Goal: Task Accomplishment & Management: Manage account settings

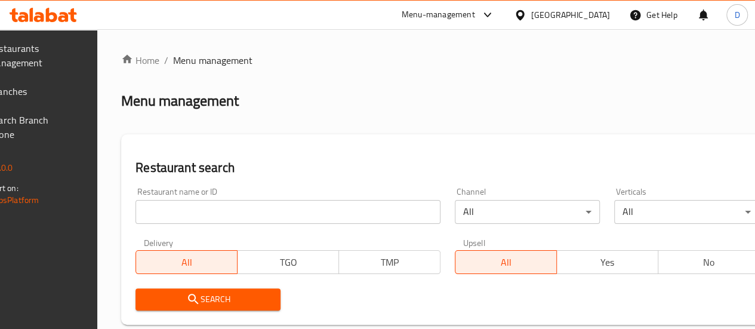
click at [212, 208] on input "search" at bounding box center [287, 212] width 305 height 24
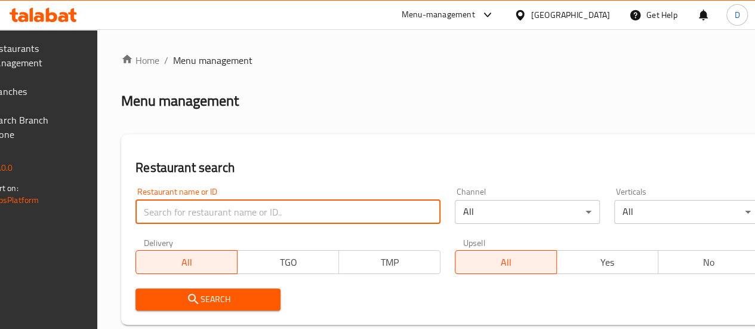
paste input "682569"
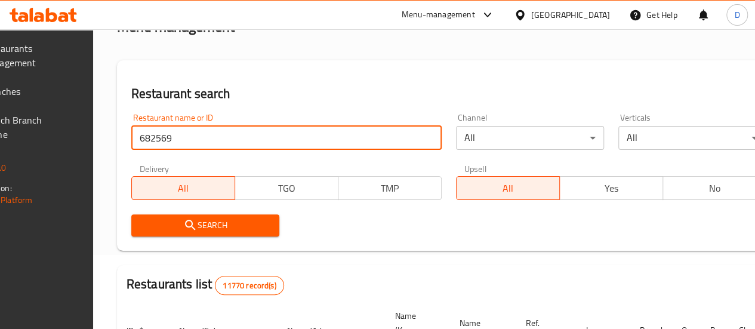
scroll to position [81, 0]
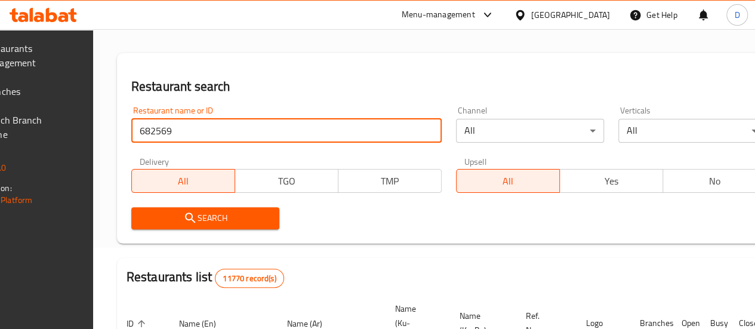
type input "682569"
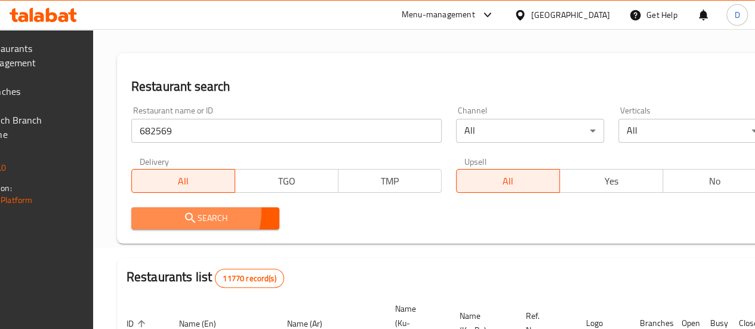
click at [220, 211] on span "Search" at bounding box center [205, 218] width 129 height 15
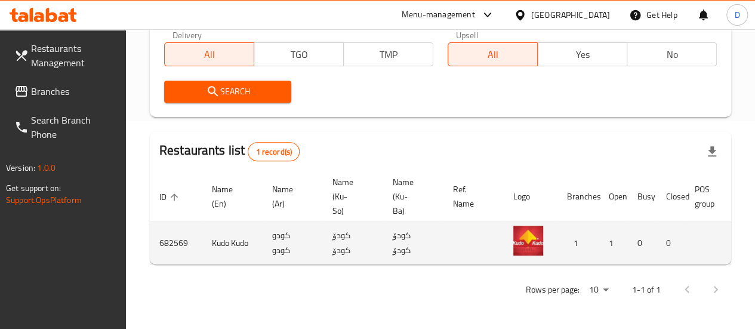
scroll to position [0, 117]
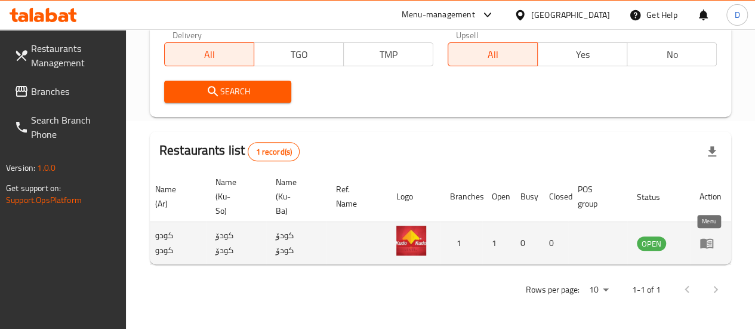
click at [705, 239] on icon "enhanced table" at bounding box center [706, 244] width 13 height 10
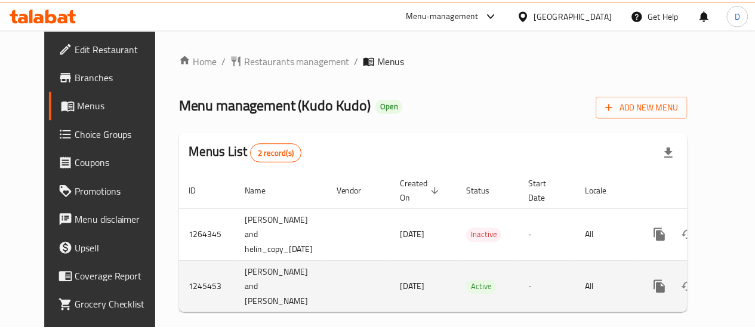
scroll to position [0, 26]
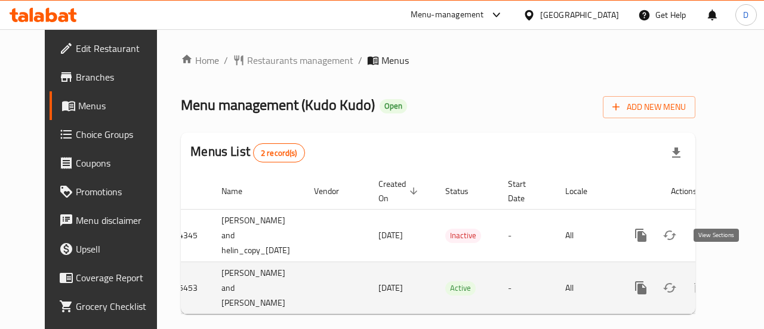
click at [723, 281] on icon "enhanced table" at bounding box center [727, 288] width 14 height 14
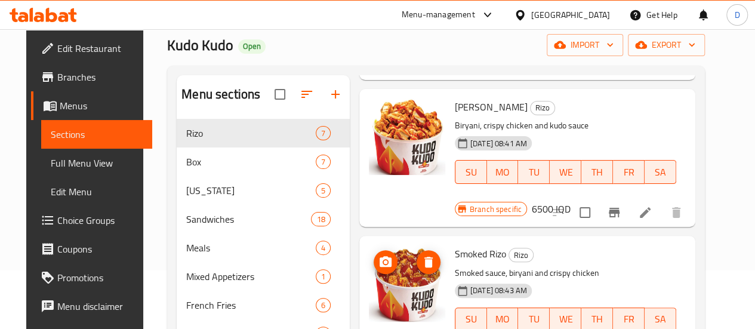
scroll to position [167, 0]
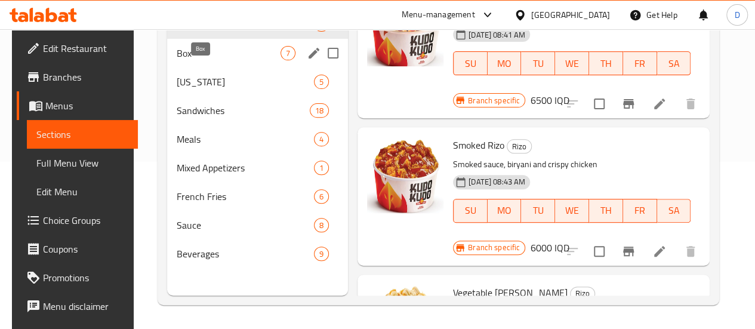
click at [218, 60] on span "Box" at bounding box center [229, 53] width 104 height 14
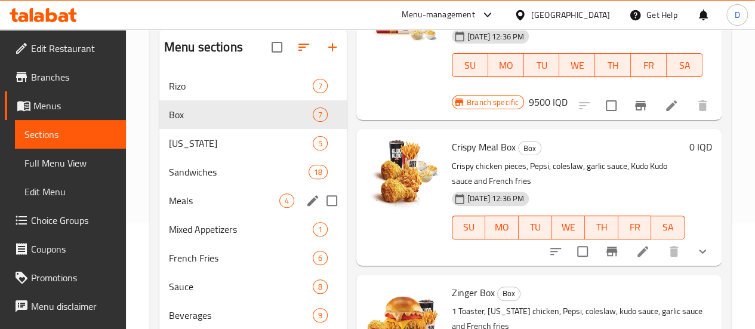
scroll to position [115, 0]
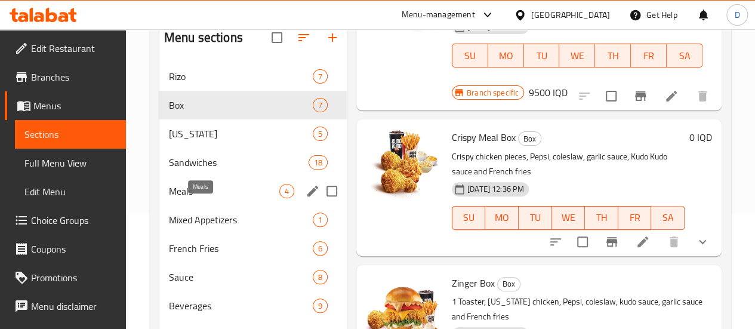
click at [207, 198] on span "Meals" at bounding box center [224, 191] width 110 height 14
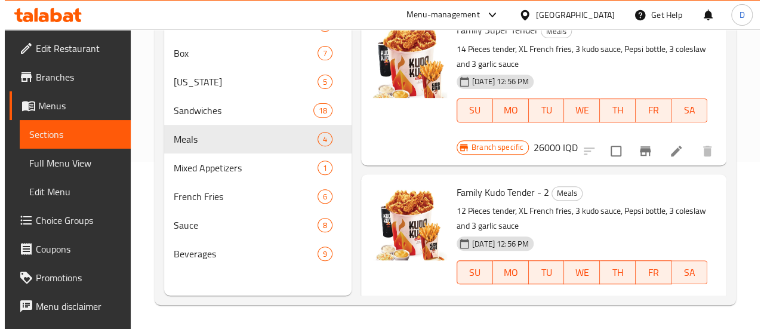
scroll to position [69, 0]
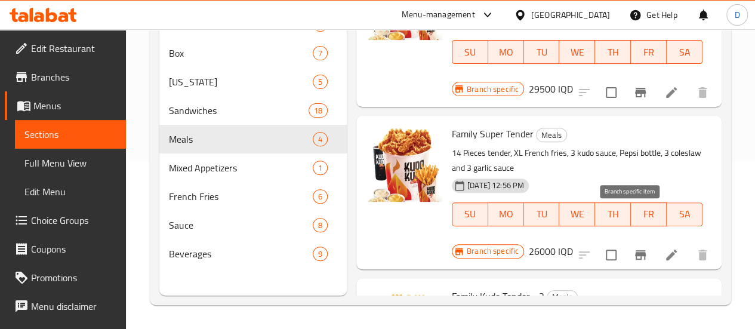
click at [633, 248] on icon "Branch-specific-item" at bounding box center [640, 255] width 14 height 14
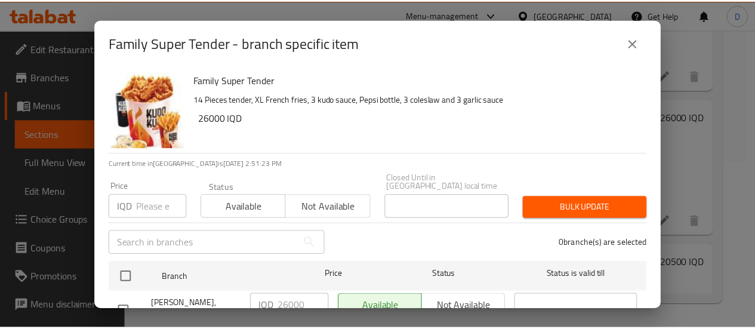
scroll to position [35, 0]
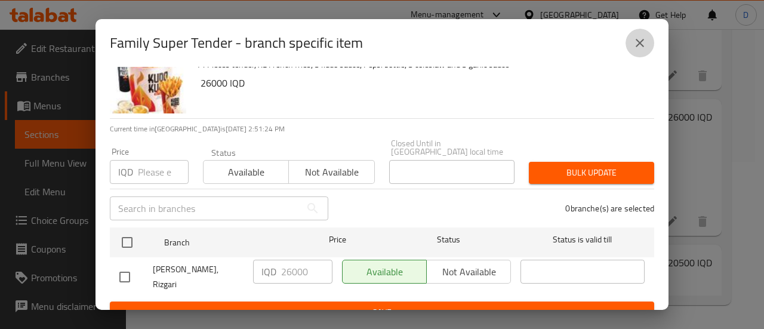
click at [633, 44] on icon "close" at bounding box center [640, 43] width 14 height 14
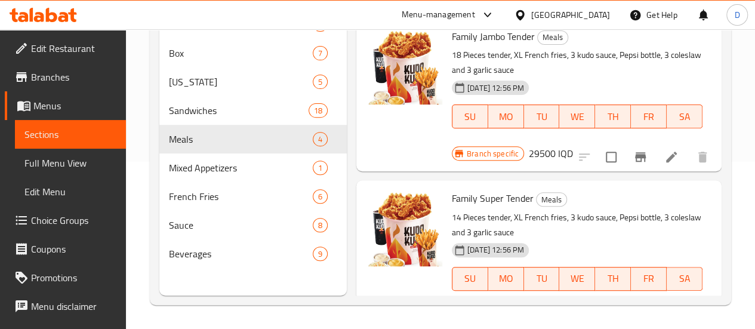
scroll to position [4, 0]
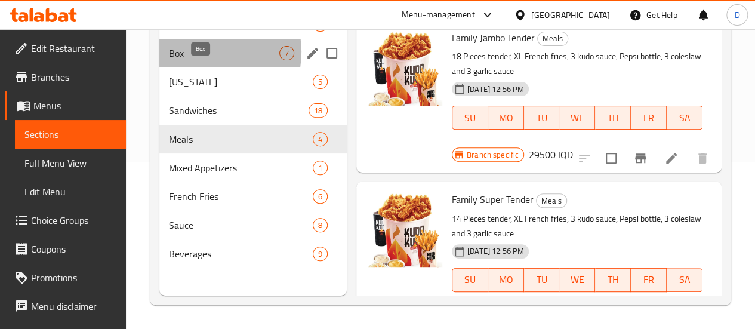
click at [204, 60] on span "Box" at bounding box center [224, 53] width 110 height 14
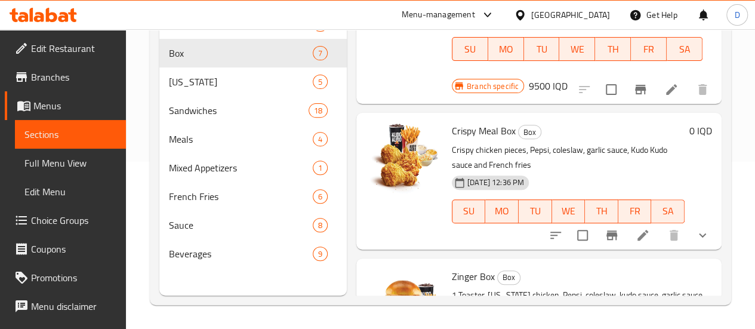
scroll to position [751, 0]
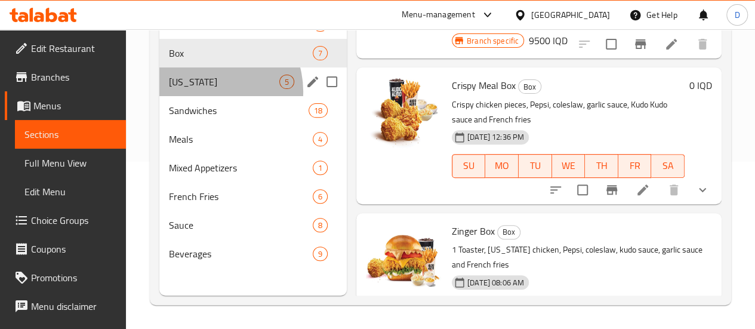
click at [207, 96] on div "[US_STATE] 5" at bounding box center [252, 81] width 187 height 29
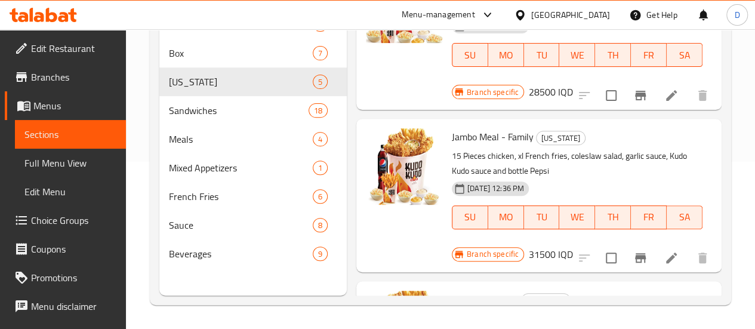
scroll to position [390, 0]
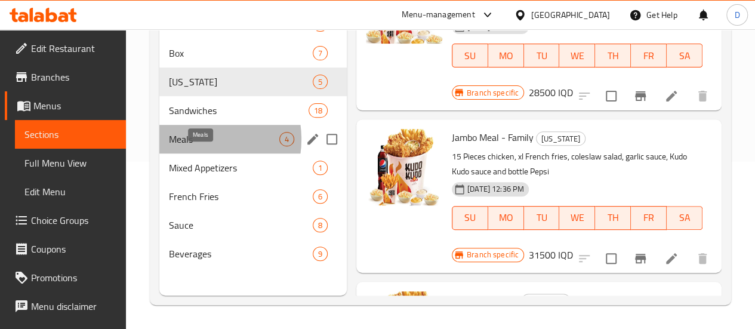
click at [196, 146] on span "Meals" at bounding box center [224, 139] width 110 height 14
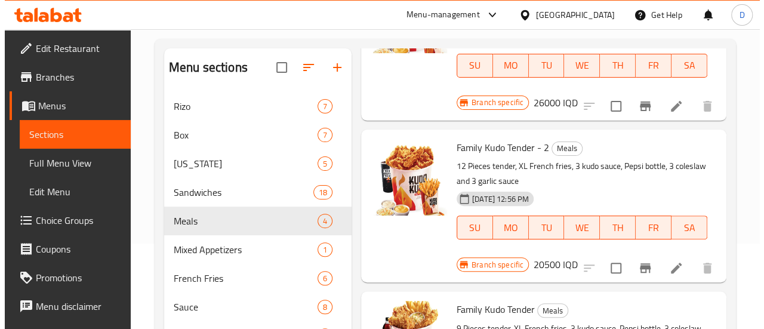
scroll to position [56, 0]
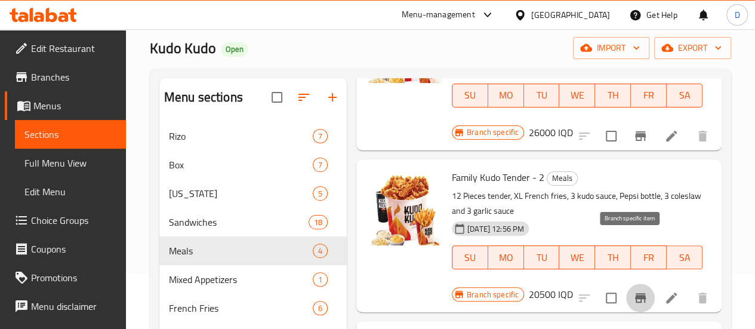
click at [639, 284] on button "Branch-specific-item" at bounding box center [640, 298] width 29 height 29
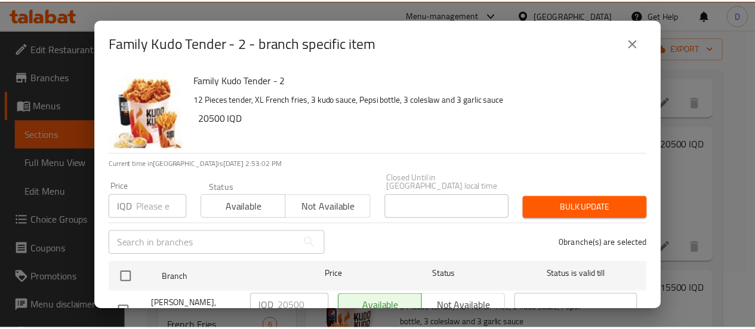
scroll to position [35, 0]
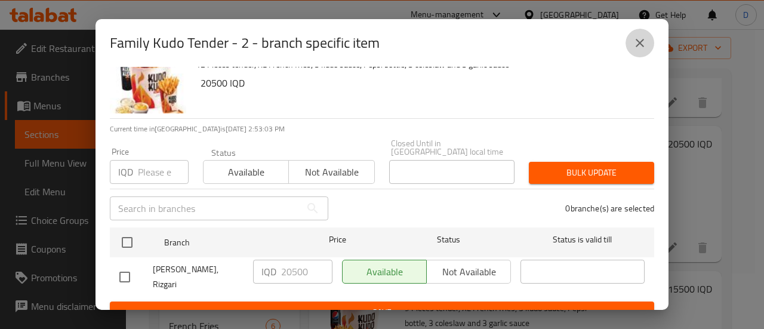
click at [635, 43] on icon "close" at bounding box center [640, 43] width 14 height 14
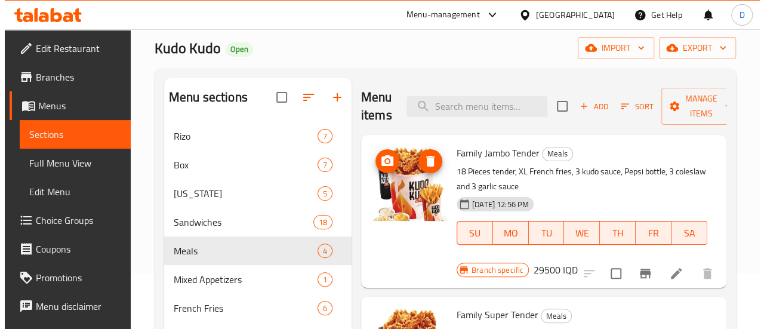
scroll to position [0, 0]
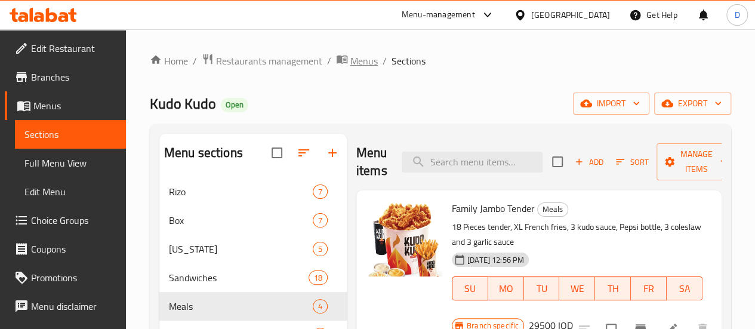
click at [358, 61] on span "Menus" at bounding box center [363, 61] width 27 height 14
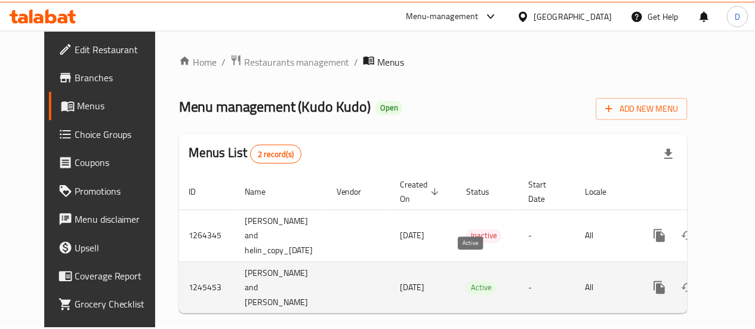
scroll to position [0, 26]
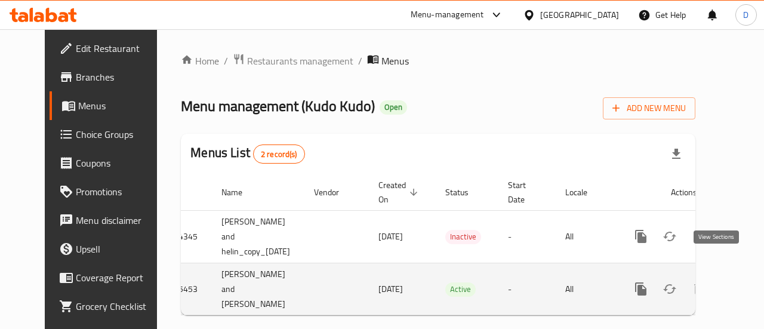
click at [720, 282] on icon "enhanced table" at bounding box center [727, 289] width 14 height 14
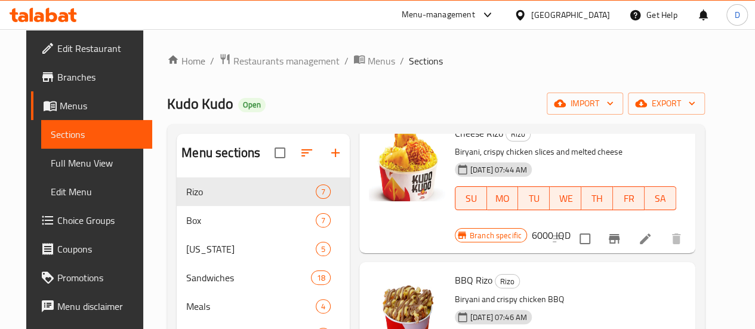
scroll to position [76, 0]
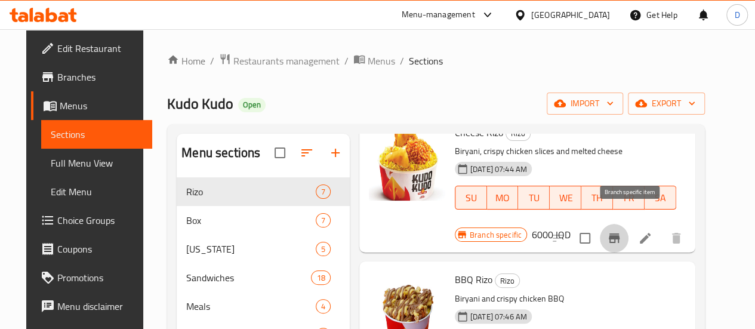
click at [620, 233] on icon "Branch-specific-item" at bounding box center [614, 238] width 11 height 10
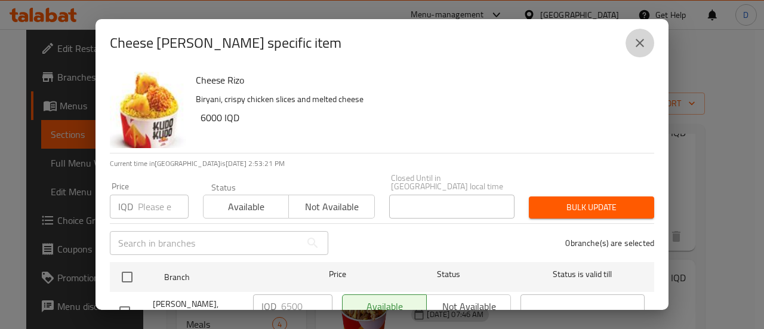
click at [639, 44] on icon "close" at bounding box center [640, 43] width 8 height 8
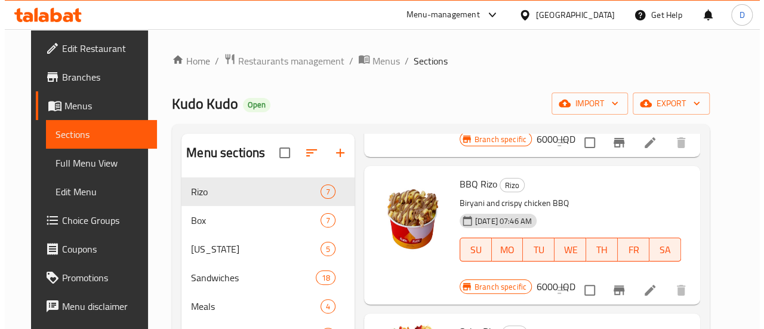
scroll to position [180, 0]
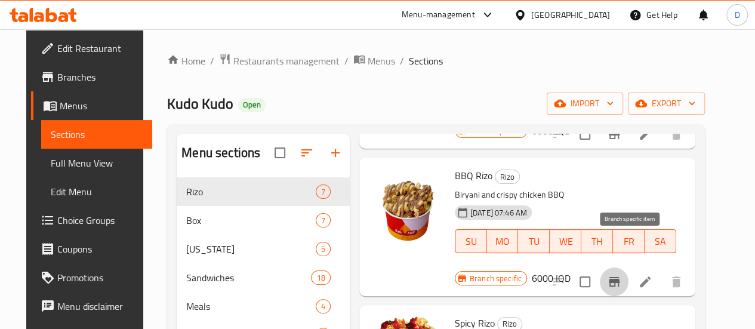
click at [628, 267] on button "Branch-specific-item" at bounding box center [614, 281] width 29 height 29
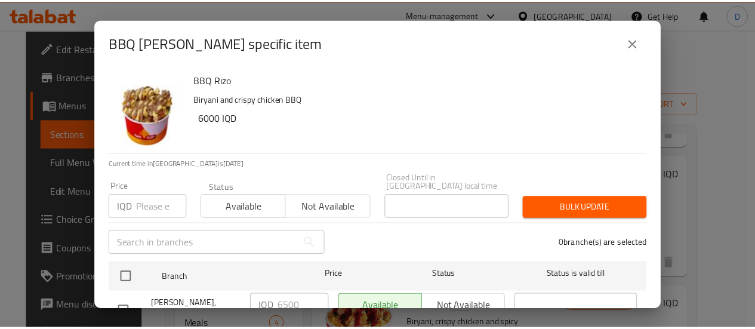
scroll to position [35, 0]
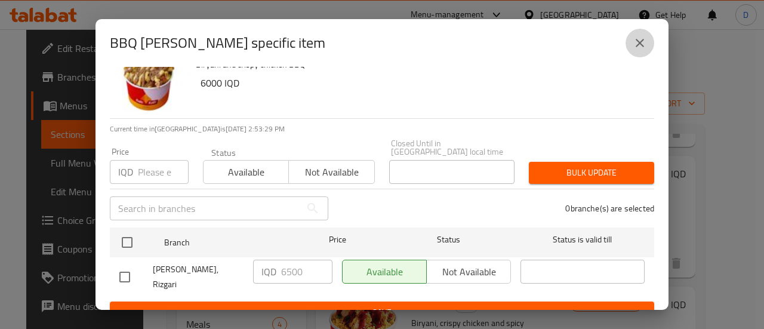
click at [639, 41] on icon "close" at bounding box center [640, 43] width 8 height 8
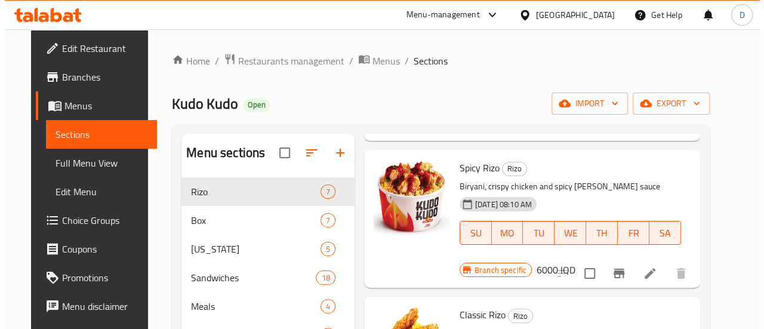
scroll to position [309, 0]
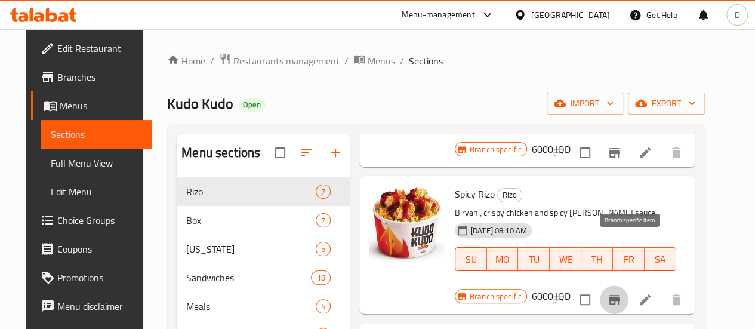
click at [620, 295] on icon "Branch-specific-item" at bounding box center [614, 300] width 11 height 10
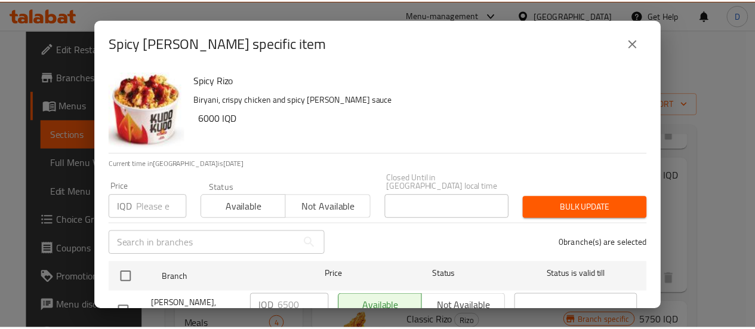
scroll to position [35, 0]
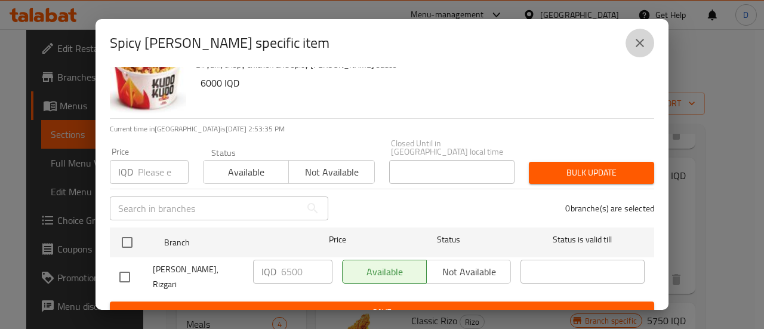
click at [640, 43] on icon "close" at bounding box center [640, 43] width 8 height 8
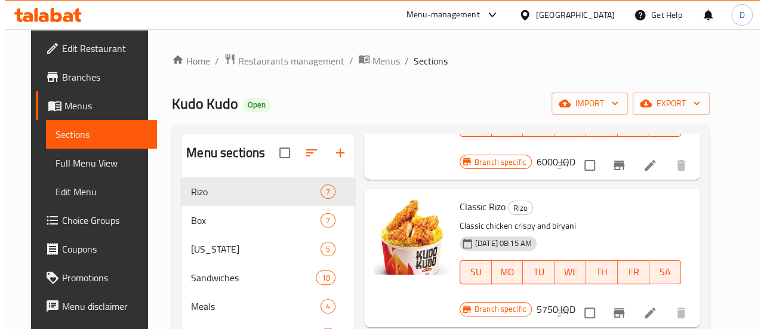
scroll to position [443, 0]
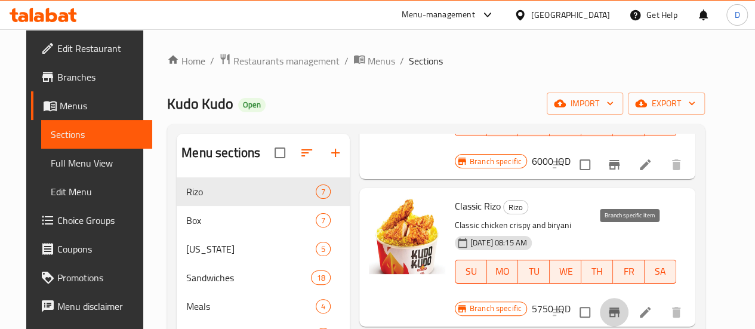
click at [620, 307] on icon "Branch-specific-item" at bounding box center [614, 312] width 11 height 10
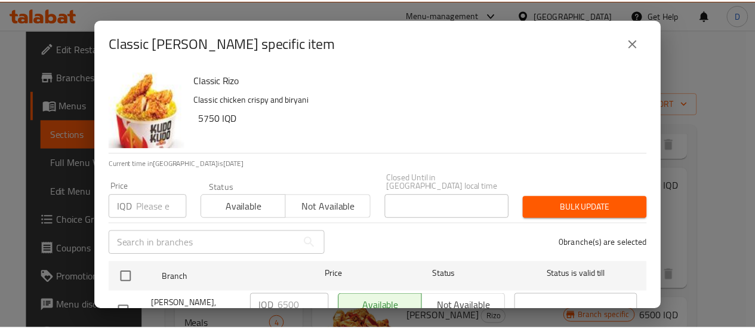
scroll to position [35, 0]
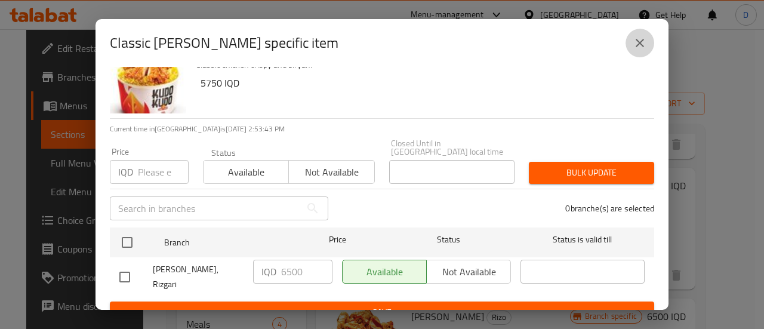
click at [636, 43] on icon "close" at bounding box center [640, 43] width 14 height 14
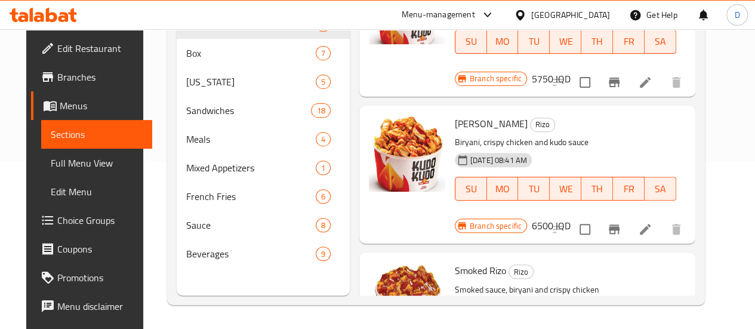
scroll to position [498, 0]
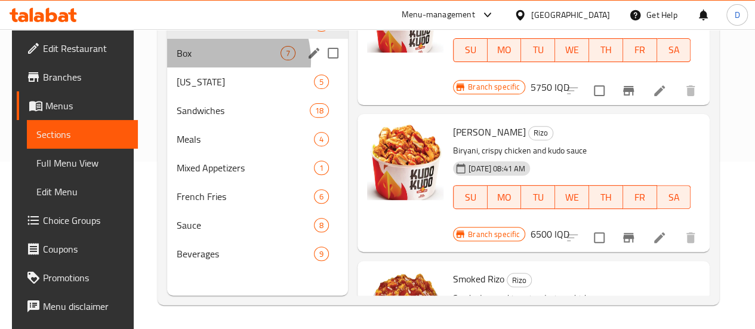
click at [215, 67] on div "Box 7" at bounding box center [257, 53] width 181 height 29
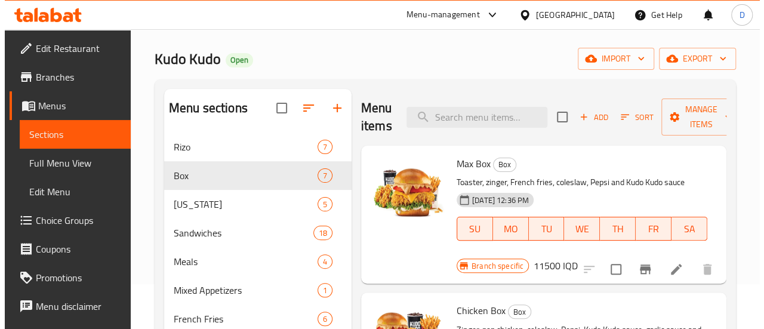
scroll to position [79, 0]
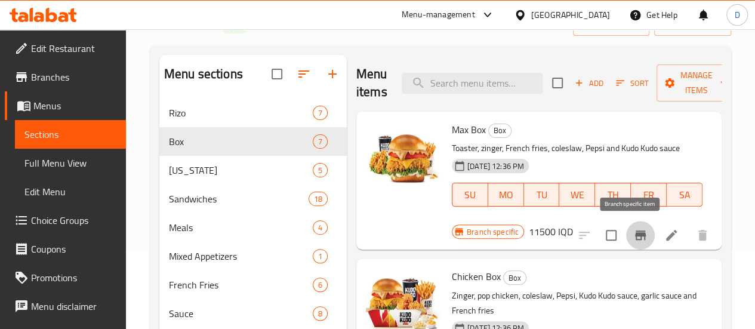
click at [640, 230] on button "Branch-specific-item" at bounding box center [640, 235] width 29 height 29
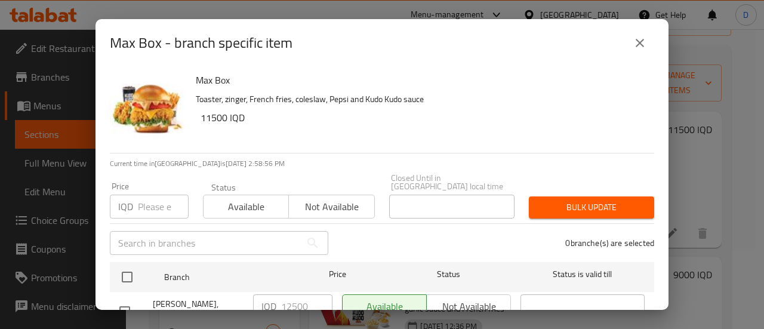
scroll to position [35, 0]
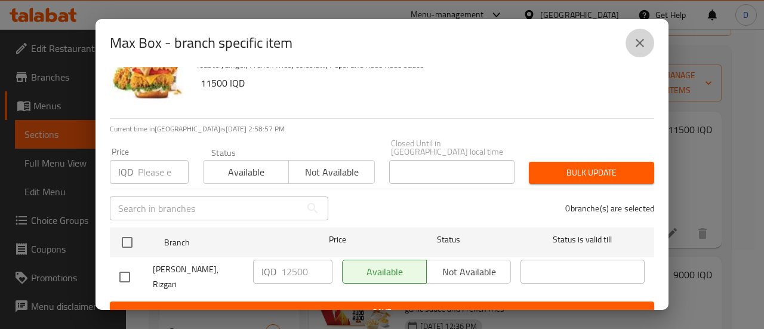
click at [631, 39] on button "close" at bounding box center [639, 43] width 29 height 29
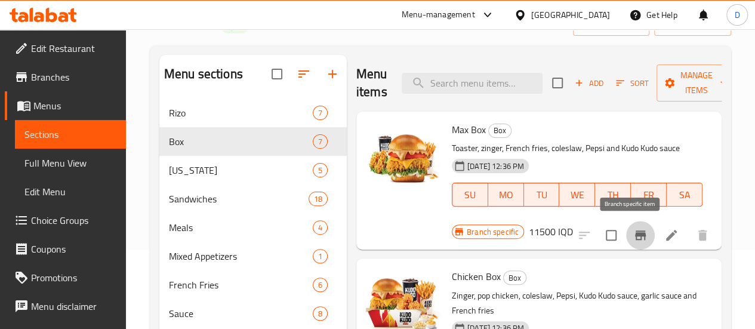
click at [633, 228] on icon "Branch-specific-item" at bounding box center [640, 235] width 14 height 14
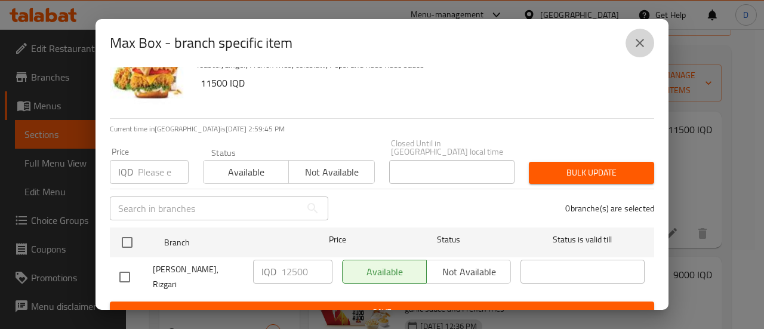
click at [636, 48] on icon "close" at bounding box center [640, 43] width 14 height 14
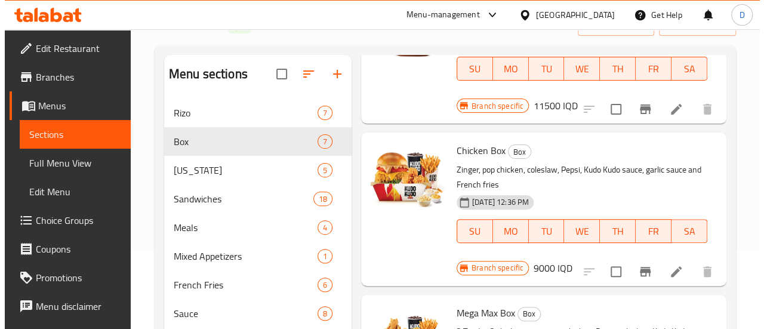
scroll to position [138, 0]
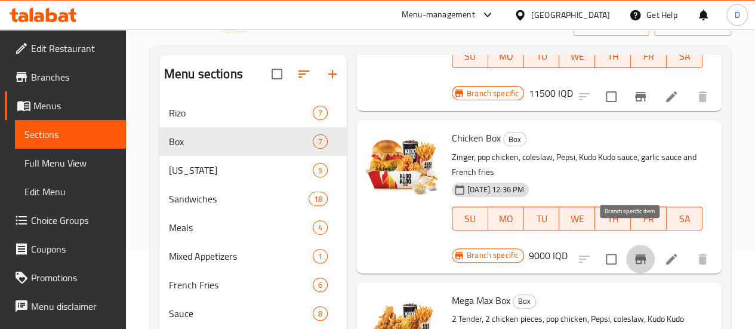
click at [635, 254] on icon "Branch-specific-item" at bounding box center [640, 259] width 11 height 10
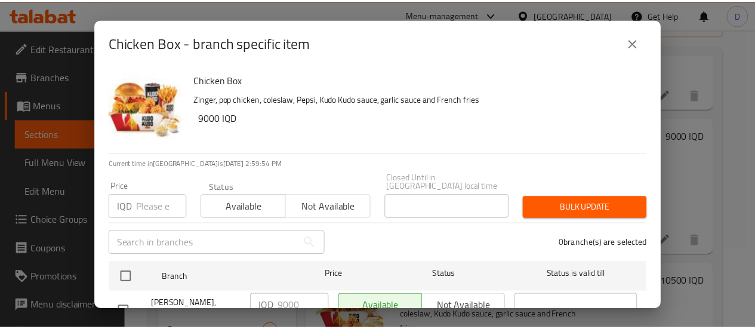
scroll to position [35, 0]
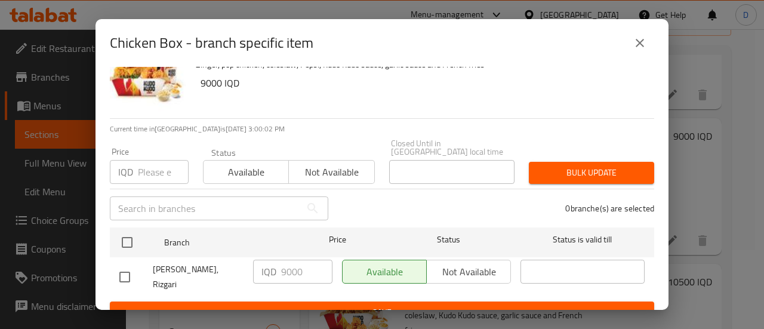
click at [634, 48] on icon "close" at bounding box center [640, 43] width 14 height 14
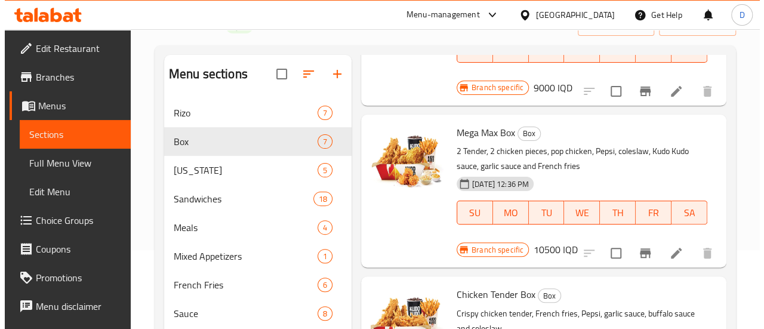
scroll to position [307, 0]
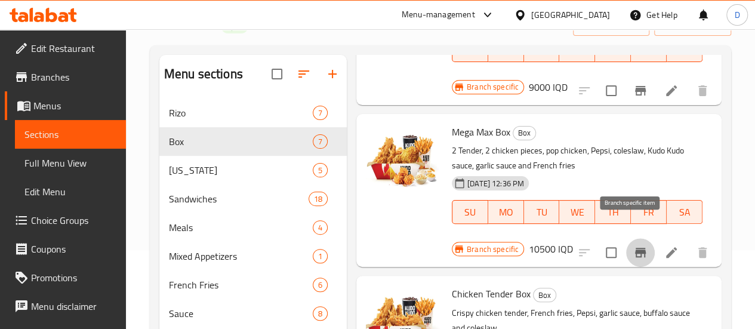
click at [635, 248] on icon "Branch-specific-item" at bounding box center [640, 253] width 11 height 10
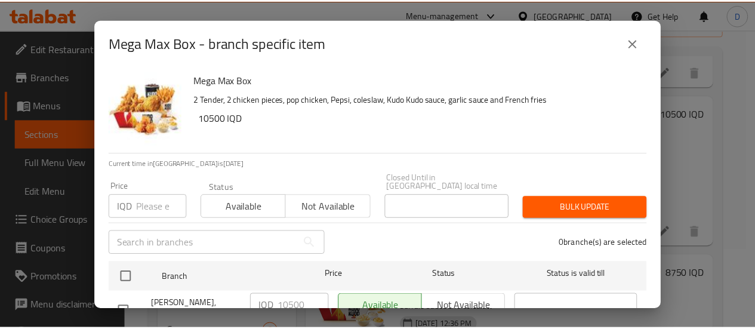
scroll to position [35, 0]
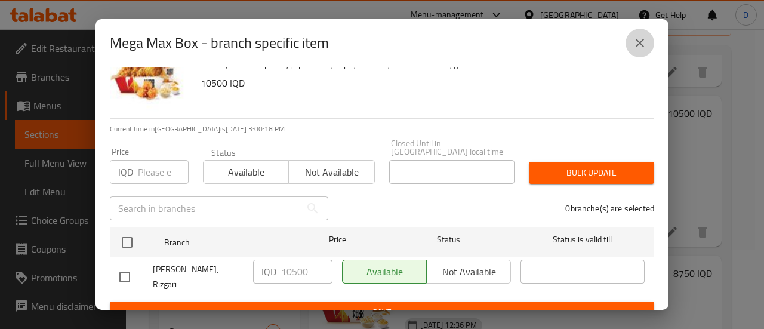
click at [633, 39] on icon "close" at bounding box center [640, 43] width 14 height 14
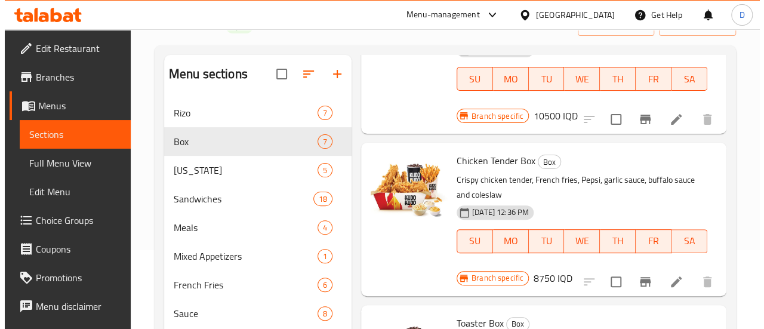
scroll to position [440, 0]
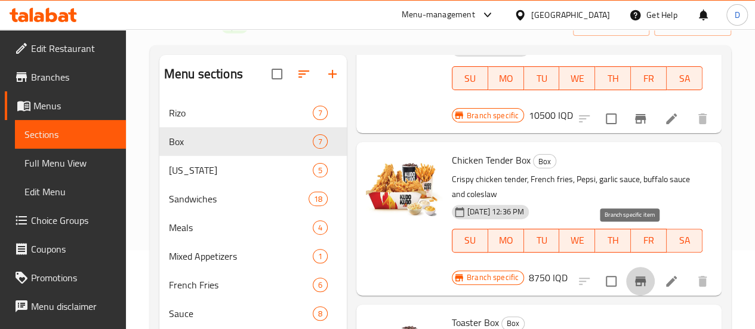
click at [635, 276] on icon "Branch-specific-item" at bounding box center [640, 281] width 11 height 10
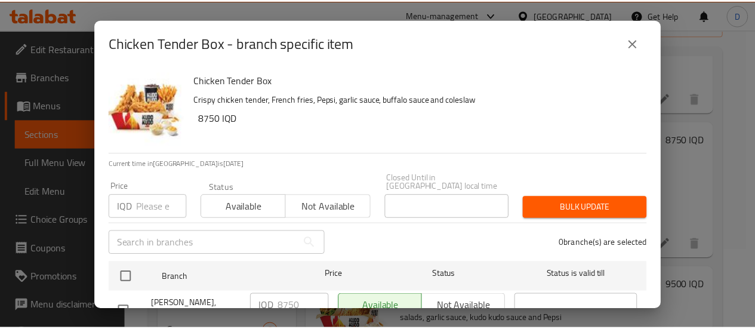
scroll to position [35, 0]
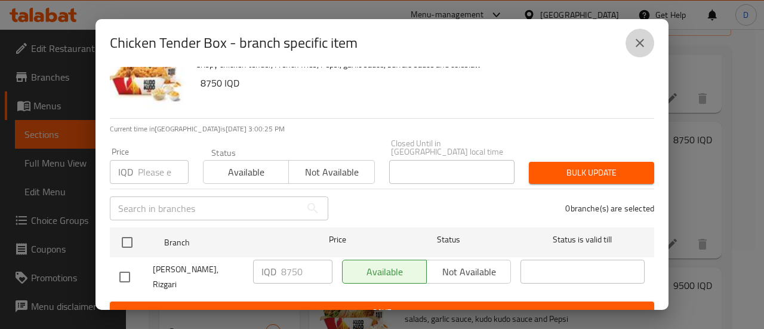
click at [640, 38] on icon "close" at bounding box center [640, 43] width 14 height 14
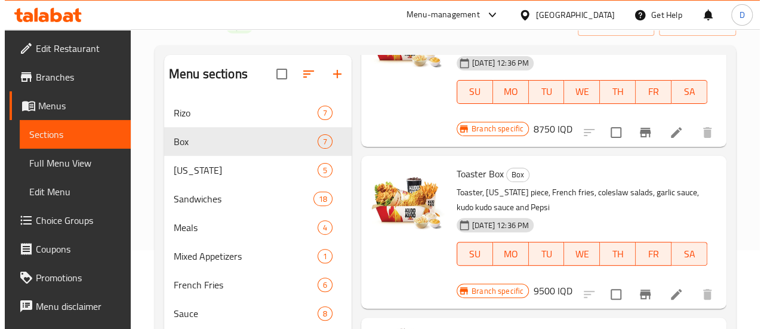
scroll to position [591, 0]
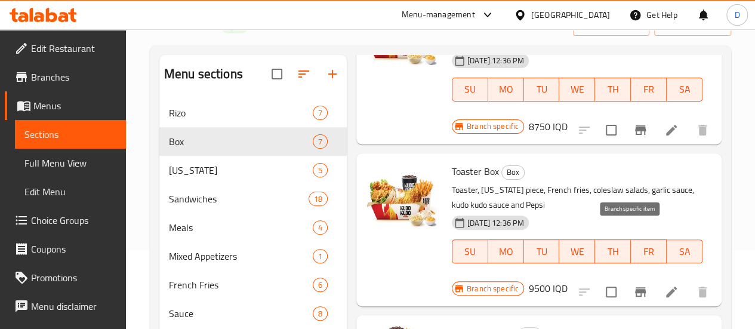
click at [635, 287] on icon "Branch-specific-item" at bounding box center [640, 292] width 11 height 10
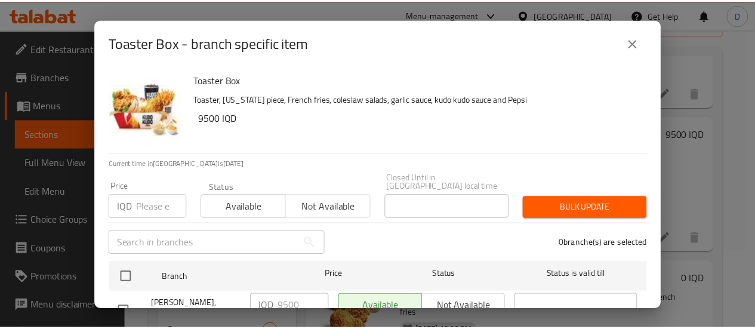
scroll to position [35, 0]
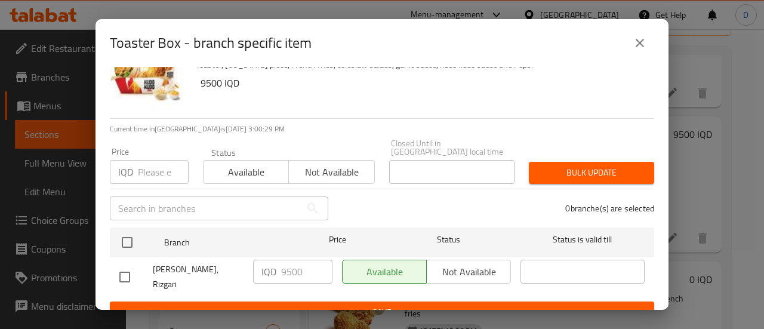
click at [633, 41] on icon "close" at bounding box center [640, 43] width 14 height 14
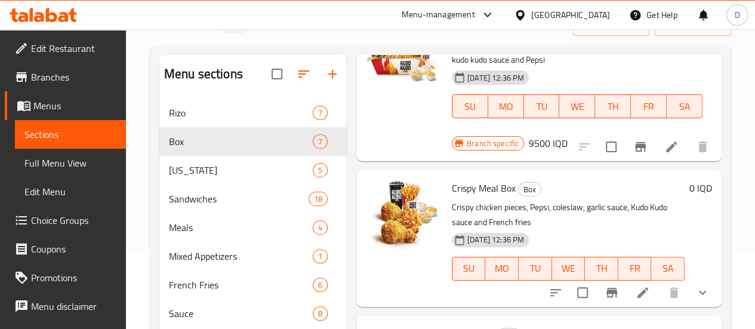
scroll to position [751, 0]
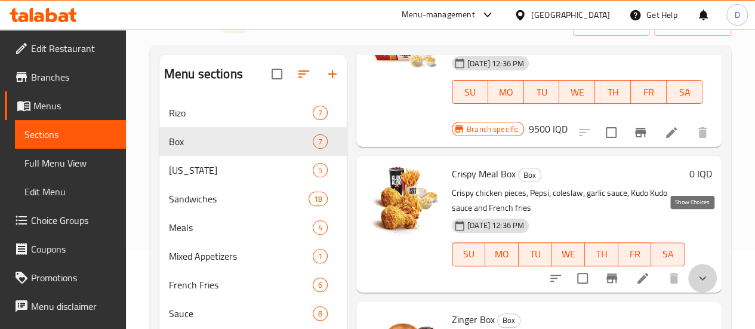
click at [695, 271] on icon "show more" at bounding box center [702, 278] width 14 height 14
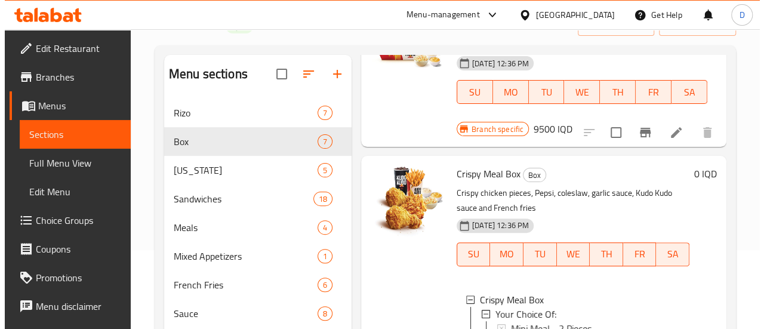
scroll to position [809, 0]
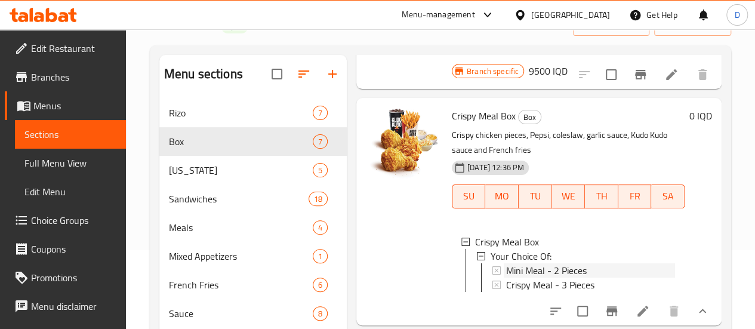
click at [528, 263] on span "Mini Meal - 2 Pieces" at bounding box center [546, 270] width 81 height 14
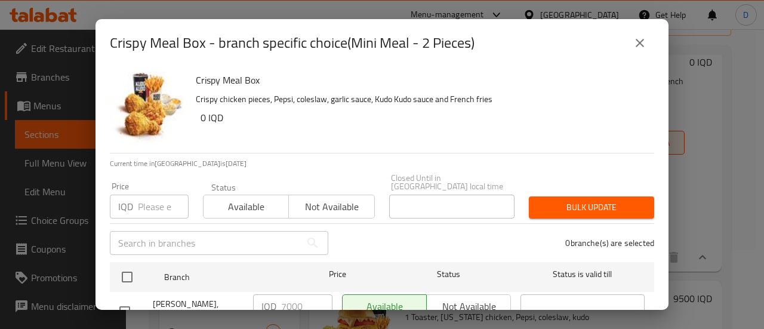
scroll to position [35, 0]
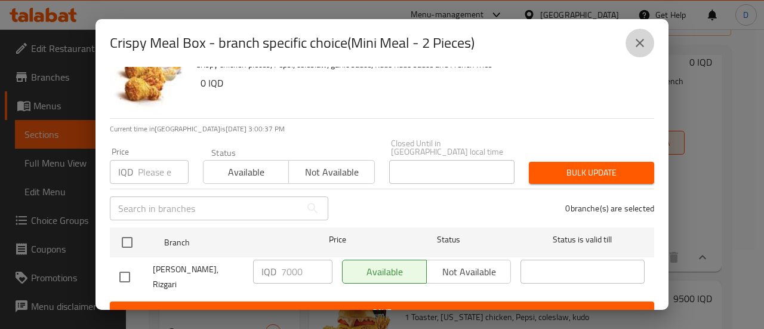
click at [639, 42] on icon "close" at bounding box center [640, 43] width 8 height 8
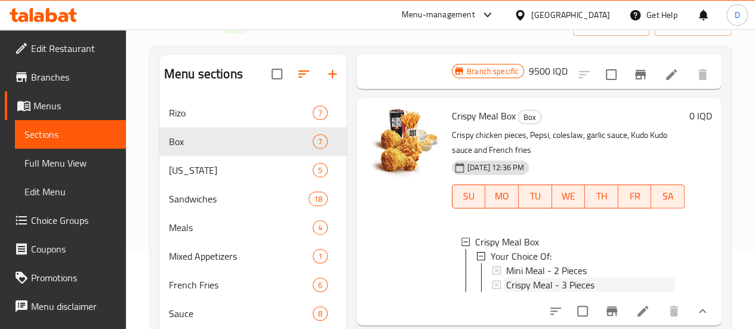
click at [506, 278] on span "Crispy Meal - 3 Pieces" at bounding box center [550, 285] width 88 height 14
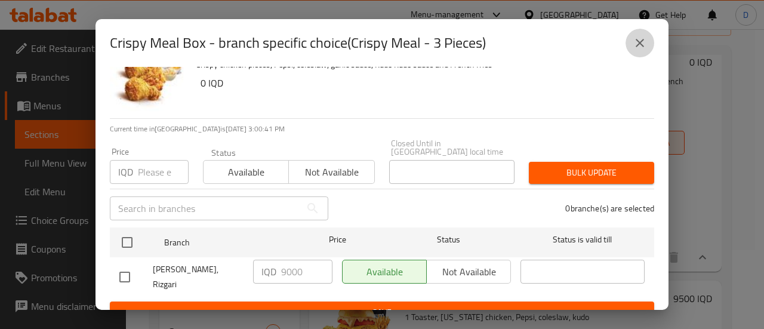
click at [645, 47] on icon "close" at bounding box center [640, 43] width 14 height 14
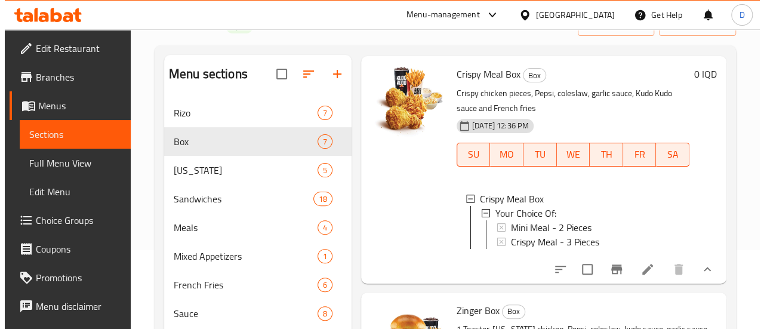
scroll to position [167, 0]
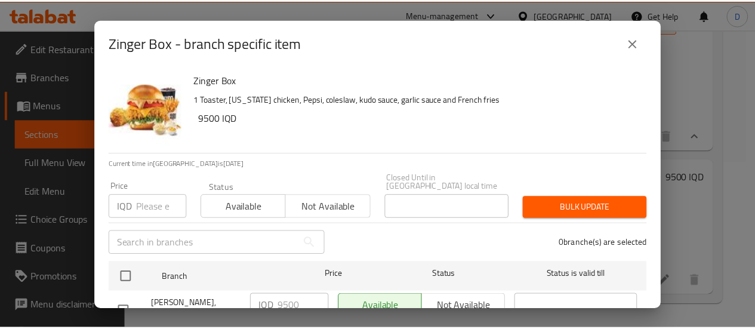
scroll to position [35, 0]
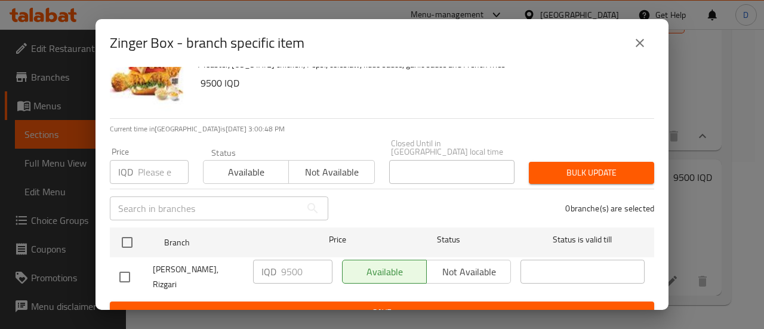
click at [636, 45] on icon "close" at bounding box center [640, 43] width 14 height 14
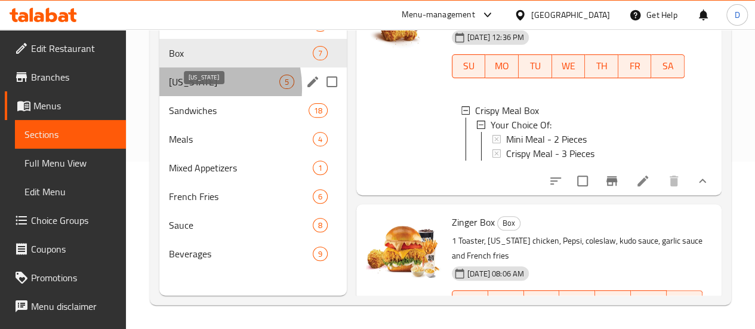
click at [189, 89] on span "[US_STATE]" at bounding box center [224, 82] width 110 height 14
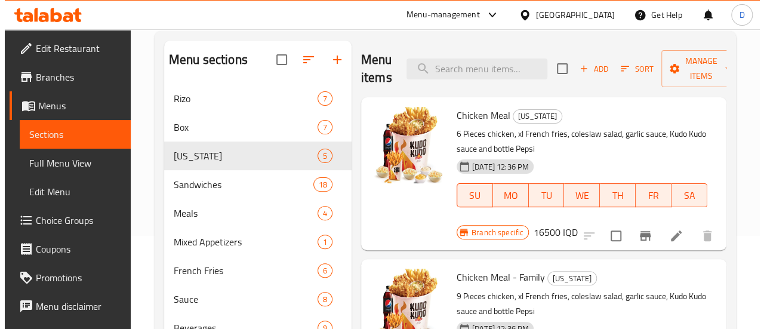
scroll to position [95, 0]
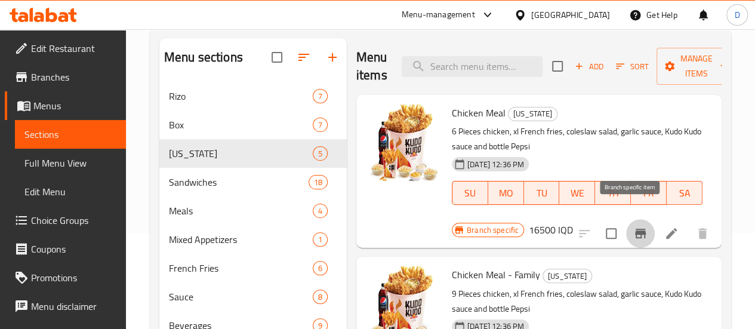
click at [633, 226] on icon "Branch-specific-item" at bounding box center [640, 233] width 14 height 14
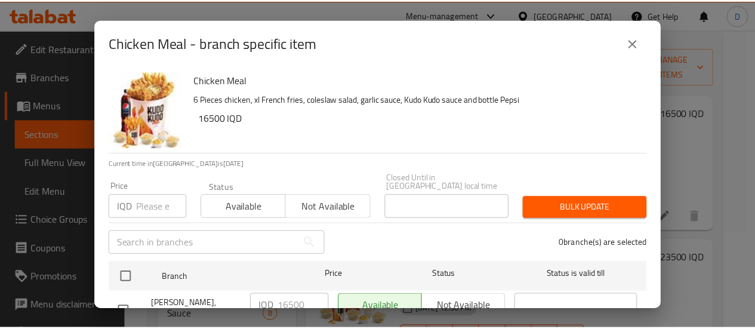
scroll to position [35, 0]
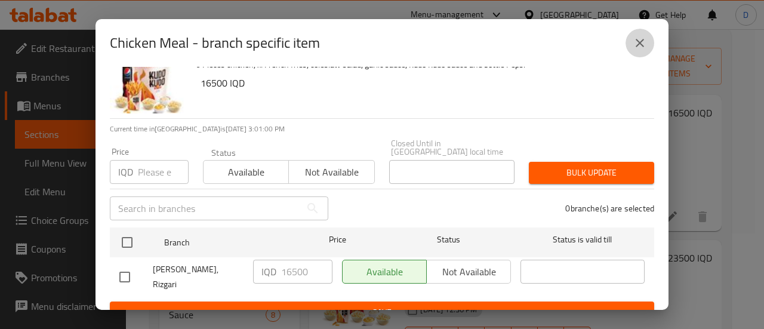
click at [631, 45] on button "close" at bounding box center [639, 43] width 29 height 29
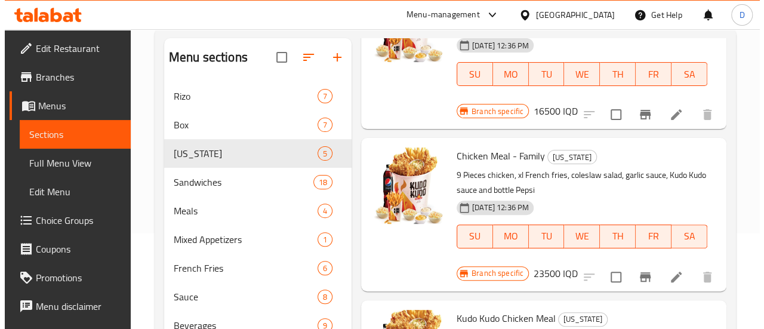
scroll to position [119, 0]
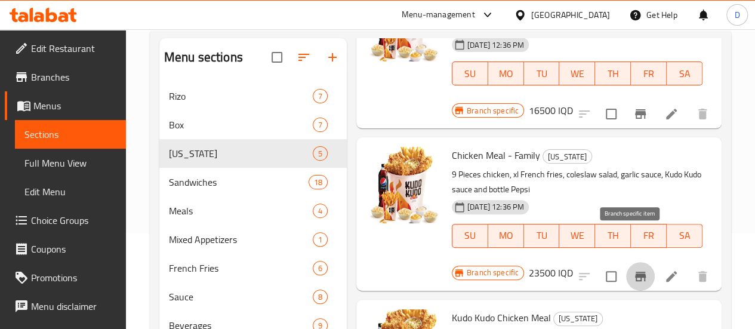
click at [633, 269] on icon "Branch-specific-item" at bounding box center [640, 276] width 14 height 14
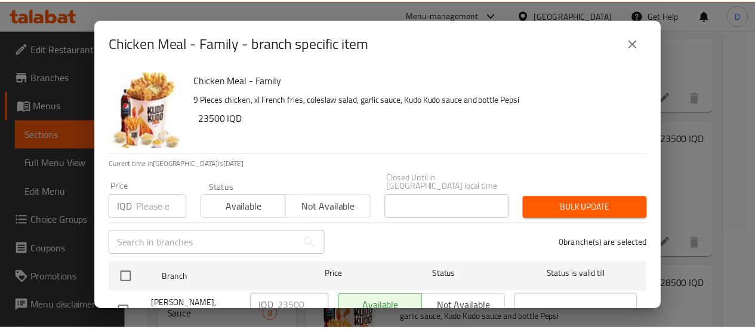
scroll to position [35, 0]
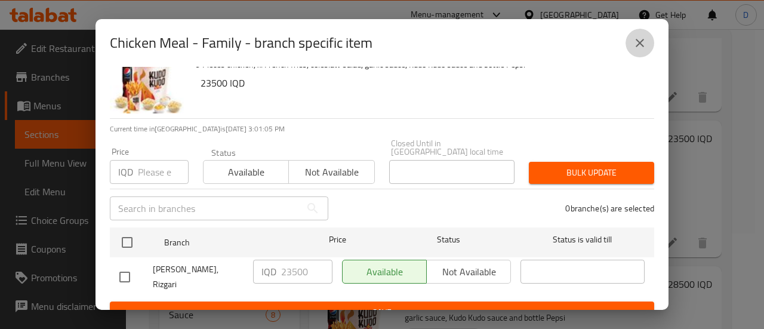
click at [635, 43] on icon "close" at bounding box center [640, 43] width 14 height 14
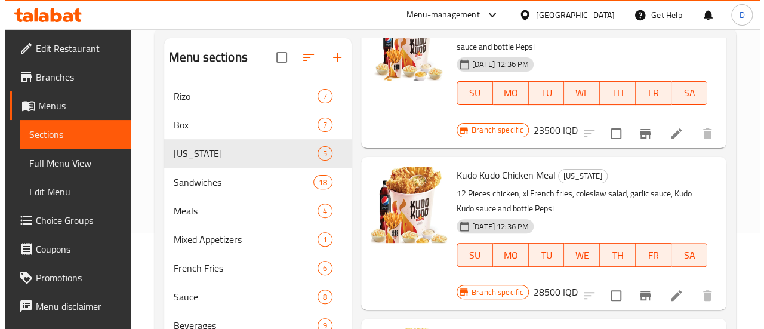
scroll to position [263, 0]
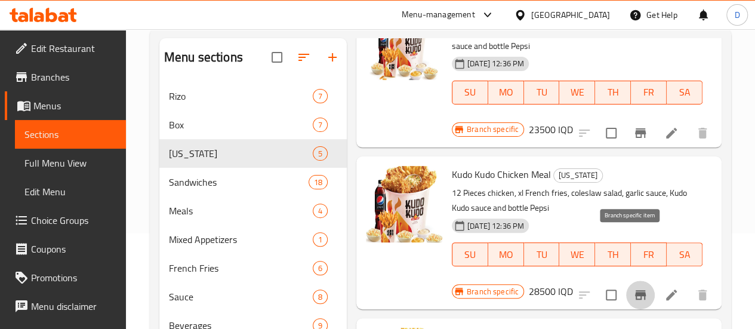
click at [635, 290] on icon "Branch-specific-item" at bounding box center [640, 295] width 11 height 10
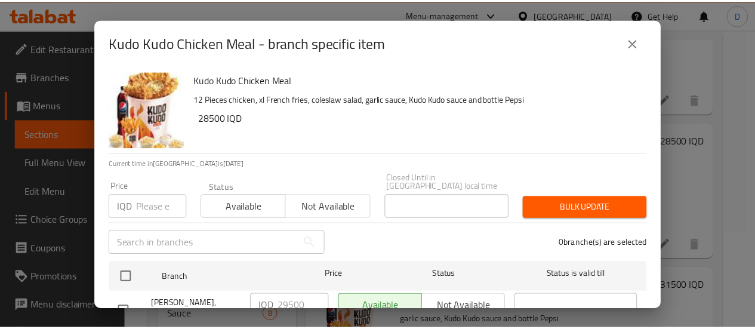
scroll to position [35, 0]
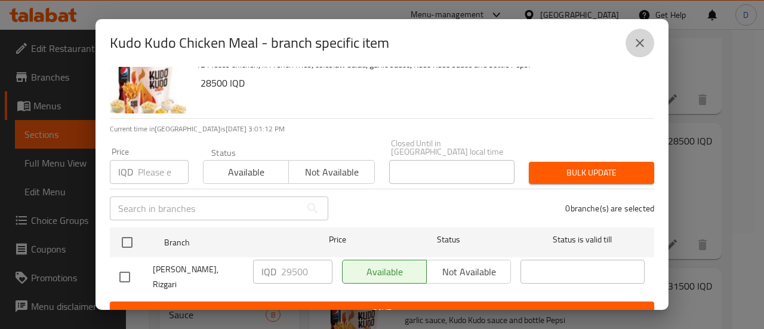
click at [648, 46] on button "close" at bounding box center [639, 43] width 29 height 29
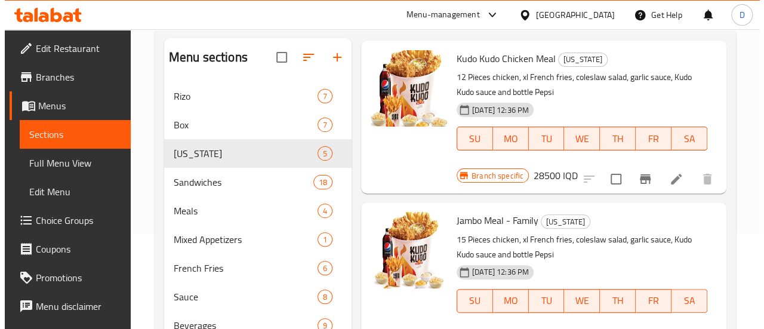
scroll to position [380, 0]
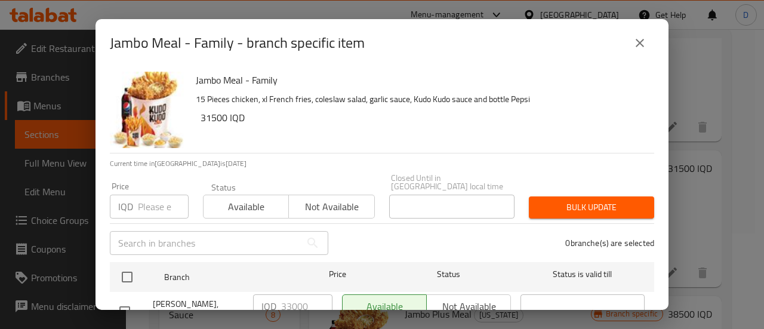
scroll to position [35, 0]
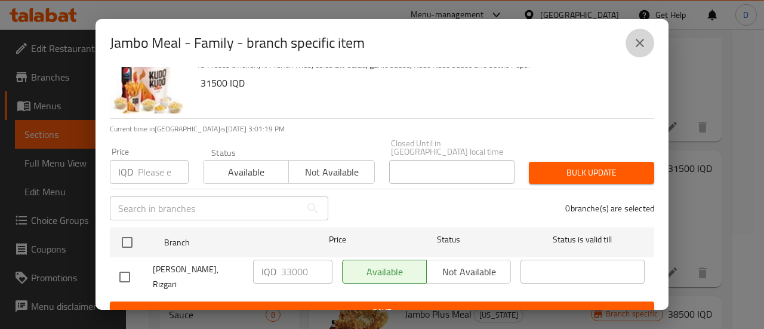
click at [640, 38] on icon "close" at bounding box center [640, 43] width 14 height 14
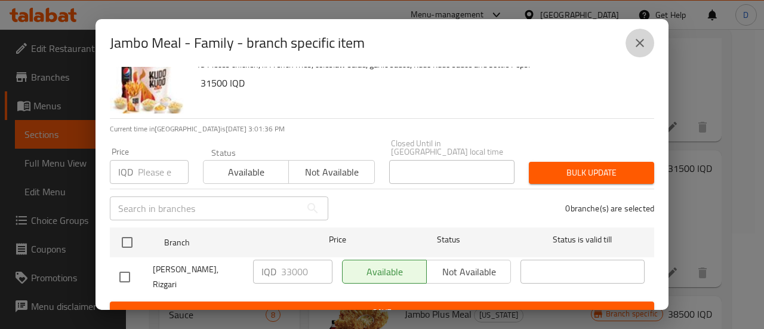
click at [636, 40] on icon "close" at bounding box center [640, 43] width 14 height 14
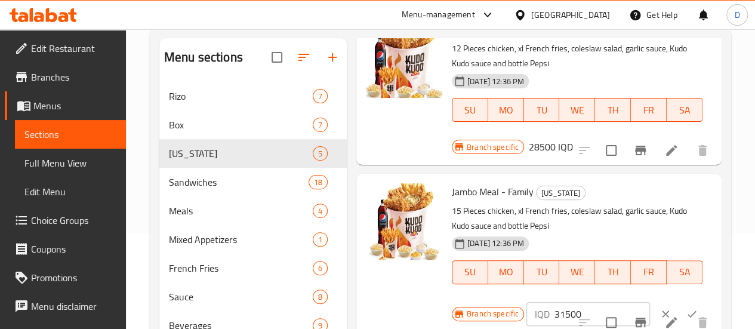
scroll to position [413, 0]
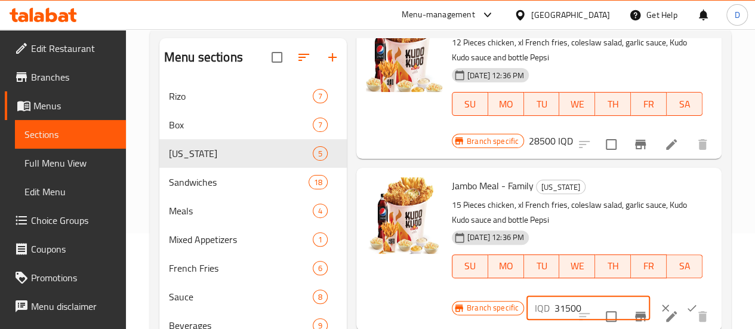
click at [554, 296] on input "31500" at bounding box center [601, 308] width 95 height 24
type input "33000"
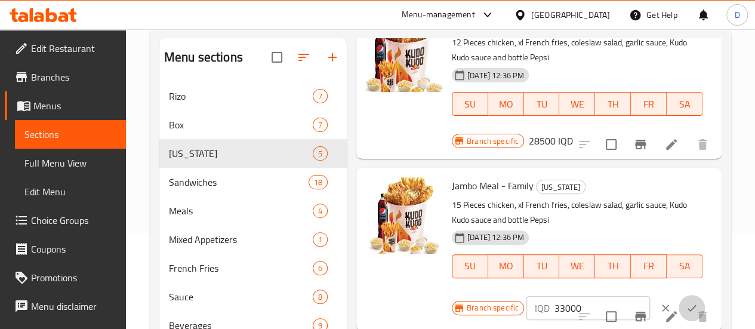
click at [686, 302] on icon "ok" at bounding box center [692, 308] width 12 height 12
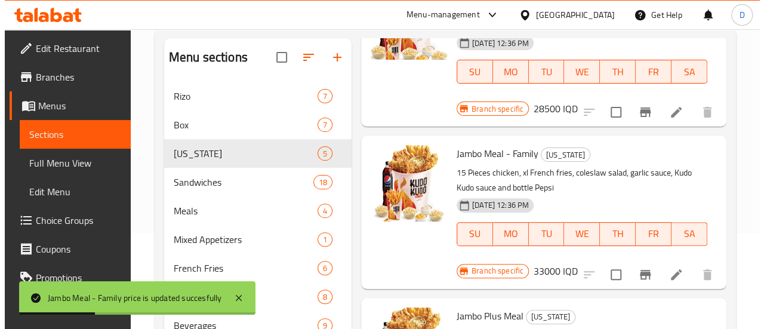
scroll to position [167, 0]
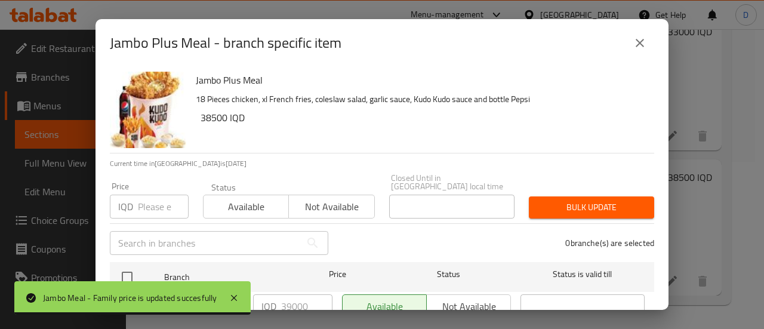
scroll to position [35, 0]
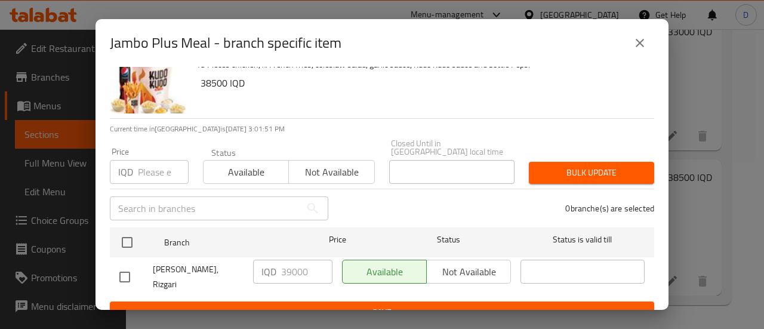
click at [634, 38] on icon "close" at bounding box center [640, 43] width 14 height 14
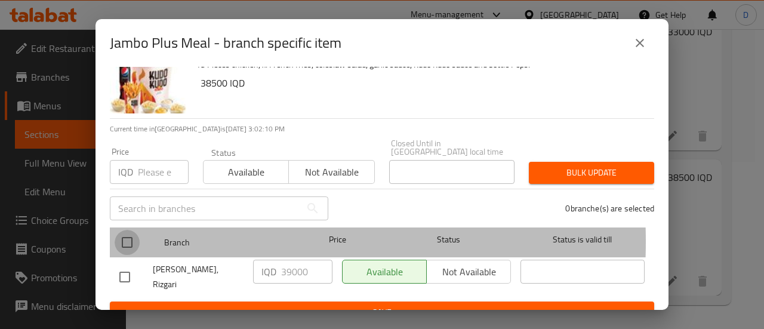
click at [128, 233] on input "checkbox" at bounding box center [127, 242] width 25 height 25
checkbox input "true"
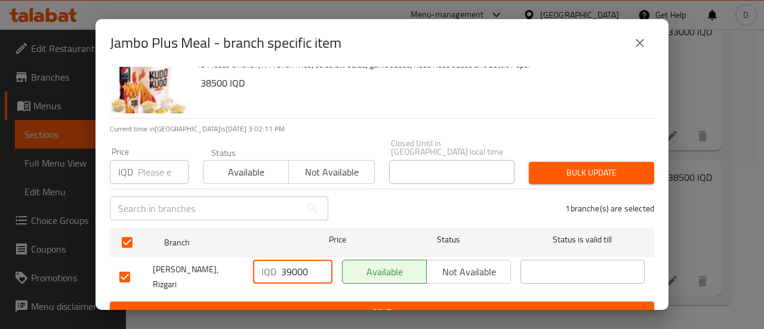
click at [298, 260] on input "39000" at bounding box center [306, 272] width 51 height 24
type input "39500"
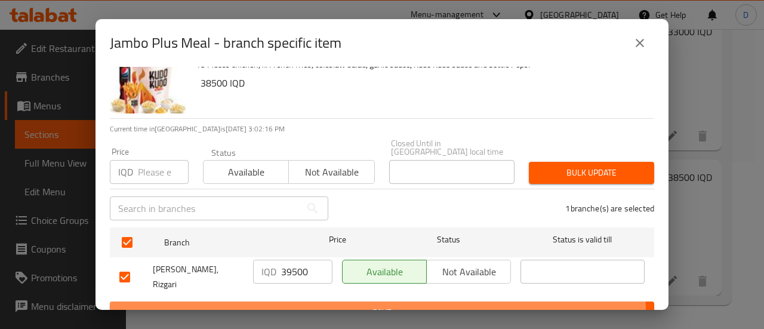
click at [344, 305] on span "Save" at bounding box center [381, 312] width 525 height 15
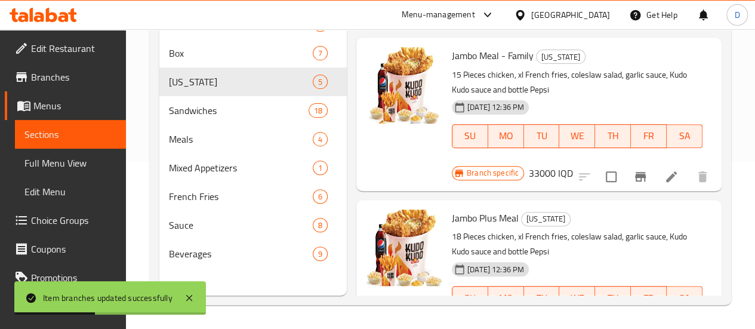
type input "39500"
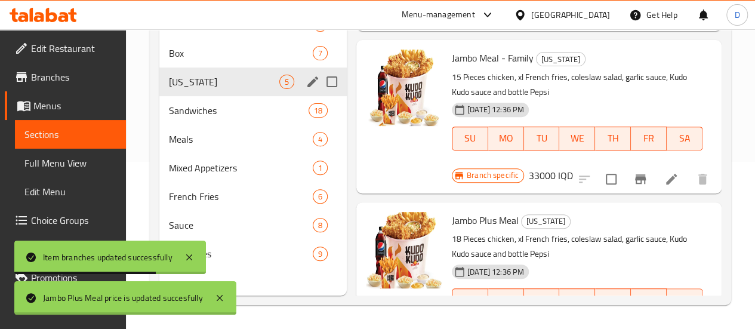
scroll to position [445, 0]
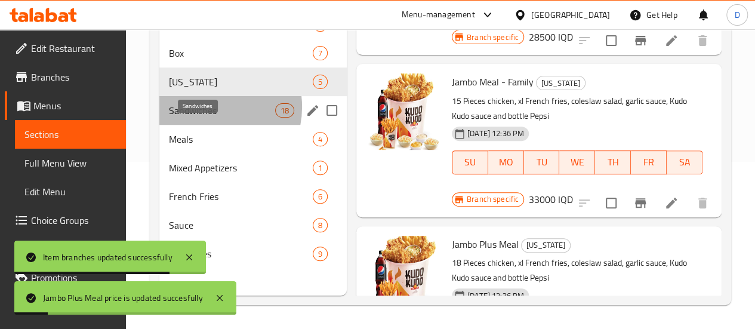
click at [204, 118] on span "Sandwiches" at bounding box center [222, 110] width 106 height 14
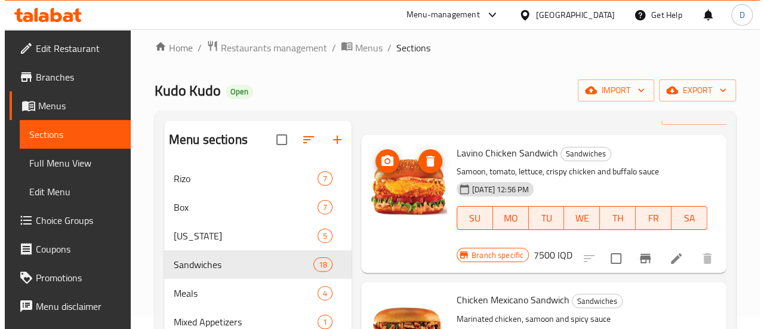
scroll to position [42, 0]
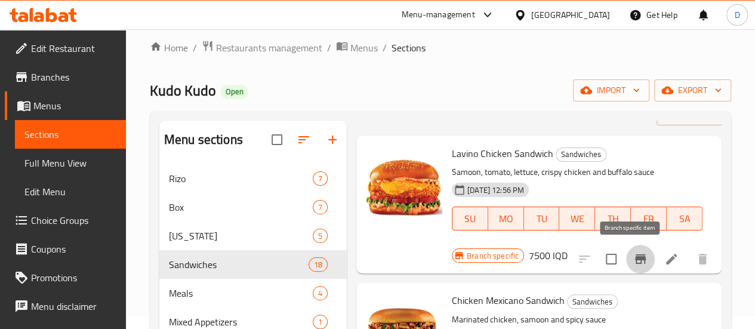
click at [629, 249] on button "Branch-specific-item" at bounding box center [640, 259] width 29 height 29
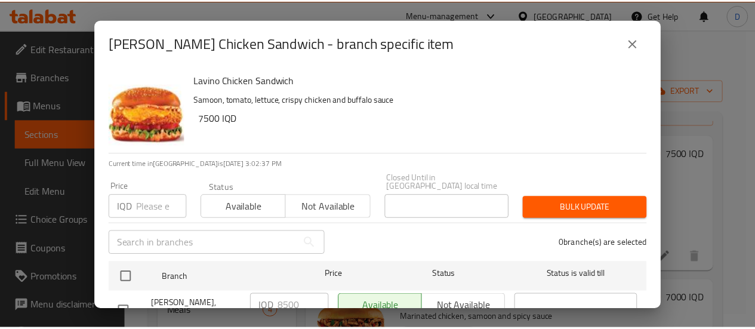
scroll to position [35, 0]
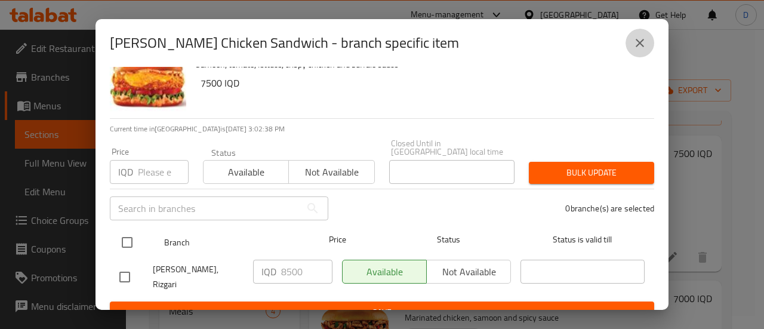
drag, startPoint x: 636, startPoint y: 40, endPoint x: 574, endPoint y: 216, distance: 186.7
click at [574, 216] on div "[PERSON_NAME] Chicken Sandwich - branch specific item [PERSON_NAME] Chicken San…" at bounding box center [381, 164] width 573 height 291
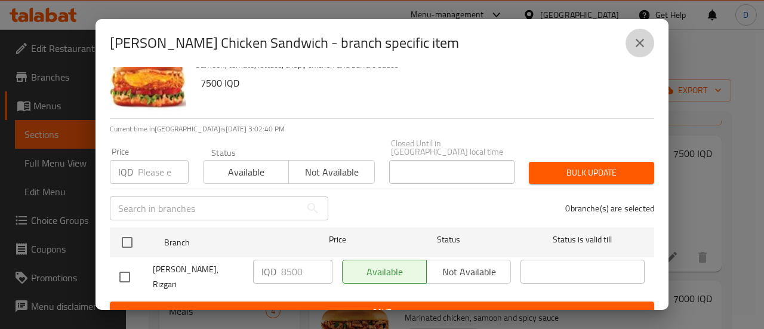
click at [640, 41] on icon "close" at bounding box center [640, 43] width 14 height 14
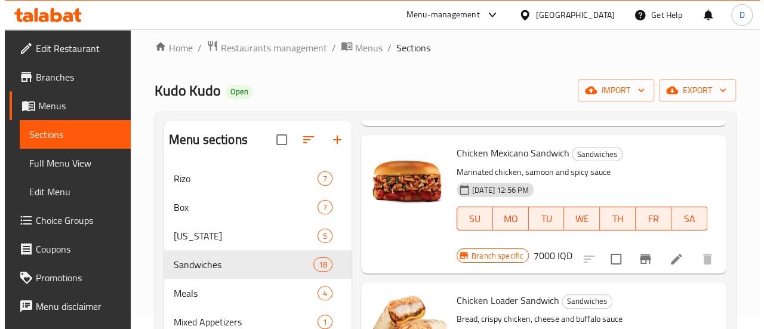
scroll to position [190, 0]
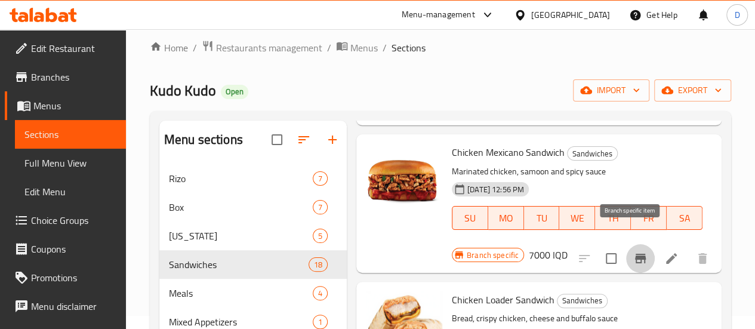
click at [640, 244] on button "Branch-specific-item" at bounding box center [640, 258] width 29 height 29
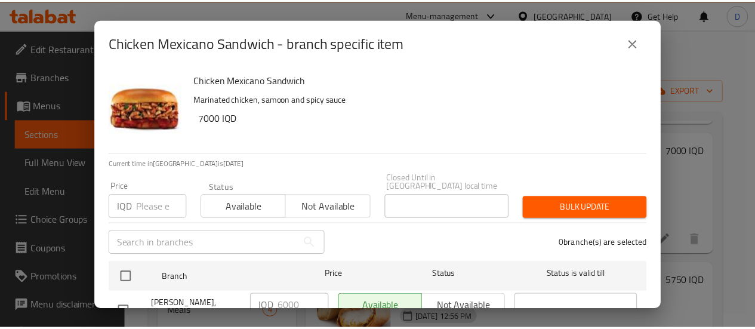
scroll to position [35, 0]
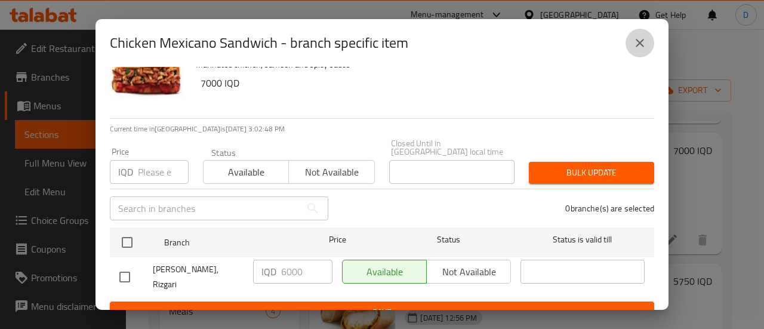
click at [643, 42] on icon "close" at bounding box center [640, 43] width 14 height 14
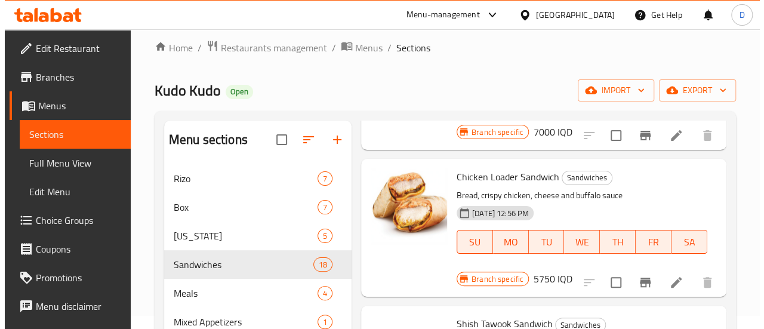
scroll to position [314, 0]
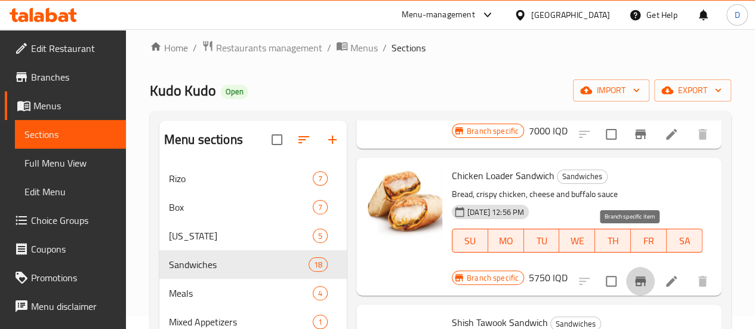
click at [635, 276] on icon "Branch-specific-item" at bounding box center [640, 281] width 11 height 10
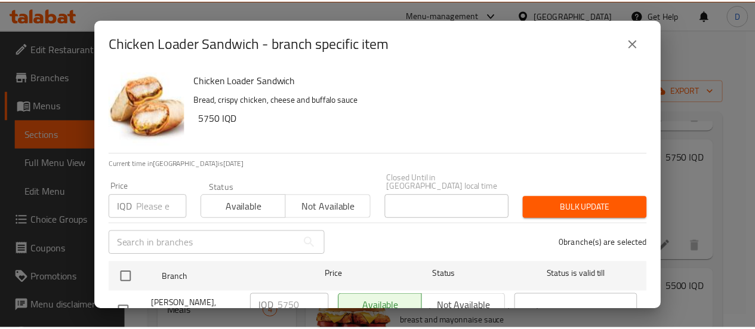
scroll to position [35, 0]
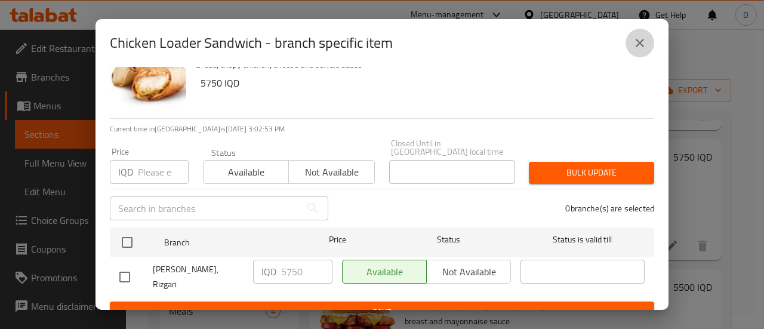
click at [640, 44] on icon "close" at bounding box center [640, 43] width 8 height 8
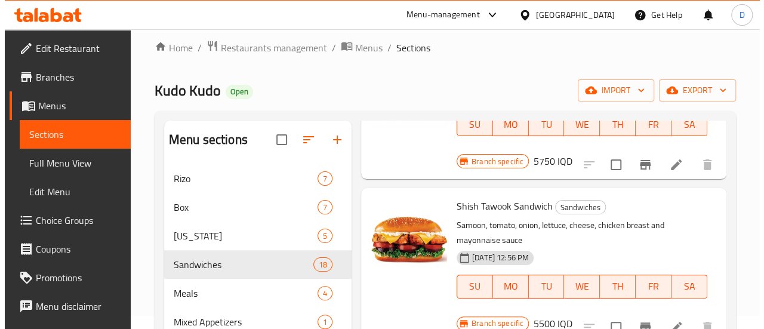
scroll to position [440, 0]
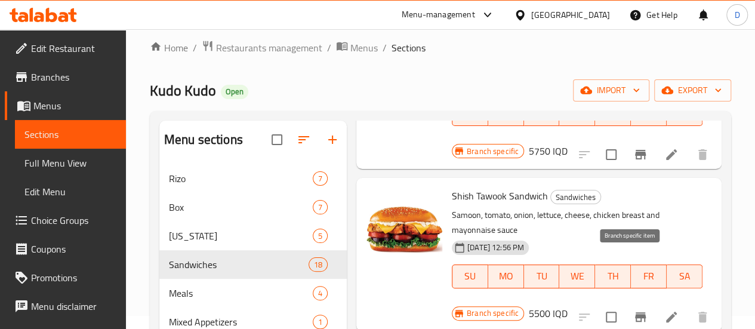
click at [640, 303] on button "Branch-specific-item" at bounding box center [640, 317] width 29 height 29
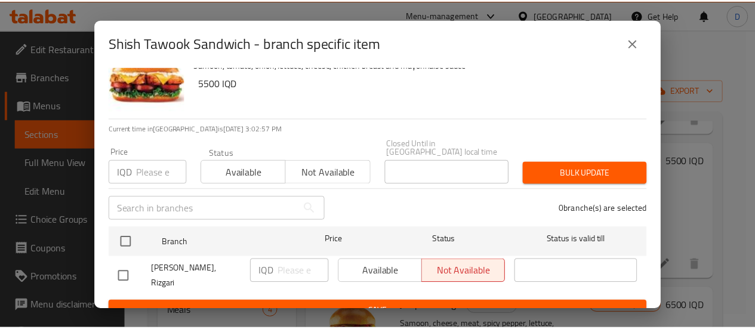
scroll to position [0, 0]
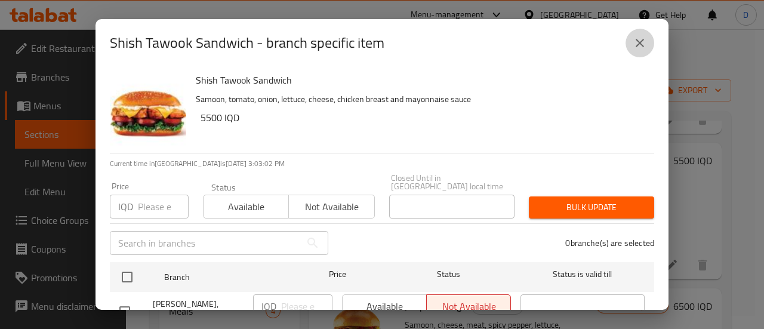
click at [633, 48] on icon "close" at bounding box center [640, 43] width 14 height 14
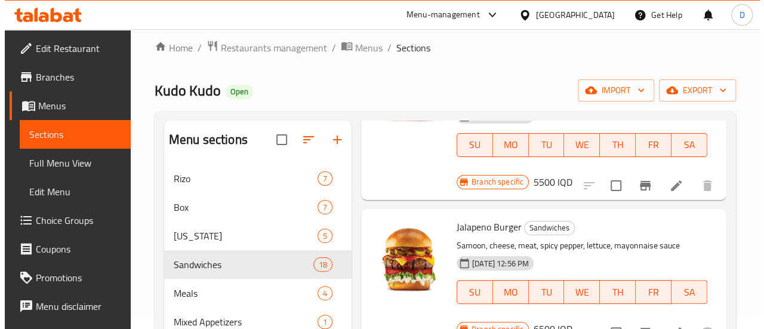
scroll to position [574, 0]
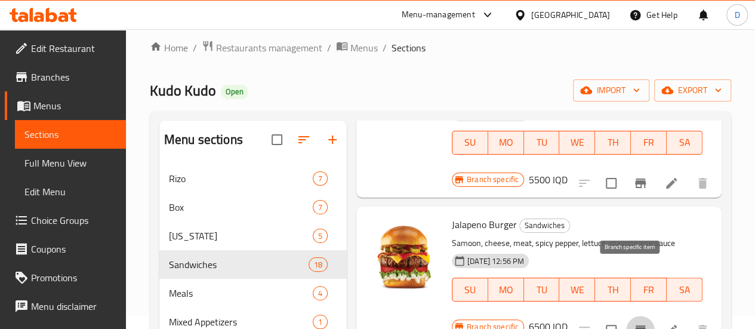
click at [635, 323] on icon "Branch-specific-item" at bounding box center [640, 330] width 14 height 14
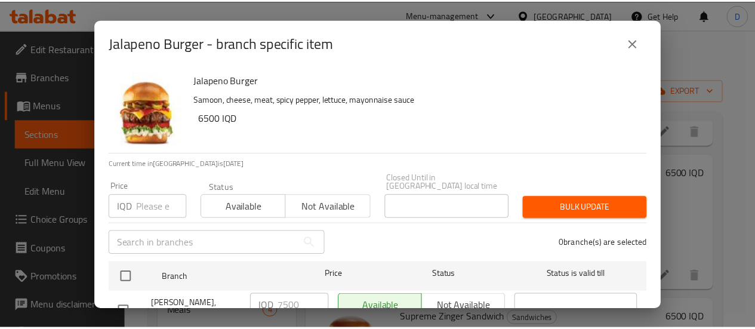
scroll to position [35, 0]
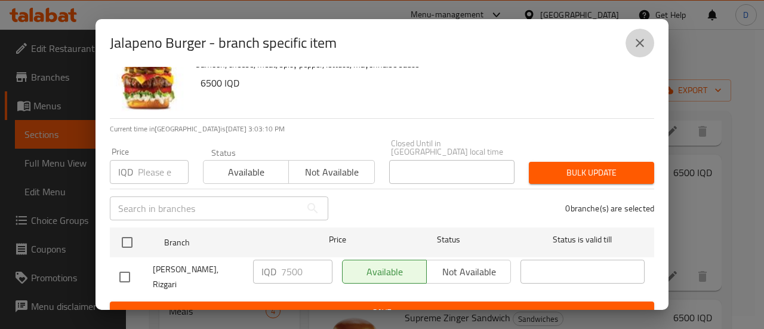
click at [634, 45] on icon "close" at bounding box center [640, 43] width 14 height 14
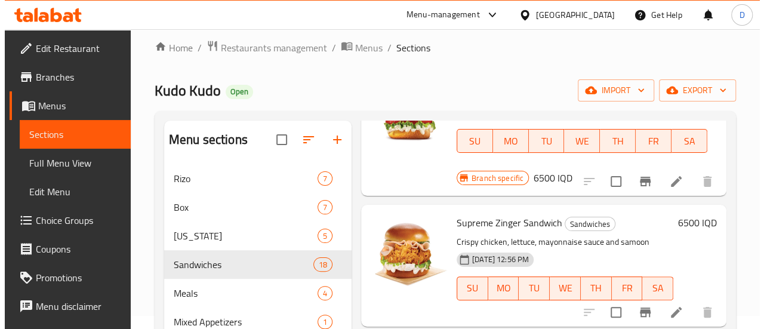
scroll to position [726, 0]
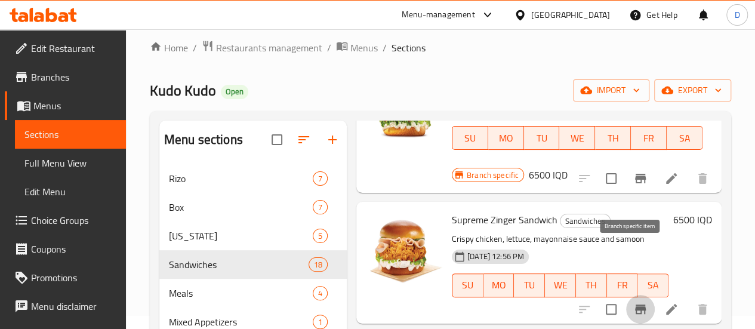
click at [635, 304] on icon "Branch-specific-item" at bounding box center [640, 309] width 11 height 10
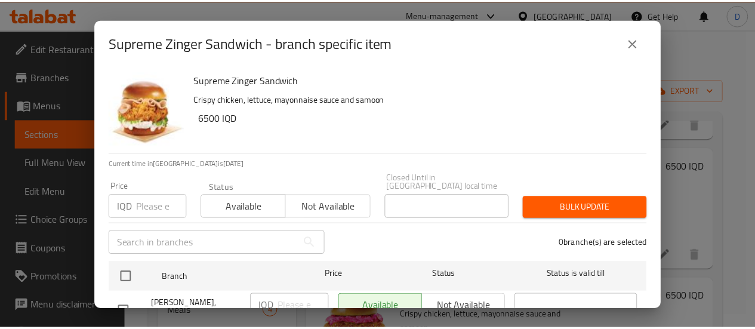
scroll to position [35, 0]
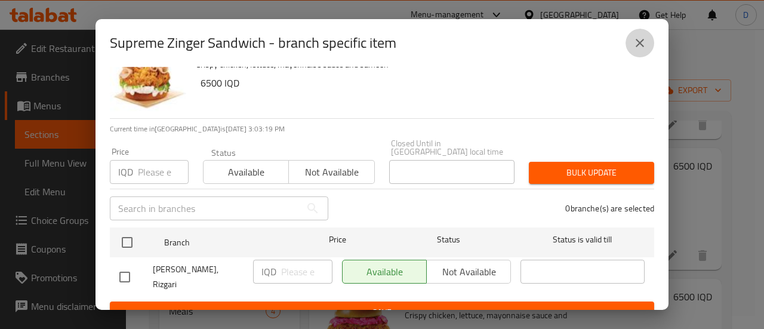
click at [642, 40] on icon "close" at bounding box center [640, 43] width 8 height 8
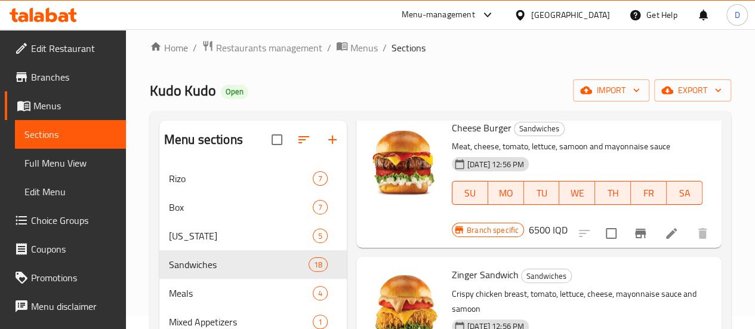
scroll to position [1312, 0]
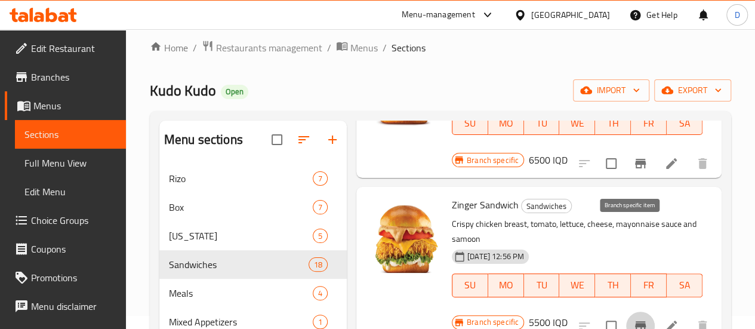
click at [633, 319] on icon "Branch-specific-item" at bounding box center [640, 326] width 14 height 14
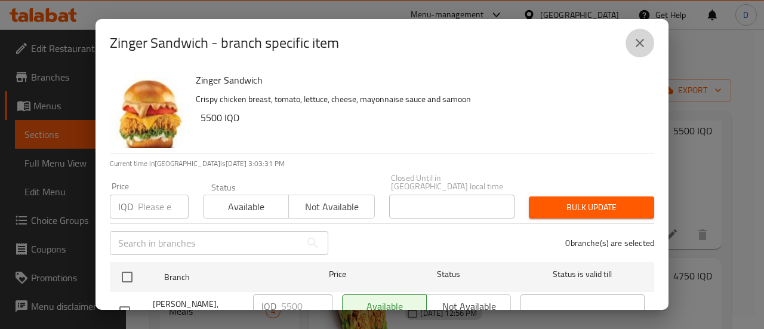
click at [640, 49] on icon "close" at bounding box center [640, 43] width 14 height 14
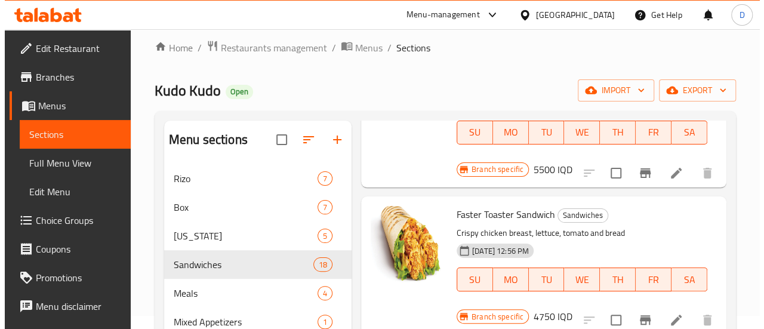
scroll to position [1470, 0]
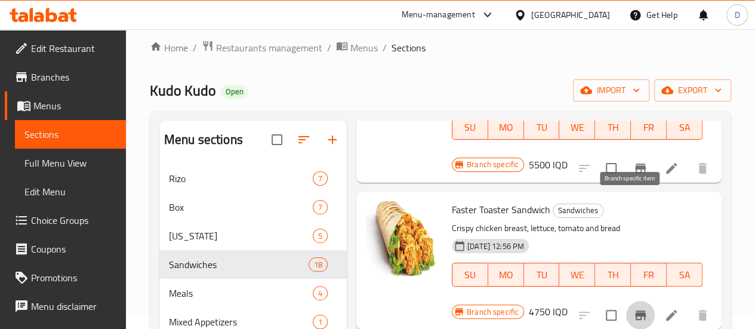
click at [626, 301] on button "Branch-specific-item" at bounding box center [640, 315] width 29 height 29
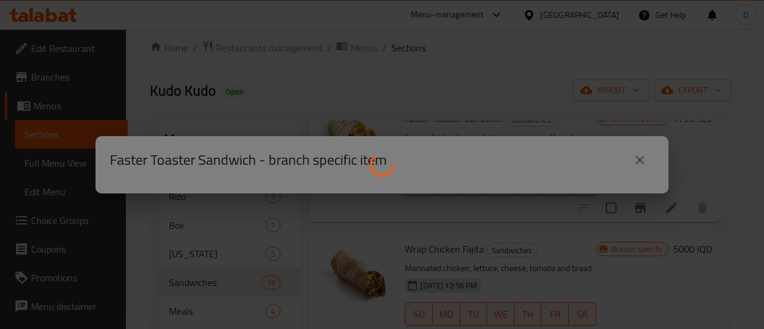
click at [518, 207] on div at bounding box center [382, 164] width 764 height 329
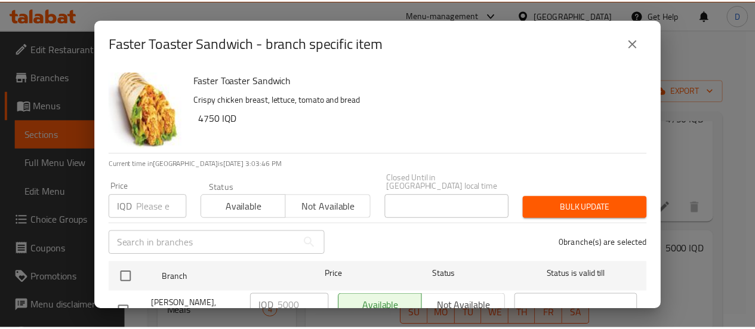
scroll to position [35, 0]
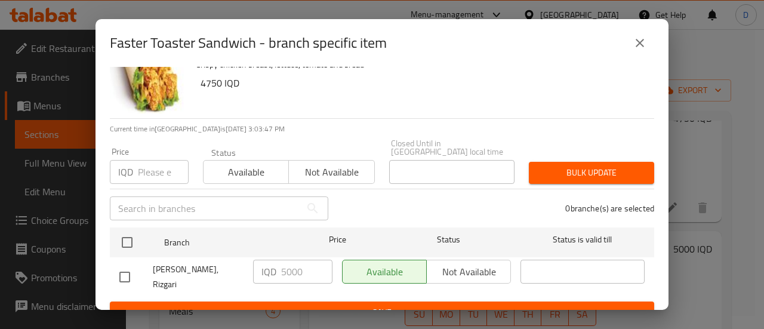
click at [645, 47] on icon "close" at bounding box center [640, 43] width 14 height 14
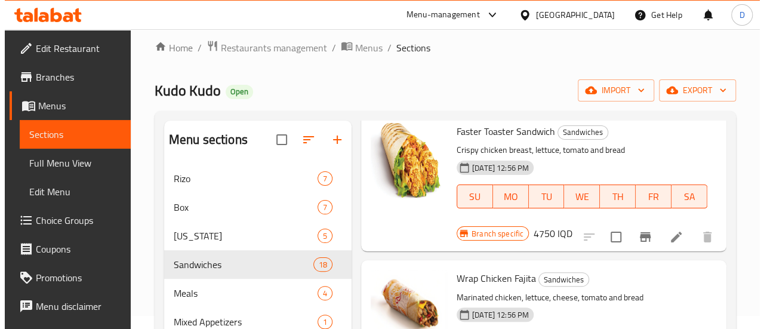
scroll to position [1552, 0]
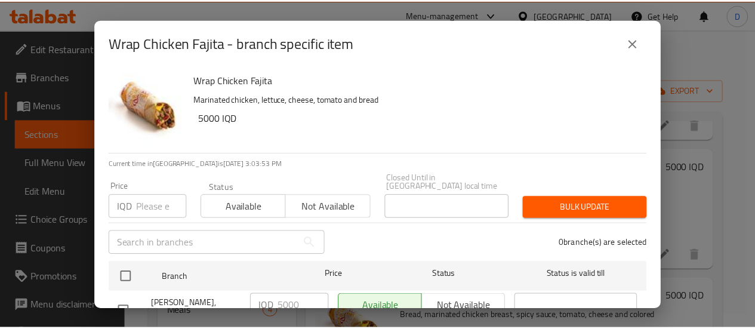
scroll to position [35, 0]
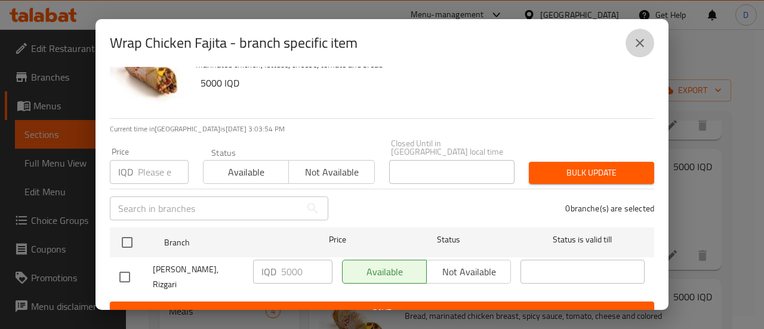
click at [642, 45] on icon "close" at bounding box center [640, 43] width 8 height 8
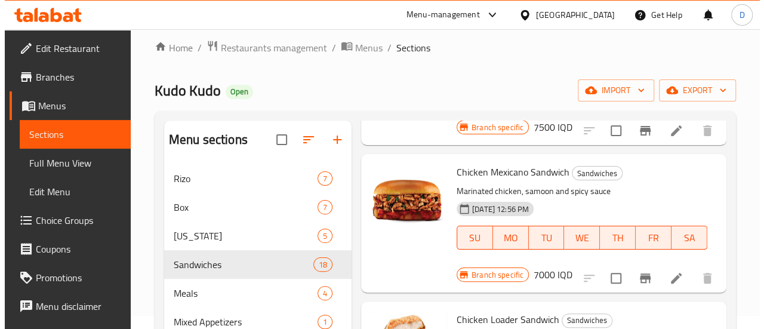
scroll to position [171, 0]
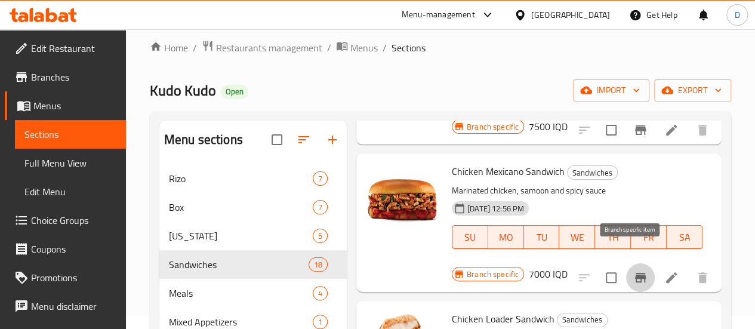
click at [635, 273] on icon "Branch-specific-item" at bounding box center [640, 278] width 11 height 10
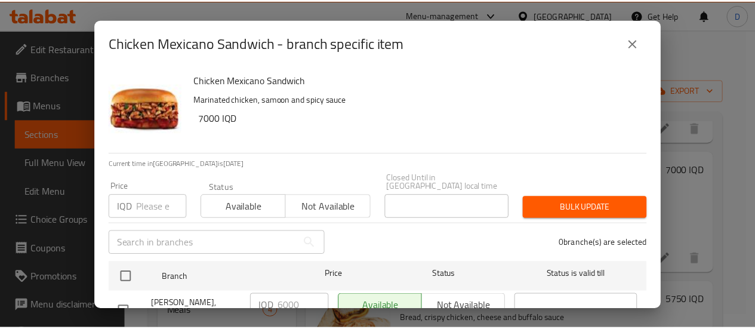
scroll to position [35, 0]
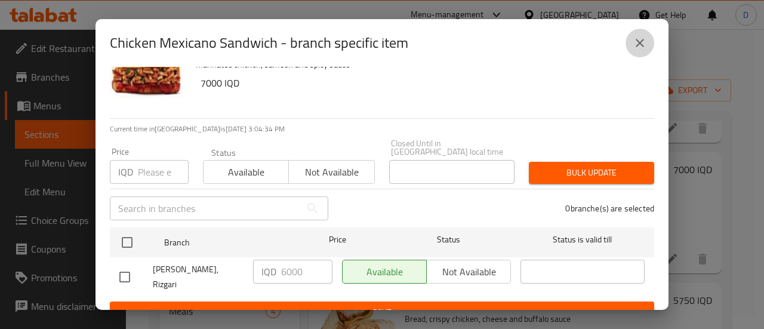
click at [632, 47] on button "close" at bounding box center [639, 43] width 29 height 29
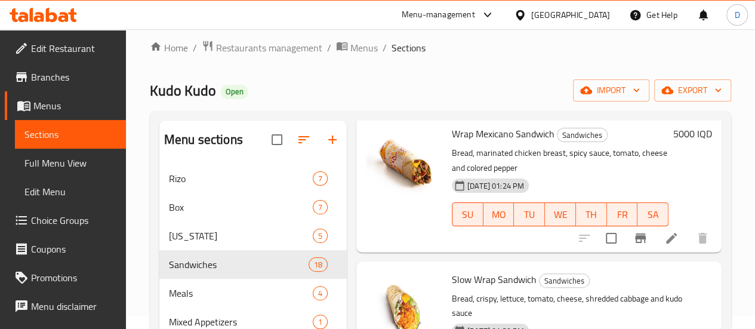
scroll to position [1841, 0]
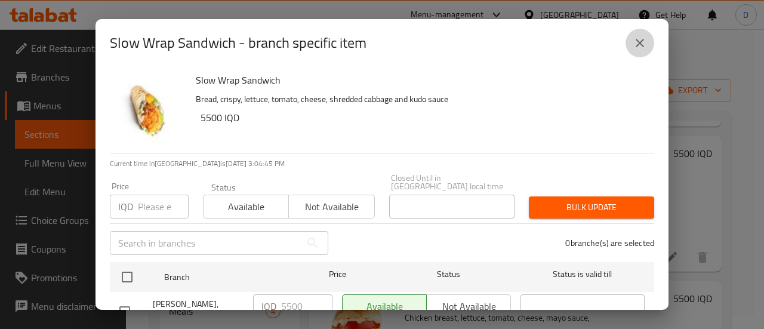
click at [646, 46] on icon "close" at bounding box center [640, 43] width 14 height 14
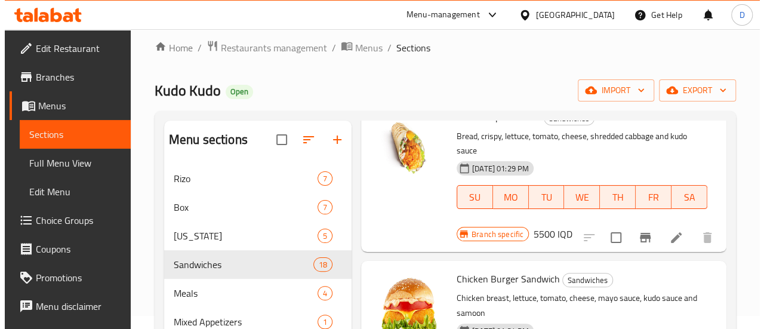
scroll to position [2004, 0]
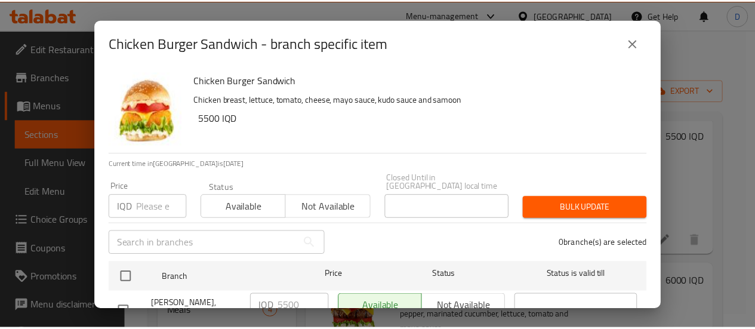
scroll to position [35, 0]
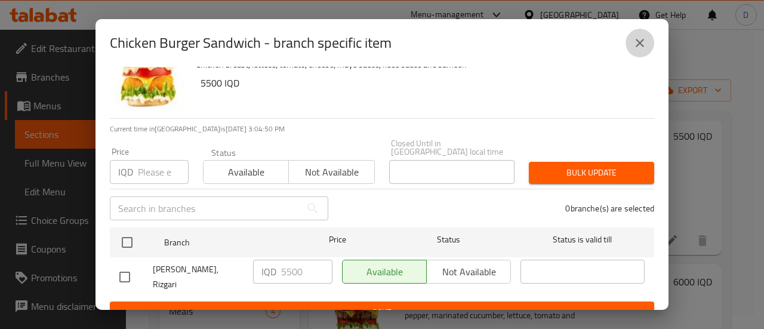
click at [641, 41] on icon "close" at bounding box center [640, 43] width 8 height 8
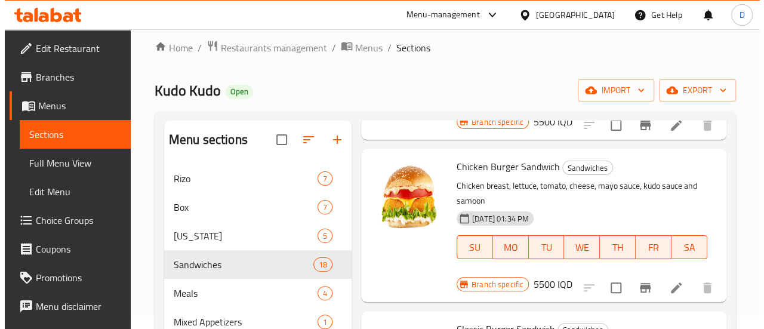
scroll to position [2118, 0]
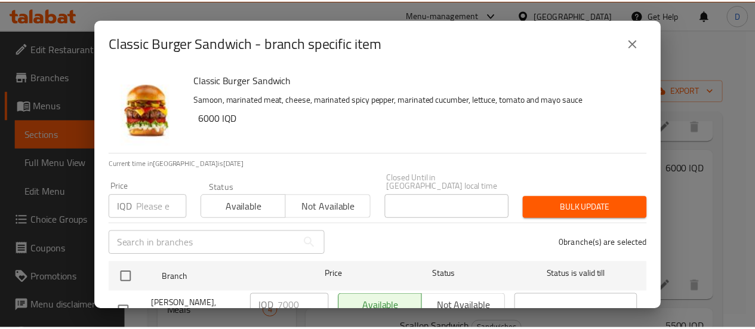
scroll to position [35, 0]
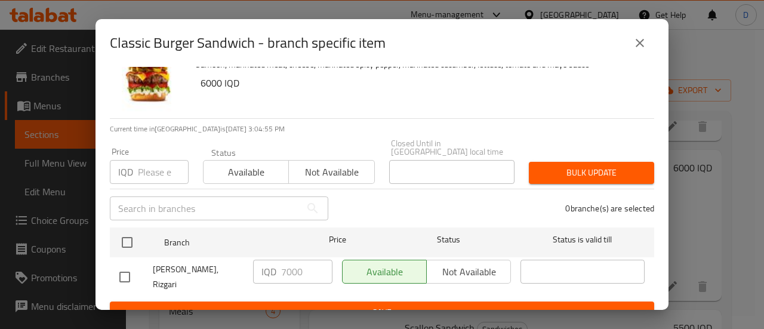
click at [635, 43] on icon "close" at bounding box center [640, 43] width 14 height 14
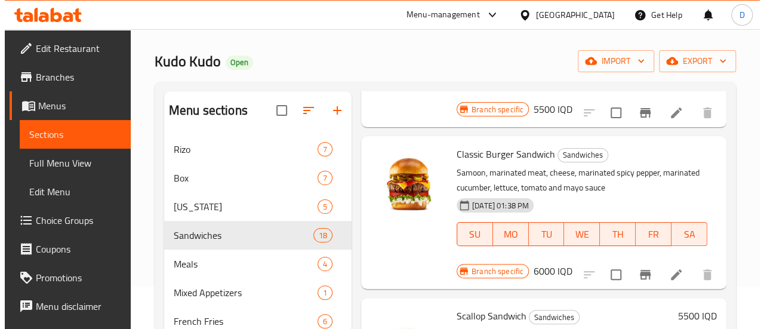
scroll to position [45, 0]
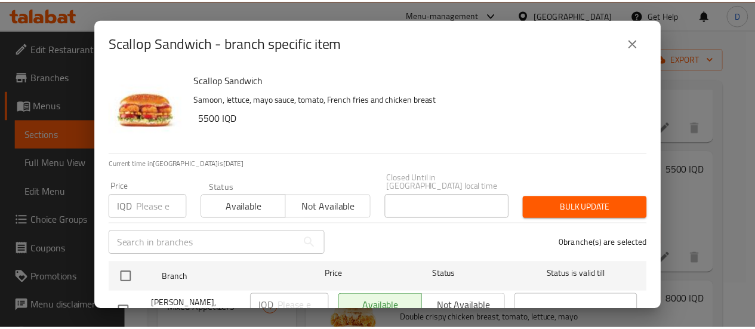
scroll to position [35, 0]
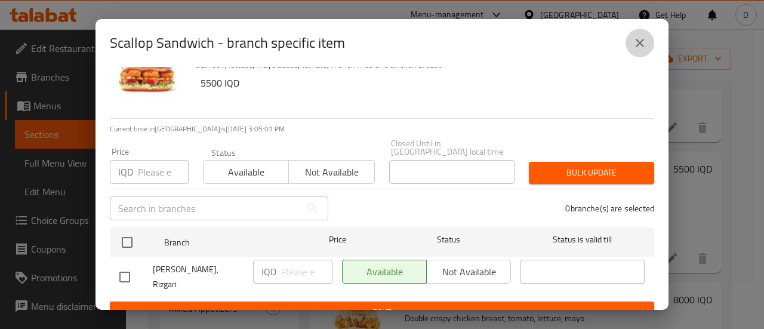
click at [640, 41] on icon "close" at bounding box center [640, 43] width 8 height 8
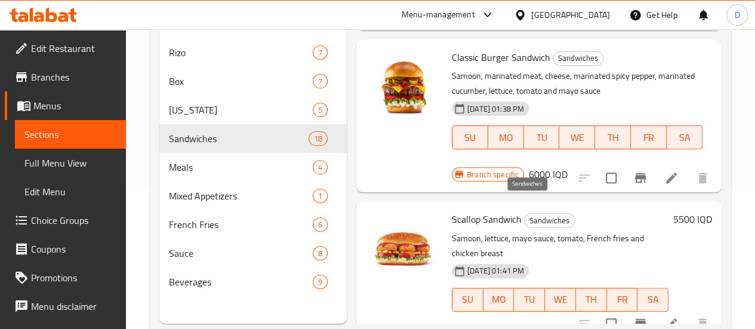
scroll to position [167, 0]
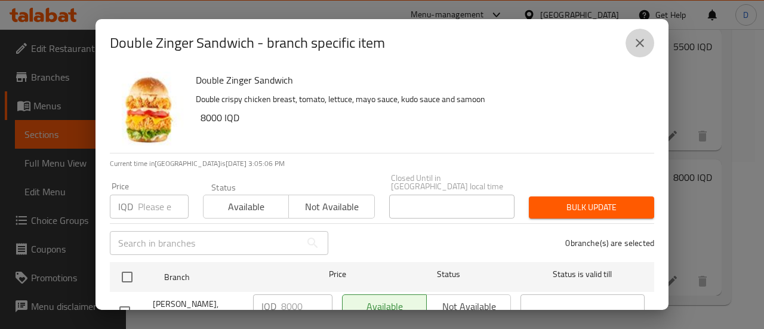
click at [630, 41] on button "close" at bounding box center [639, 43] width 29 height 29
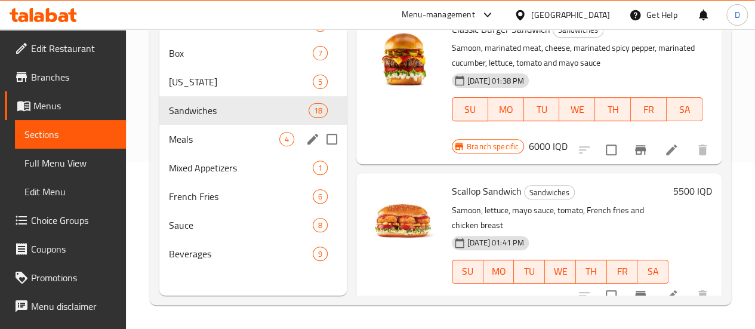
click at [199, 148] on div "Meals 4" at bounding box center [252, 139] width 187 height 29
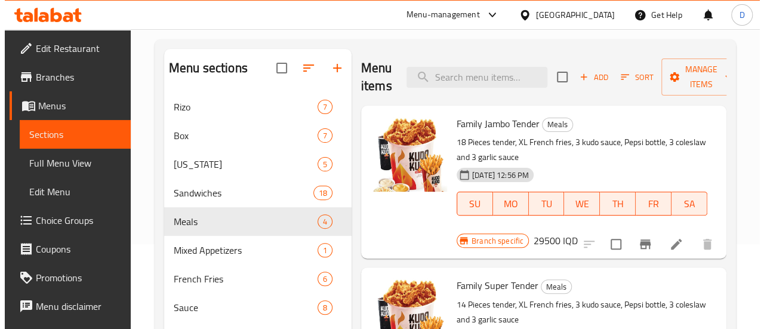
scroll to position [95, 0]
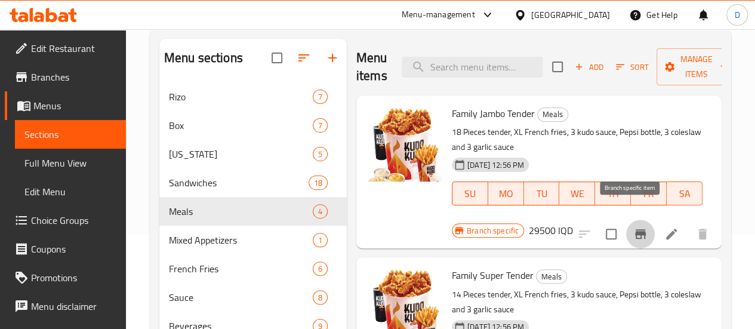
click at [633, 227] on icon "Branch-specific-item" at bounding box center [640, 234] width 14 height 14
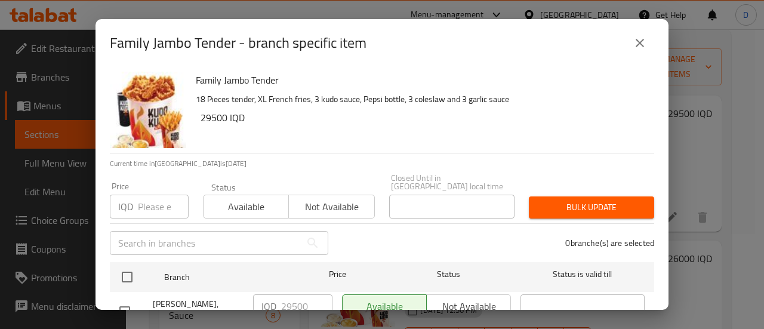
scroll to position [35, 0]
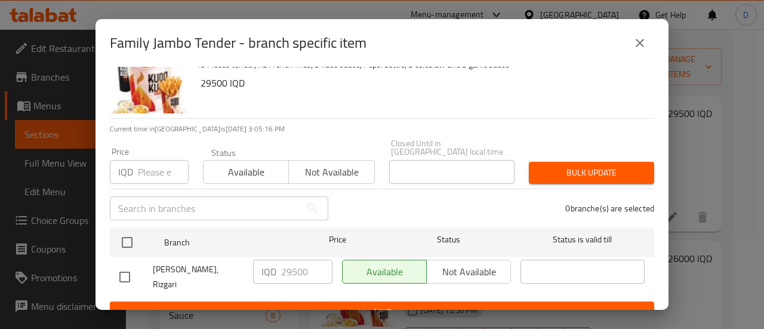
click at [642, 44] on icon "close" at bounding box center [640, 43] width 14 height 14
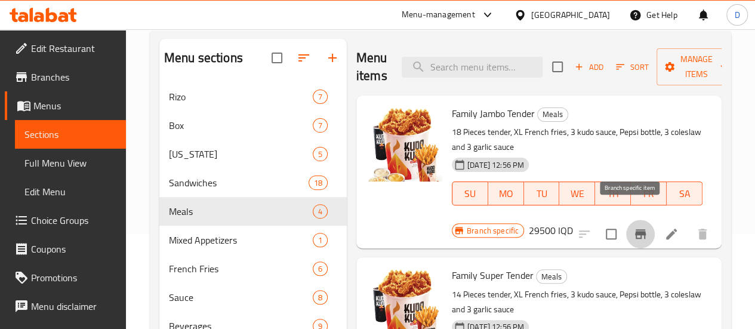
click at [635, 229] on icon "Branch-specific-item" at bounding box center [640, 234] width 11 height 10
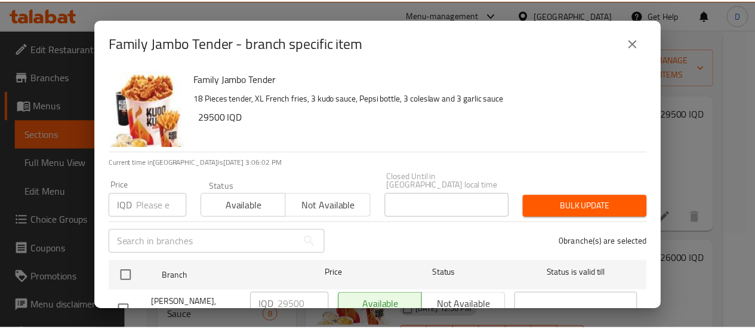
scroll to position [0, 0]
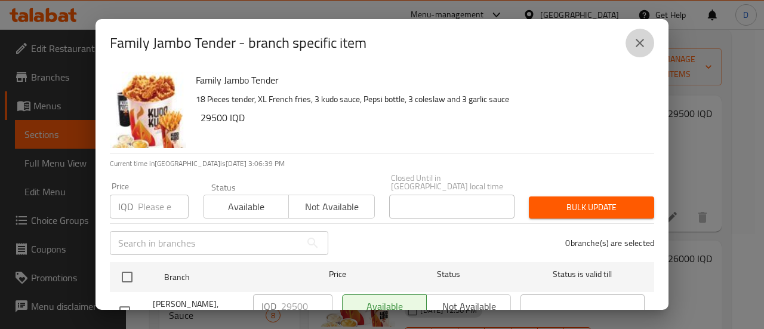
click at [641, 50] on button "close" at bounding box center [639, 43] width 29 height 29
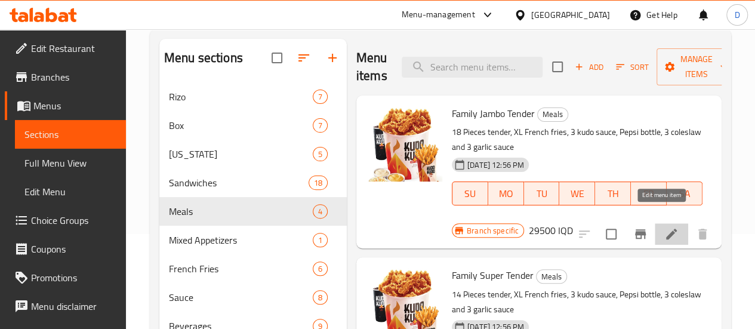
click at [664, 227] on icon at bounding box center [671, 234] width 14 height 14
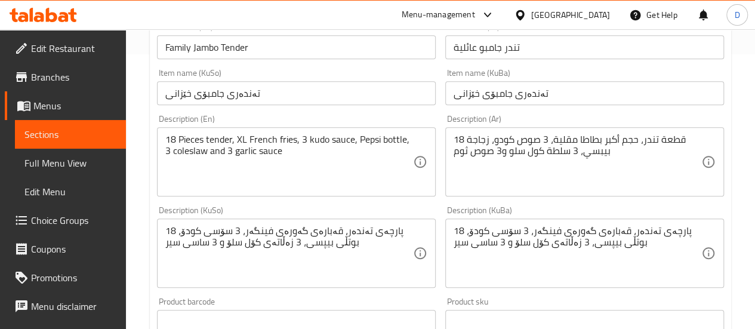
scroll to position [274, 0]
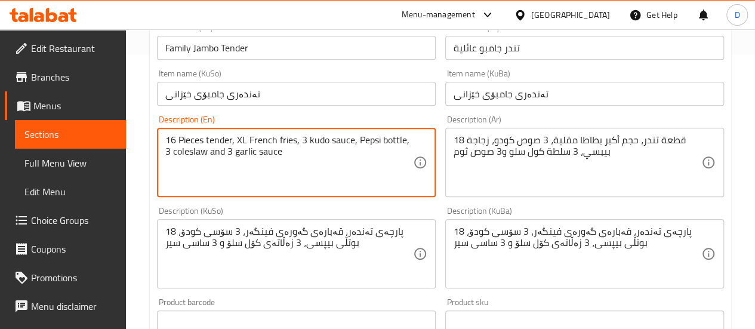
type textarea "16 Pieces tender, XL French fries, 3 kudo sauce, Pepsi bottle, 3 coleslaw and 3…"
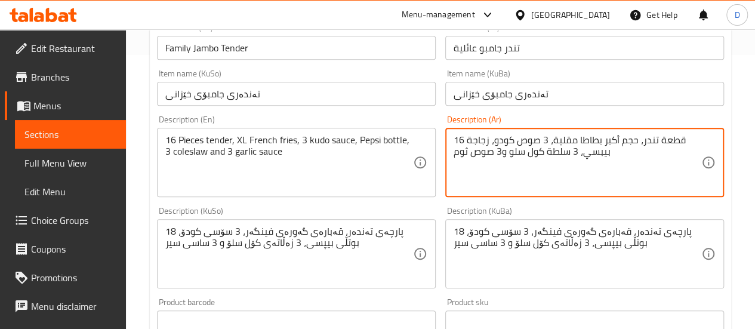
type textarea "16 قطعة تندر، حجم أكبر بطاطا مقلية، 3 صوص كودو، زجاجة بيبسي، 3 سلطة كول سلو و3 …"
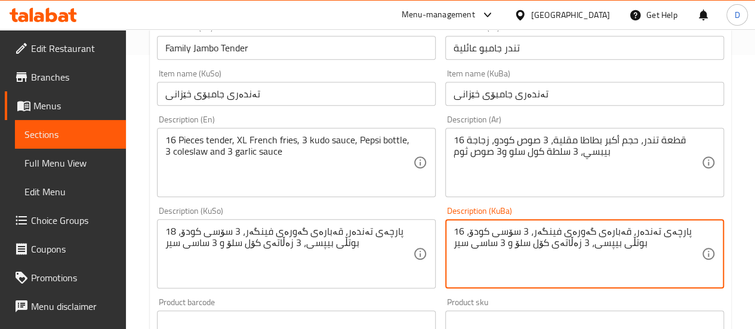
type textarea "16 پارچەی تەندەر، قەبارەی گەورەی فینگەر، 3 سۆسی کودۆ، بوتڵی بیپسی، 3 زەڵاتەی کۆ…"
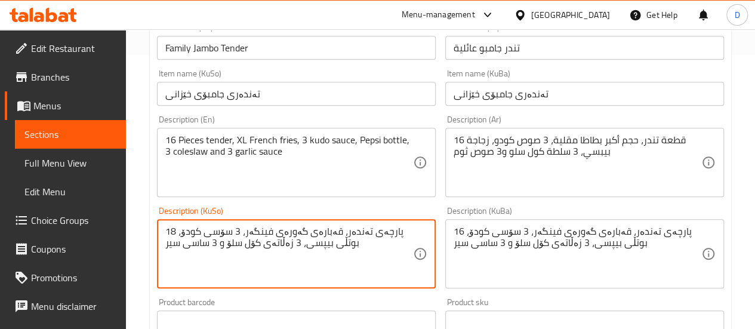
drag, startPoint x: 178, startPoint y: 230, endPoint x: 171, endPoint y: 230, distance: 6.6
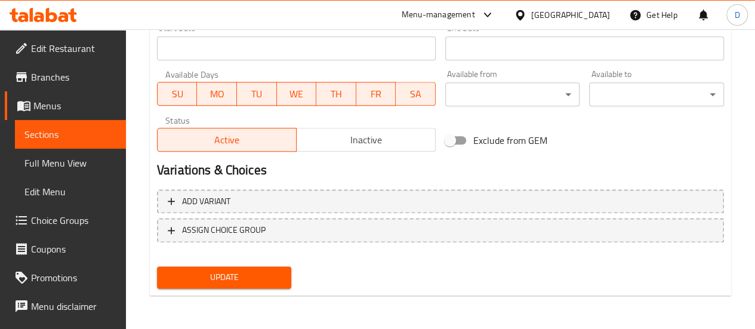
type textarea "16 پارچەی تەندەر، قەبارەی گەورەی فینگەر، 3 سۆسی کودۆ، بوتڵی بیپسی، 3 زەڵاتەی کۆ…"
click at [232, 274] on span "Update" at bounding box center [225, 277] width 116 height 15
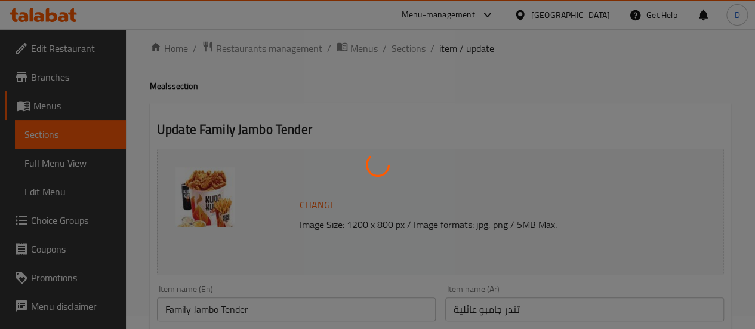
scroll to position [0, 0]
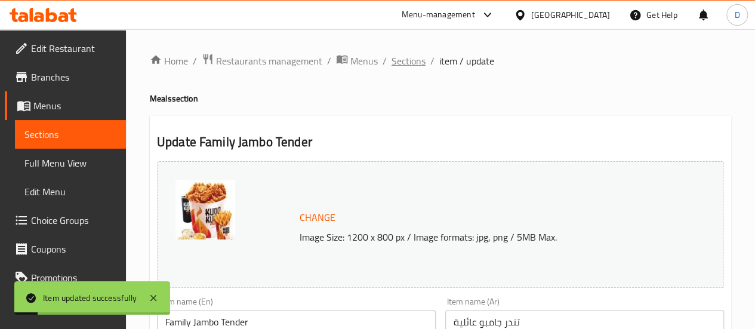
click at [395, 63] on span "Sections" at bounding box center [409, 61] width 34 height 14
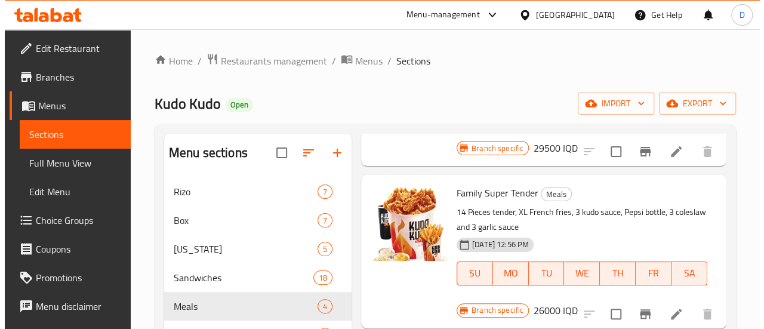
scroll to position [178, 0]
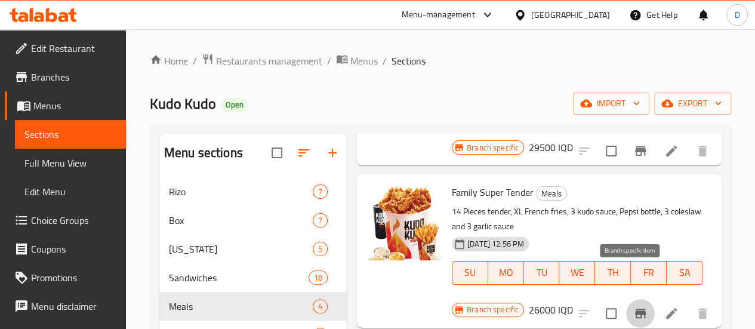
click at [639, 299] on button "Branch-specific-item" at bounding box center [640, 313] width 29 height 29
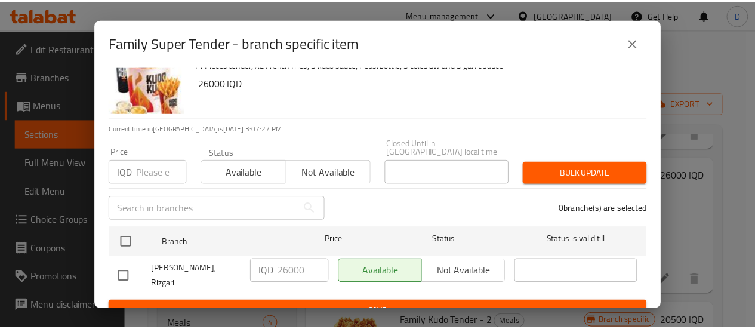
scroll to position [0, 0]
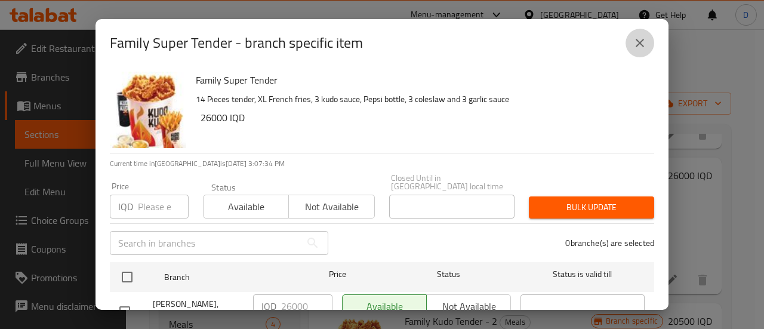
click at [630, 42] on button "close" at bounding box center [639, 43] width 29 height 29
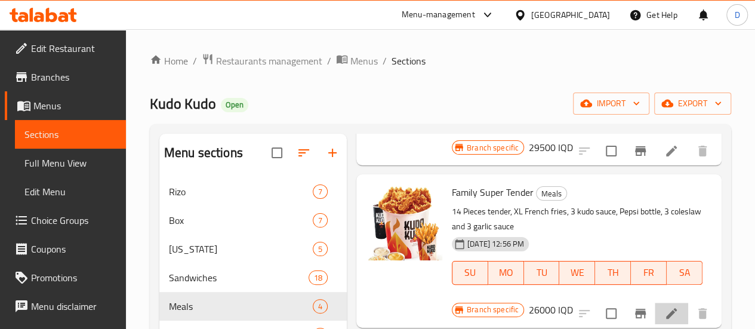
click at [662, 303] on li at bounding box center [671, 313] width 33 height 21
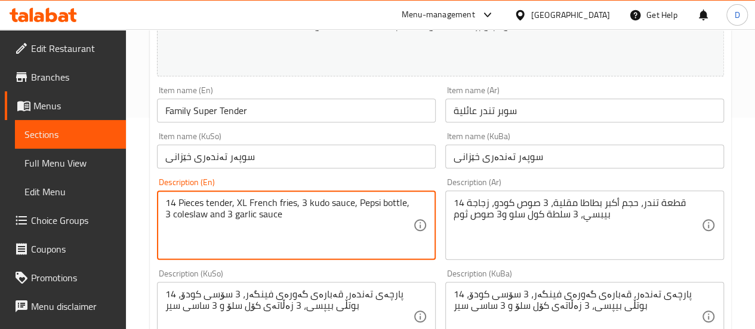
scroll to position [212, 0]
drag, startPoint x: 175, startPoint y: 199, endPoint x: 169, endPoint y: 199, distance: 6.6
click at [169, 199] on textarea "14 Pieces tender, XL French fries, 3 kudo sauce, Pepsi bottle, 3 coleslaw and 3…" at bounding box center [289, 224] width 248 height 57
type textarea "16 Pieces tender, XL French fries, 3 kudo sauce, Pepsi bottle, 3 coleslaw and 3…"
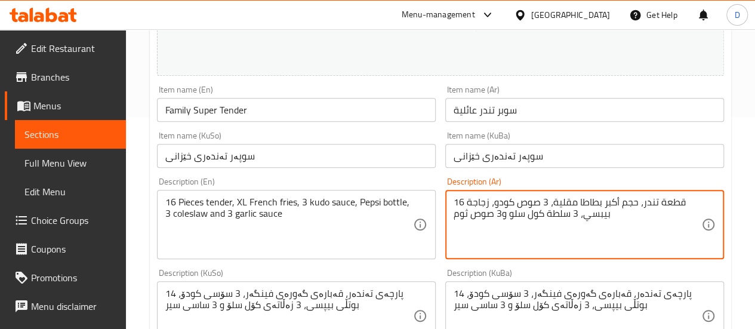
type textarea "16 قطعة تندر، حجم أكبر بطاطا مقلية، 3 صوص كودو، زجاجة بيبسي، 3 سلطة كول سلو و3 …"
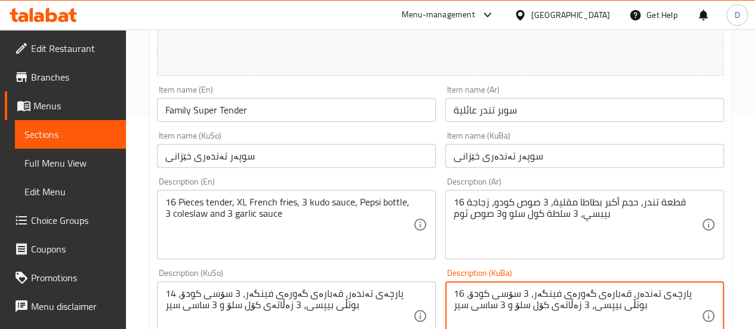
type textarea "16 پارچەی تەندەر، قەبارەی گەورەی فینگەر، 3 سۆسی کودۆ، بوتڵی بیپسی، 3 زەڵاتەی کۆ…"
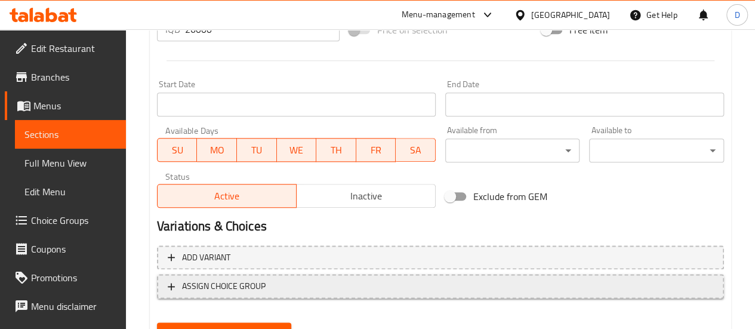
scroll to position [669, 0]
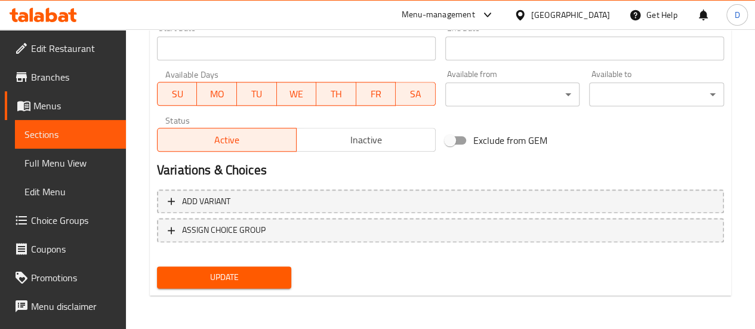
type textarea "16 پارچەی تەندەر، قەبارەی گەورەی فینگەر، 3 سۆسی کودۆ، بوتڵی بیپسی، 3 زەڵاتەی کۆ…"
click at [270, 285] on button "Update" at bounding box center [224, 277] width 135 height 22
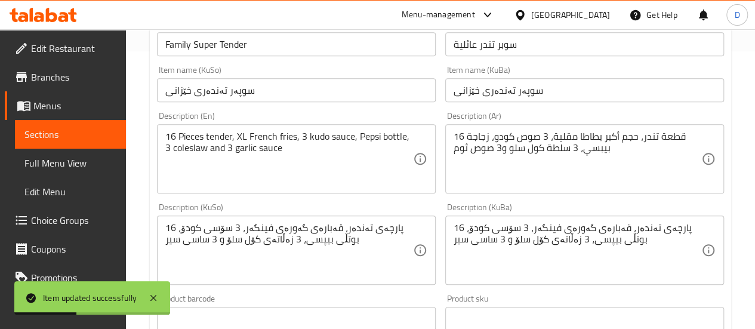
scroll to position [0, 0]
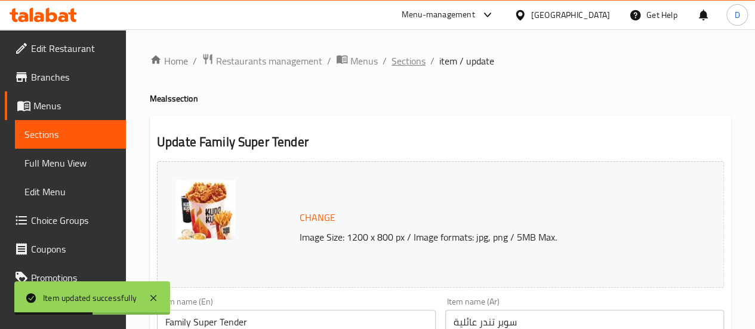
click at [401, 68] on span "Sections" at bounding box center [409, 61] width 34 height 14
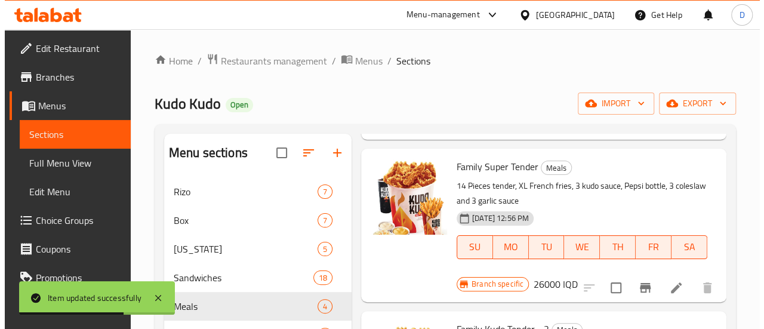
scroll to position [205, 0]
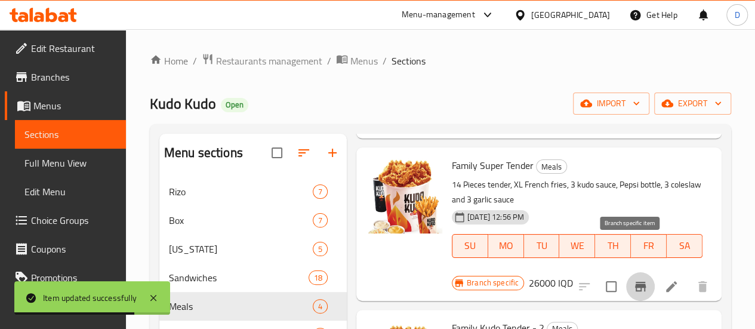
click at [635, 282] on icon "Branch-specific-item" at bounding box center [640, 287] width 11 height 10
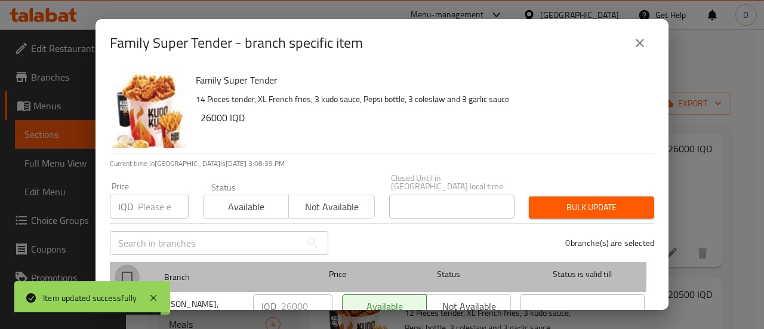
click at [132, 264] on input "checkbox" at bounding box center [127, 276] width 25 height 25
checkbox input "true"
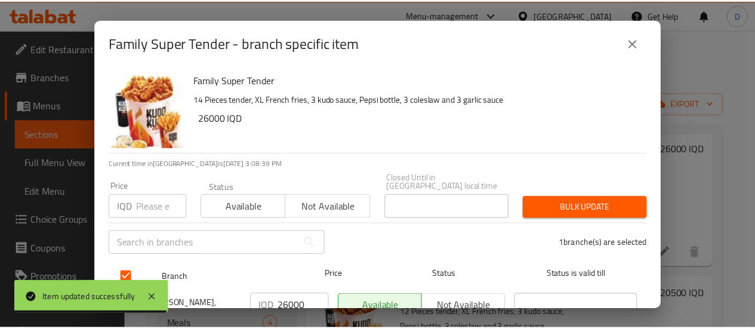
scroll to position [35, 0]
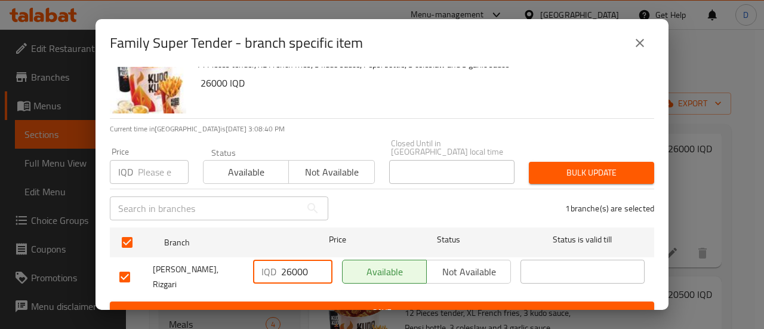
click at [285, 270] on input "26000" at bounding box center [306, 272] width 51 height 24
type input "29500"
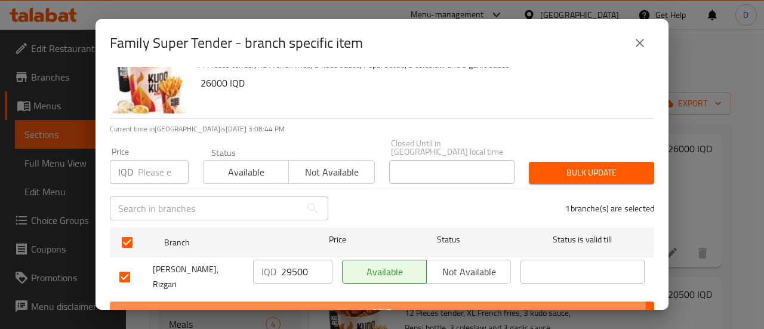
click at [287, 305] on span "Save" at bounding box center [381, 312] width 525 height 15
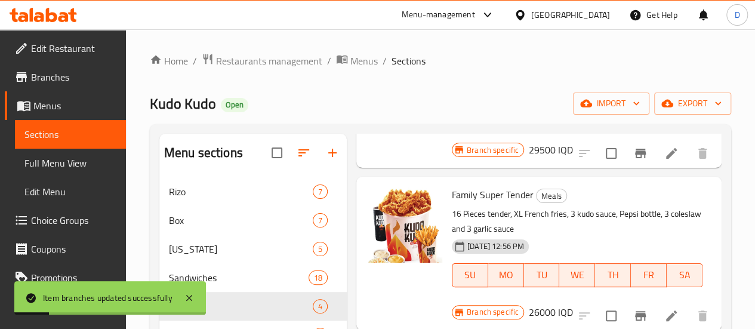
scroll to position [168, 0]
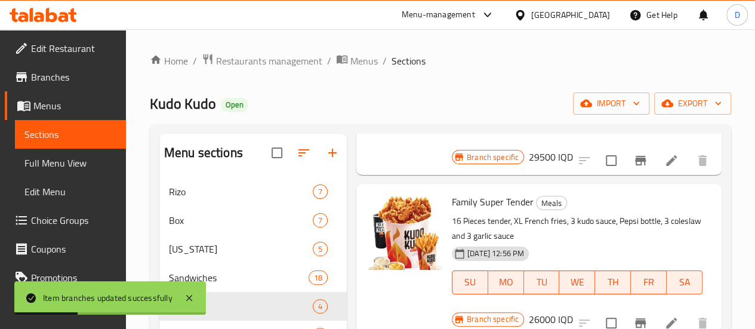
click at [573, 311] on h6 "26000 IQD" at bounding box center [551, 319] width 44 height 17
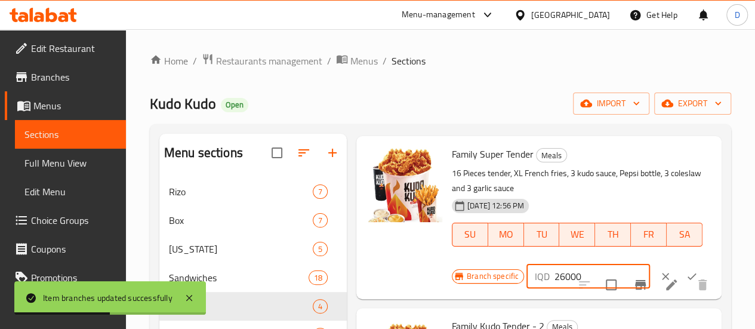
click at [554, 264] on input "26000" at bounding box center [601, 276] width 95 height 24
type input "29500"
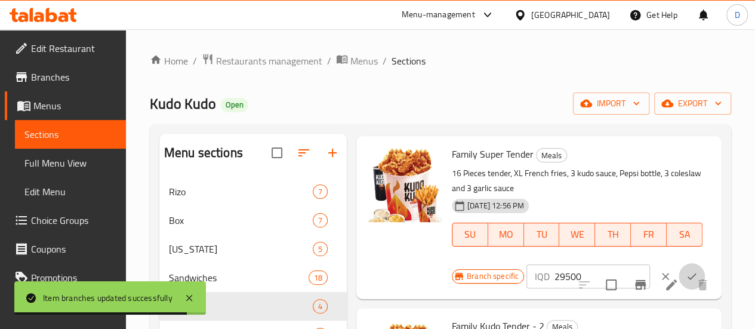
click at [686, 270] on icon "ok" at bounding box center [692, 276] width 12 height 12
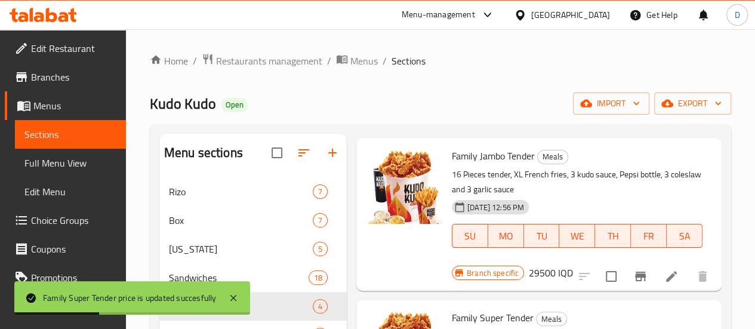
scroll to position [30, 0]
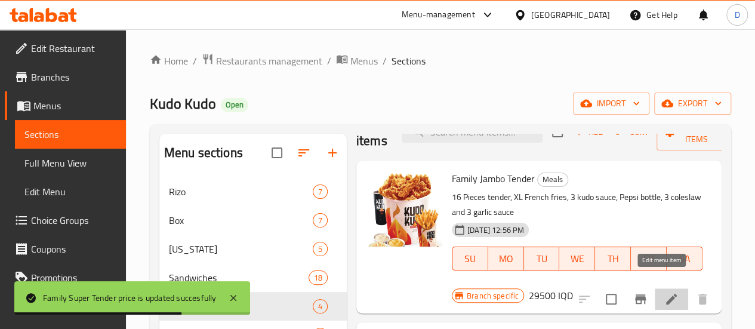
click at [664, 292] on icon at bounding box center [671, 299] width 14 height 14
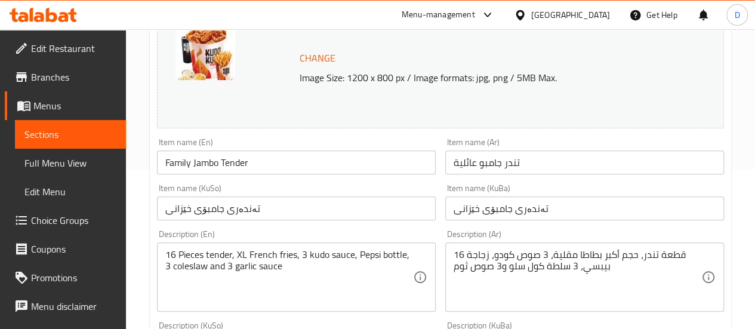
scroll to position [212, 0]
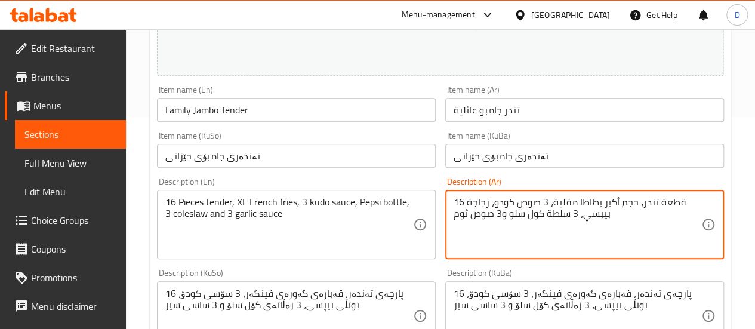
drag, startPoint x: 466, startPoint y: 201, endPoint x: 458, endPoint y: 202, distance: 7.8
type textarea "20 قطعة تندر، حجم أكبر بطاطا مقلية، 3 صوص كودو، زجاجة بيبسي، 3 سلطة كول سلو و3 …"
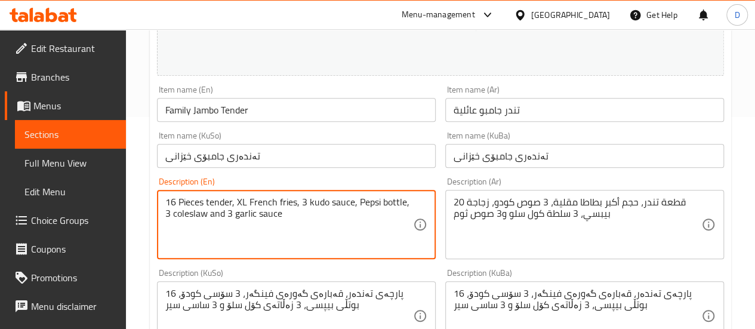
drag, startPoint x: 176, startPoint y: 199, endPoint x: 168, endPoint y: 199, distance: 8.4
click at [168, 199] on textarea "16 Pieces tender, XL French fries, 3 kudo sauce, Pepsi bottle, 3 coleslaw and 3…" at bounding box center [289, 224] width 248 height 57
drag, startPoint x: 175, startPoint y: 201, endPoint x: 167, endPoint y: 202, distance: 8.4
click at [167, 202] on textarea "16 Pieces tender, XL French fries, 3 kudo sauce, Pepsi bottle, 3 coleslaw and 3…" at bounding box center [289, 224] width 248 height 57
type textarea "20 Pieces tender, XL French fries, 3 kudo sauce, Pepsi bottle, 3 coleslaw and 3…"
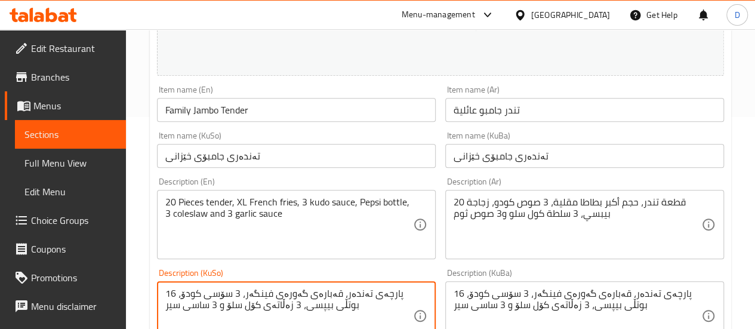
drag, startPoint x: 177, startPoint y: 292, endPoint x: 168, endPoint y: 293, distance: 9.6
type textarea "20 پارچەی تەندەر، قەبارەی گەورەی فینگەر، 3 سۆسی کودۆ، بوتڵی بیپسی، 3 زەڵاتەی کۆ…"
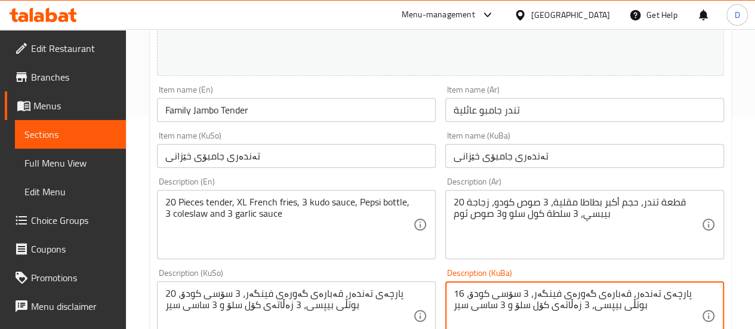
drag, startPoint x: 466, startPoint y: 292, endPoint x: 457, endPoint y: 293, distance: 8.4
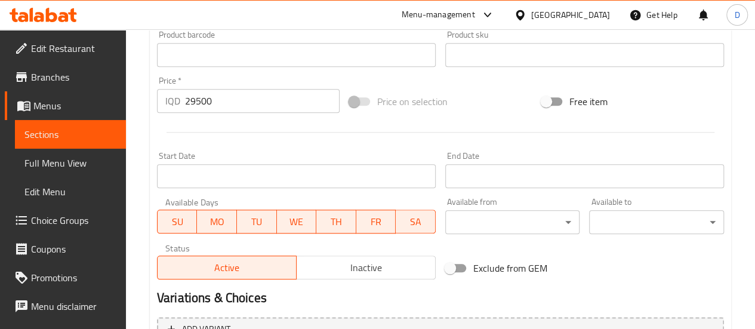
scroll to position [669, 0]
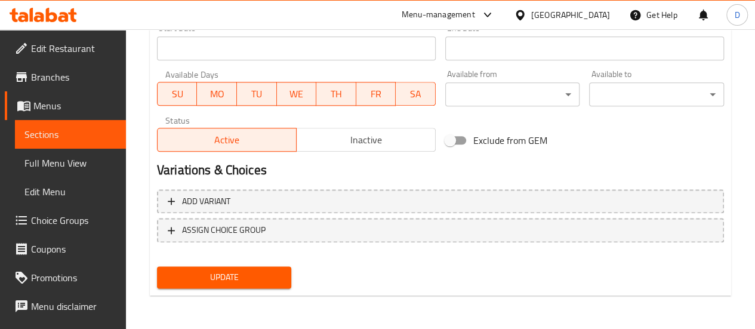
type textarea "20 پارچەی تەندەر، قەبارەی گەورەی فینگەر، 3 سۆسی کودۆ، بوتڵی بیپسی، 3 زەڵاتەی کۆ…"
click at [247, 274] on span "Update" at bounding box center [225, 277] width 116 height 15
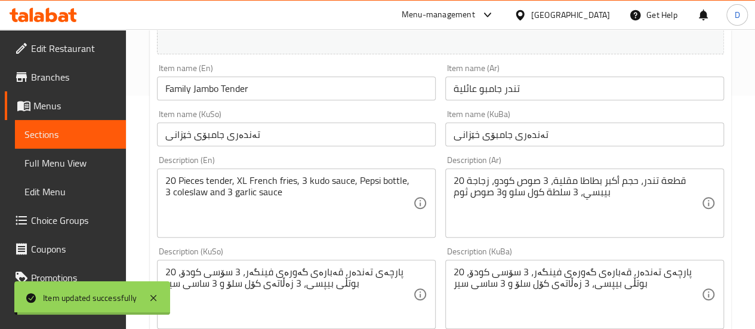
scroll to position [0, 0]
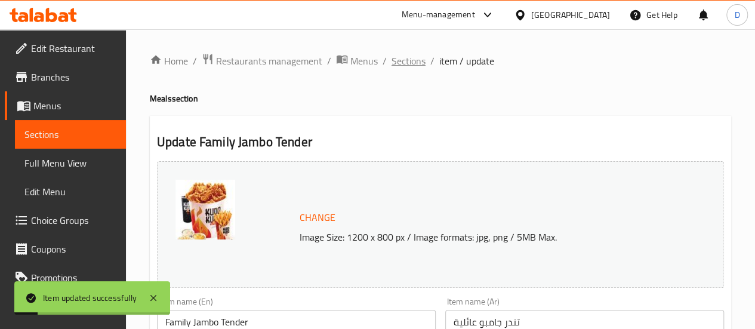
click at [403, 61] on span "Sections" at bounding box center [409, 61] width 34 height 14
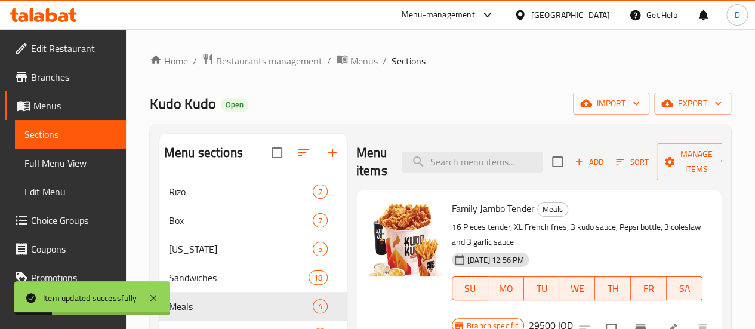
scroll to position [31, 0]
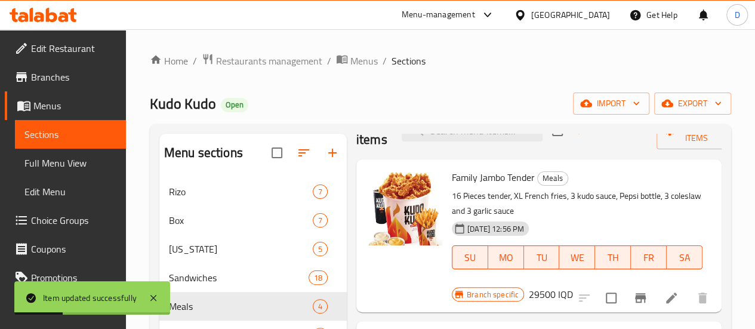
click at [573, 286] on h6 "29500 IQD" at bounding box center [551, 294] width 44 height 17
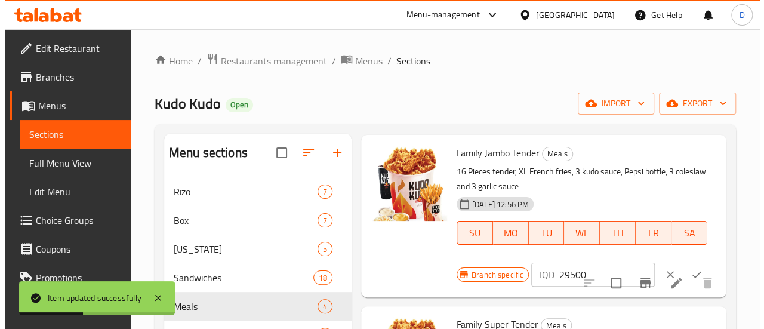
scroll to position [57, 0]
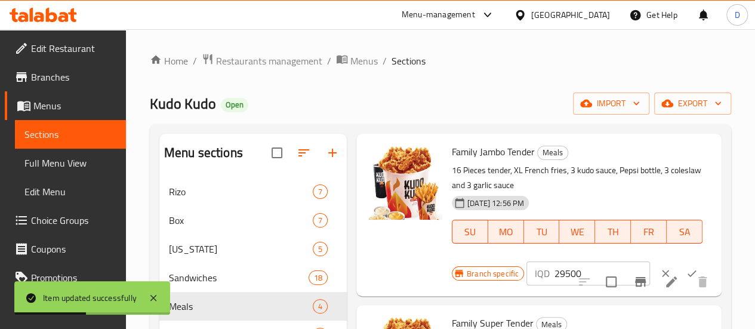
click at [554, 273] on input "29500" at bounding box center [601, 273] width 95 height 24
type input "32500"
click at [686, 267] on icon "ok" at bounding box center [692, 273] width 12 height 12
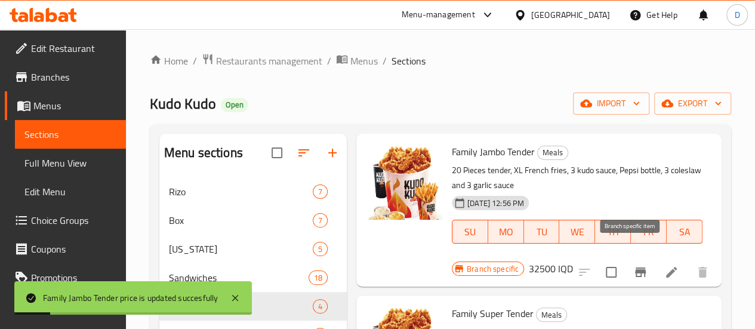
click at [635, 267] on icon "Branch-specific-item" at bounding box center [640, 272] width 11 height 10
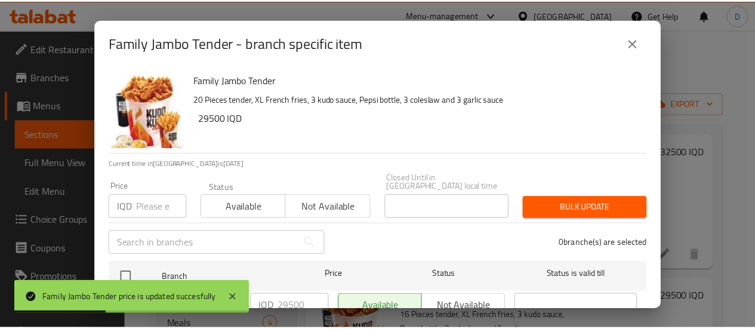
scroll to position [35, 0]
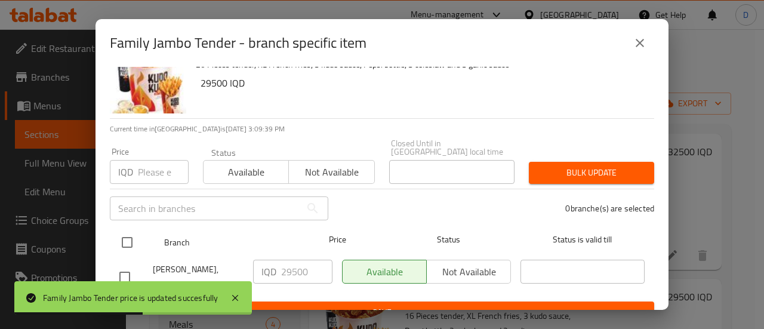
click at [127, 238] on input "checkbox" at bounding box center [127, 242] width 25 height 25
checkbox input "true"
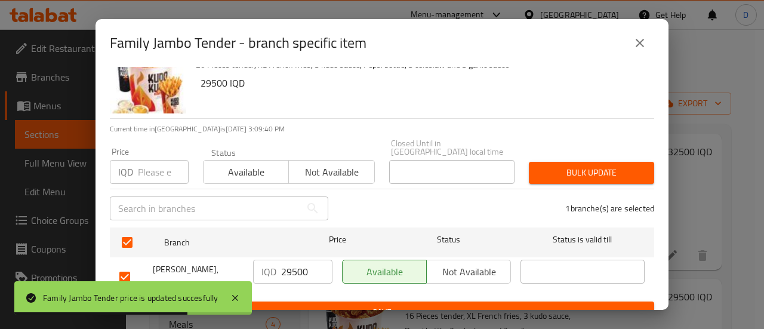
click at [288, 261] on input "29500" at bounding box center [306, 272] width 51 height 24
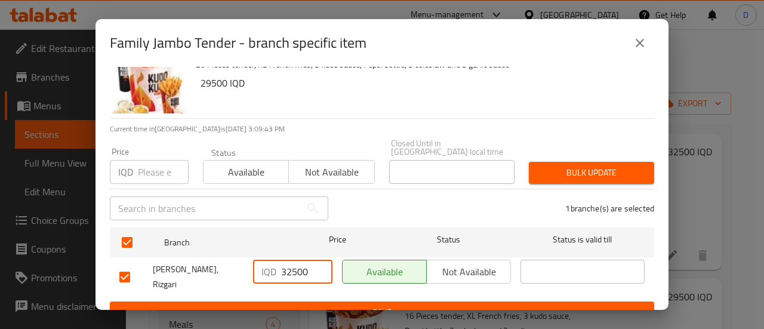
type input "32500"
click at [328, 305] on span "Save" at bounding box center [381, 312] width 525 height 15
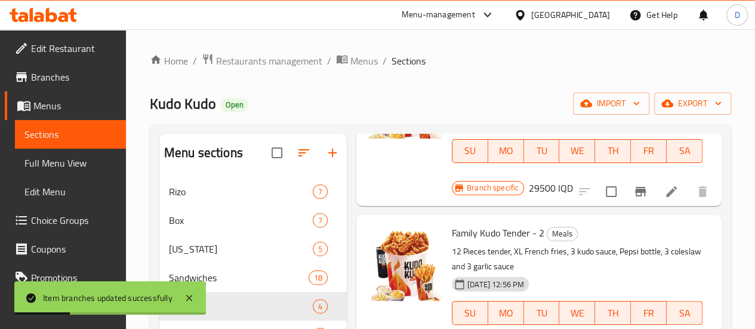
scroll to position [30, 0]
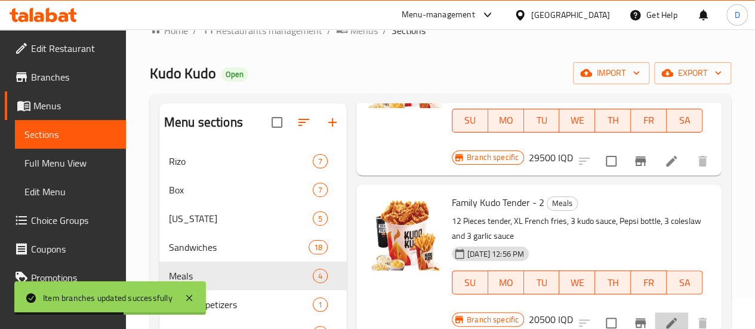
click at [655, 312] on li at bounding box center [671, 322] width 33 height 21
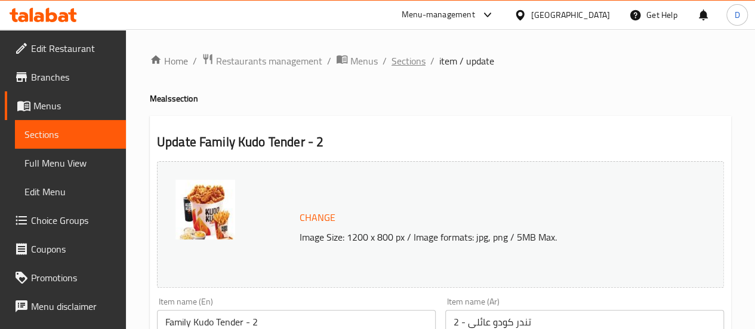
click at [414, 63] on span "Sections" at bounding box center [409, 61] width 34 height 14
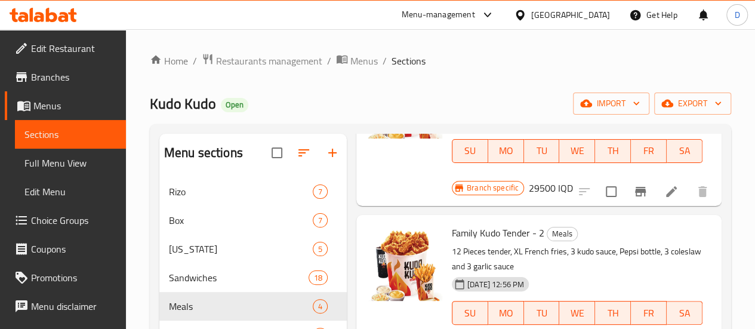
scroll to position [17, 0]
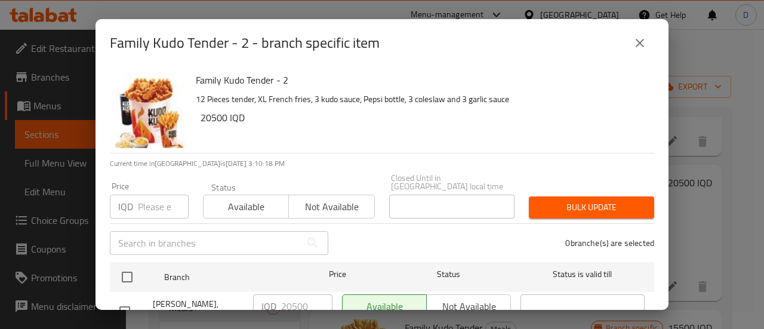
click at [642, 46] on icon "close" at bounding box center [640, 43] width 8 height 8
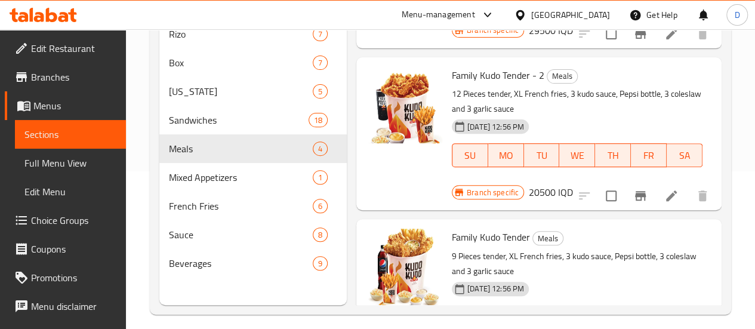
scroll to position [167, 0]
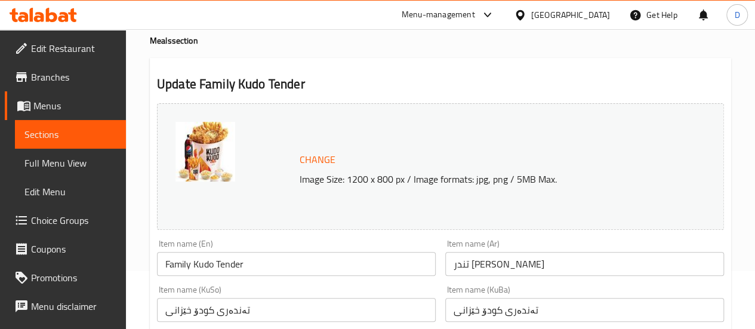
scroll to position [8, 0]
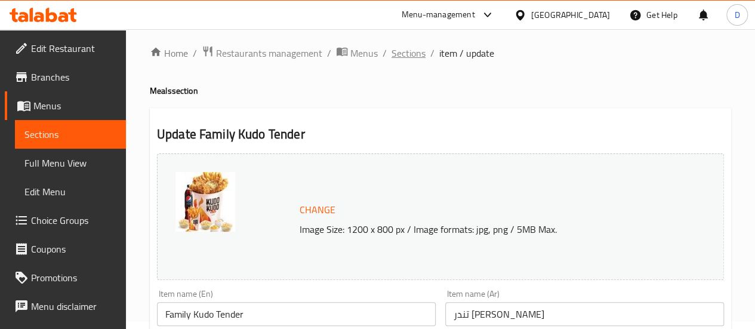
click at [415, 54] on span "Sections" at bounding box center [409, 53] width 34 height 14
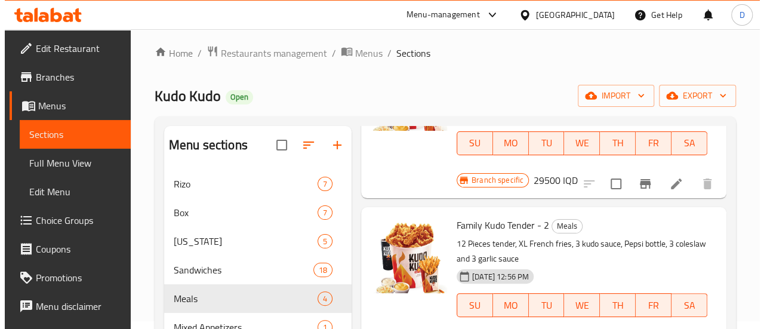
scroll to position [167, 0]
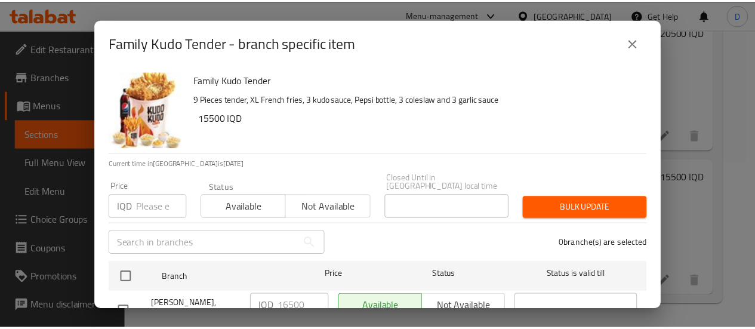
scroll to position [35, 0]
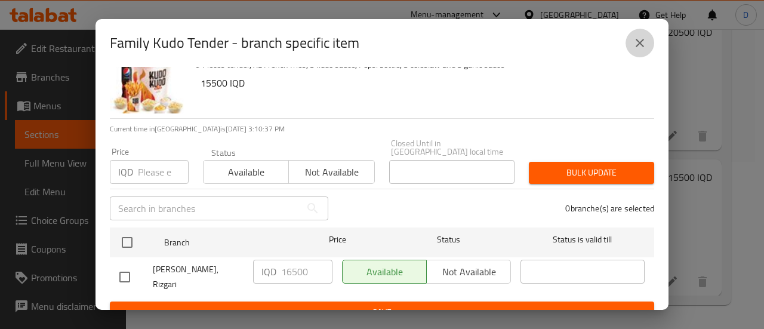
click at [633, 41] on icon "close" at bounding box center [640, 43] width 14 height 14
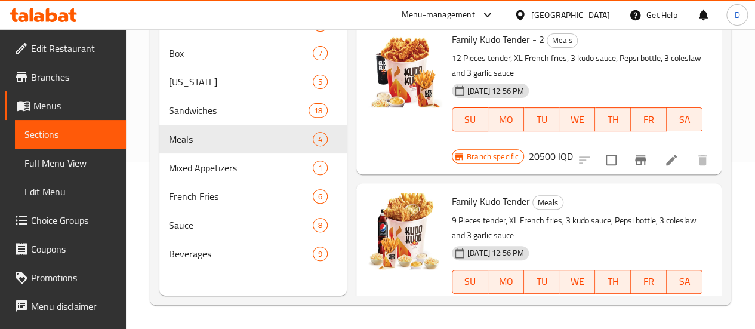
click at [554, 312] on input "15500" at bounding box center [601, 324] width 95 height 24
type input "16500"
click at [686, 318] on icon "ok" at bounding box center [692, 324] width 12 height 12
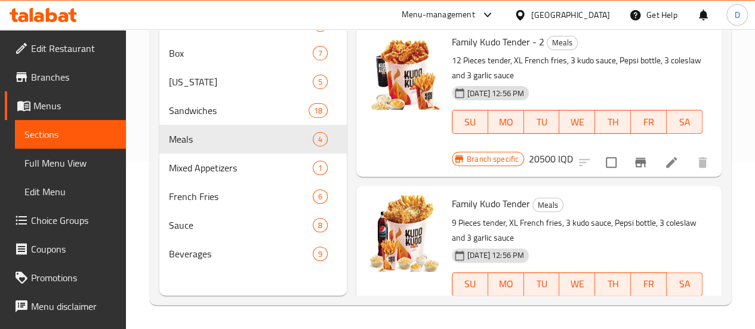
scroll to position [300, 0]
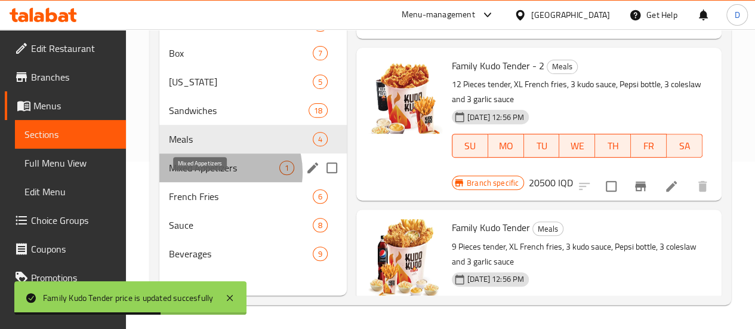
click at [220, 175] on span "Mixed Appetizers" at bounding box center [224, 168] width 110 height 14
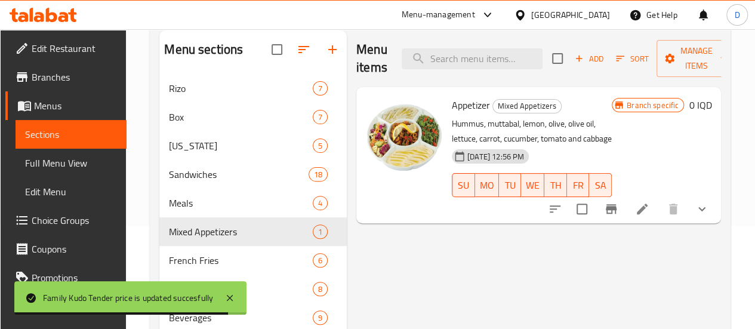
scroll to position [103, 0]
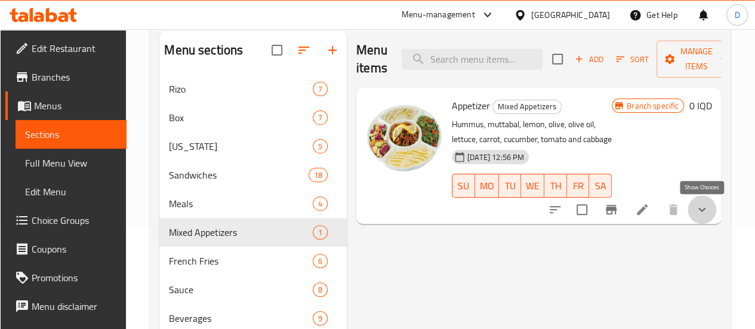
click at [700, 212] on icon "show more" at bounding box center [702, 209] width 14 height 14
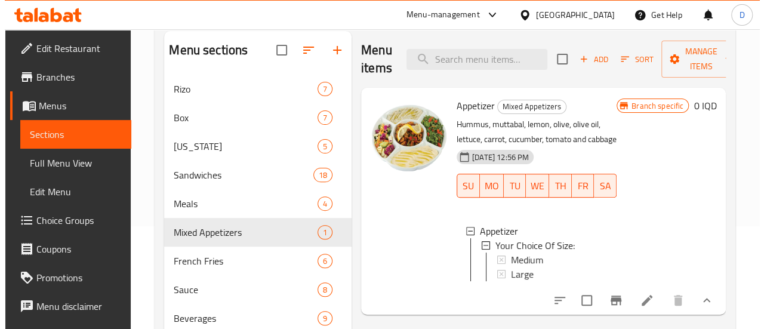
scroll to position [167, 0]
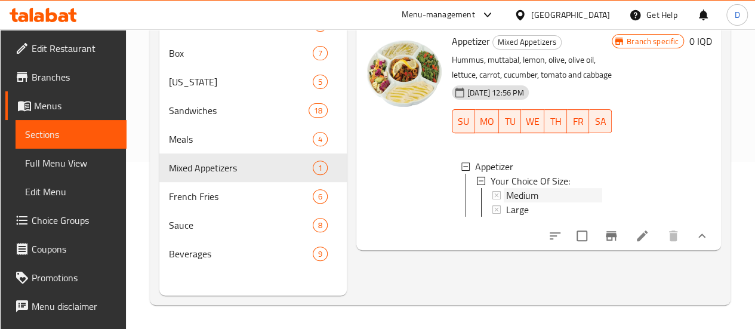
click at [506, 198] on span "Medium" at bounding box center [522, 195] width 32 height 14
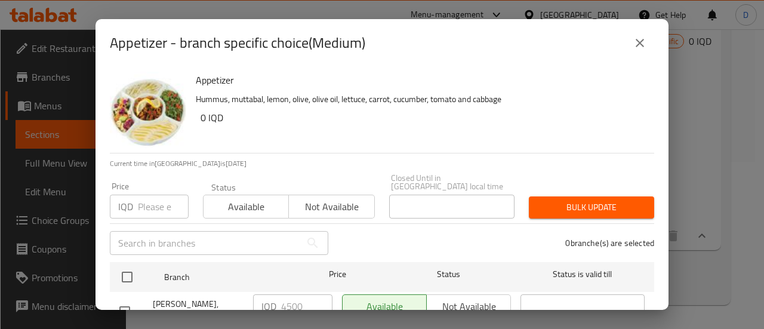
scroll to position [35, 0]
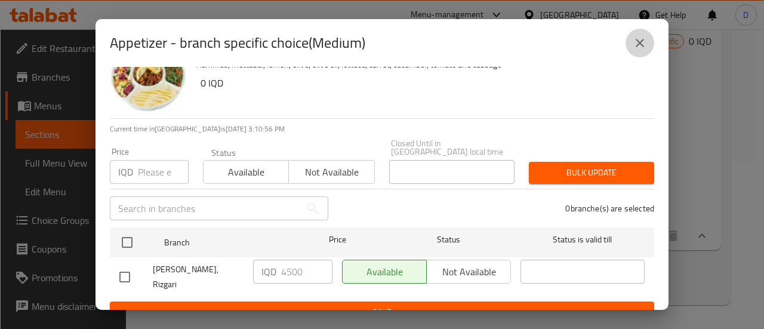
click at [642, 45] on icon "close" at bounding box center [640, 43] width 8 height 8
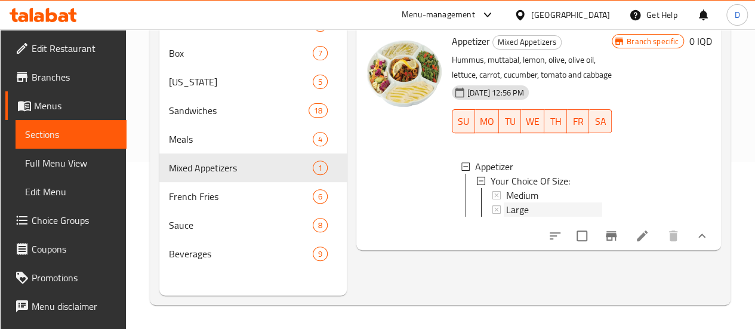
click at [506, 212] on span "Large" at bounding box center [517, 209] width 23 height 14
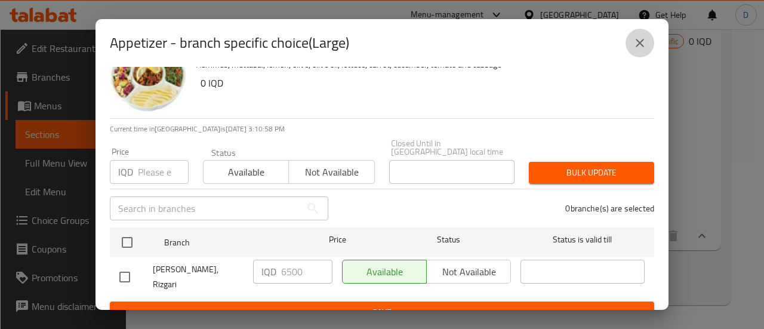
click at [642, 46] on icon "close" at bounding box center [640, 43] width 8 height 8
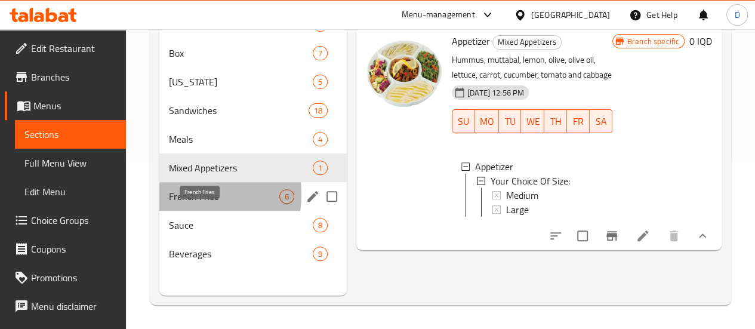
click at [183, 204] on span "French Fries" at bounding box center [224, 196] width 110 height 14
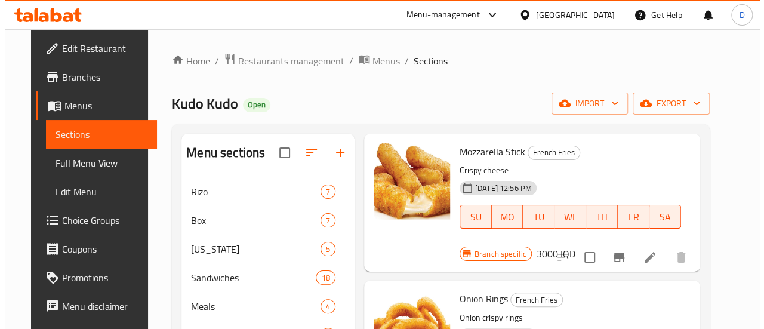
scroll to position [62, 0]
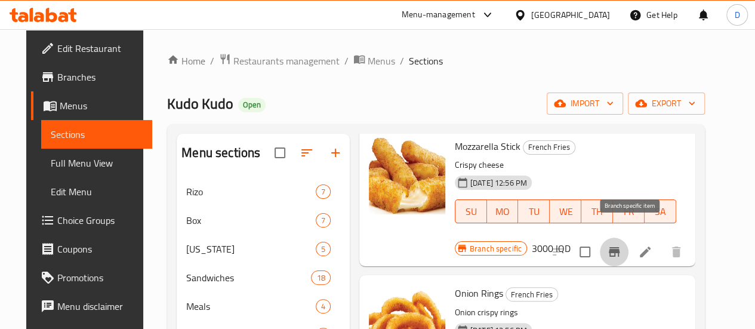
click at [621, 245] on icon "Branch-specific-item" at bounding box center [614, 252] width 14 height 14
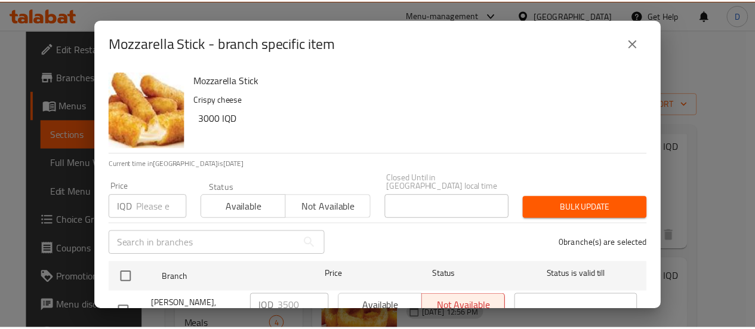
scroll to position [35, 0]
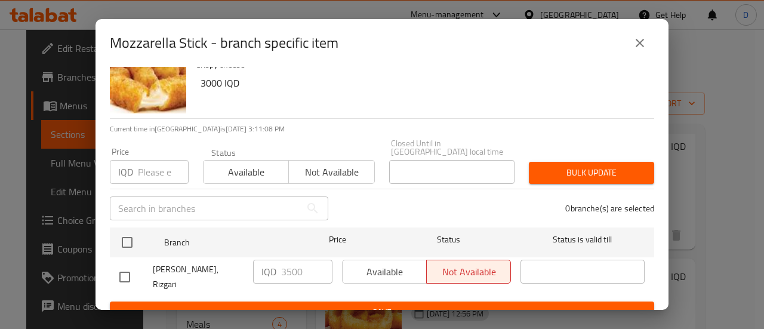
click at [635, 44] on icon "close" at bounding box center [640, 43] width 14 height 14
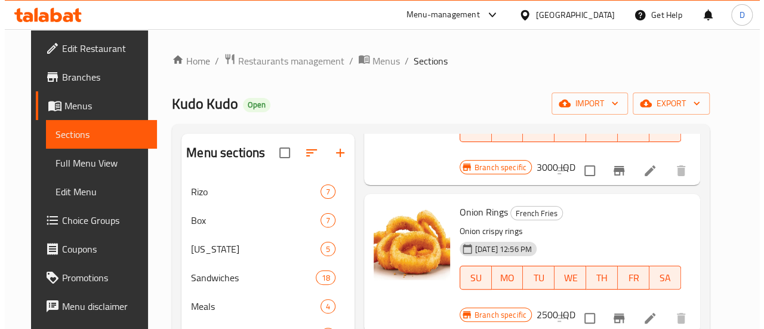
scroll to position [150, 0]
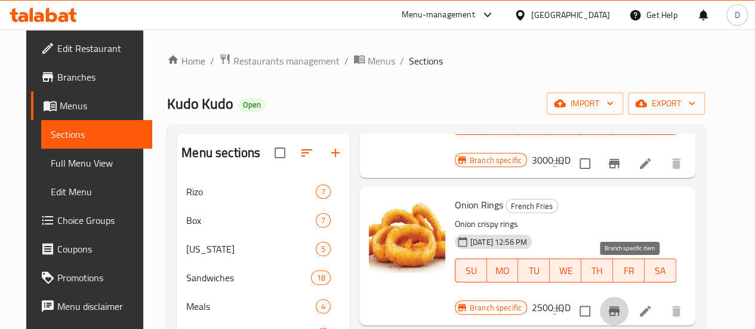
click at [621, 304] on icon "Branch-specific-item" at bounding box center [614, 311] width 14 height 14
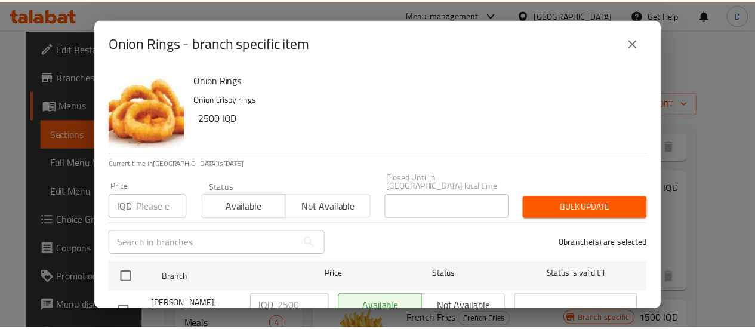
scroll to position [35, 0]
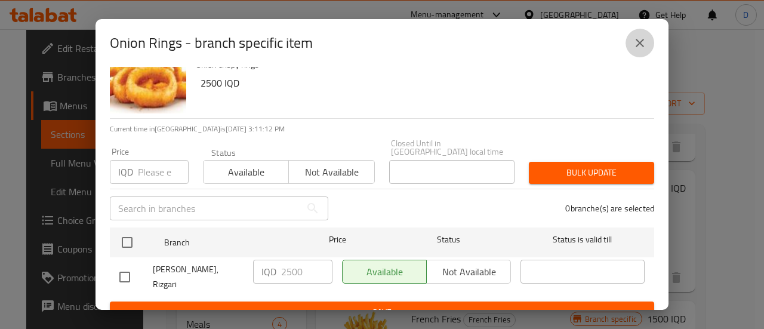
click at [636, 45] on icon "close" at bounding box center [640, 43] width 8 height 8
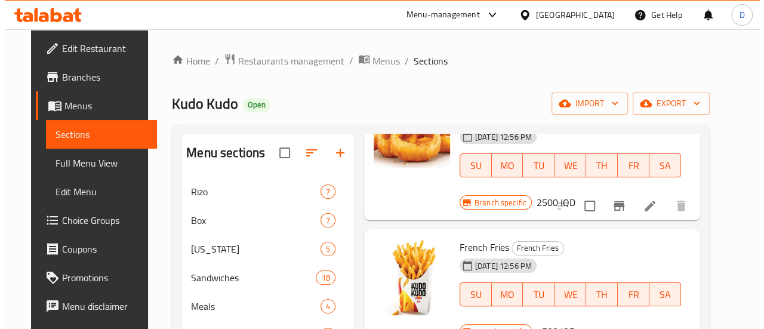
scroll to position [284, 0]
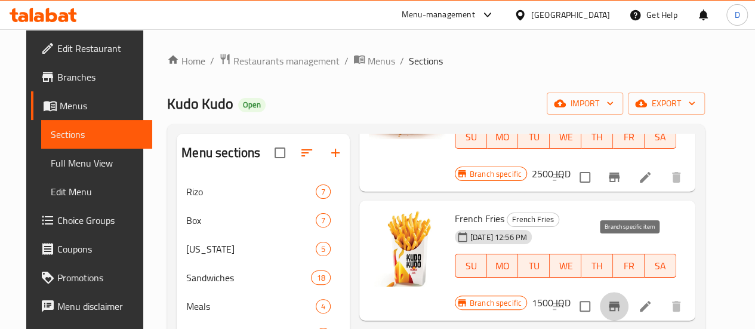
click at [621, 299] on icon "Branch-specific-item" at bounding box center [614, 306] width 14 height 14
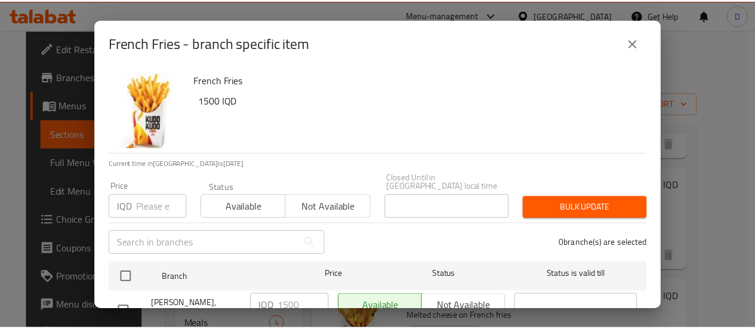
scroll to position [35, 0]
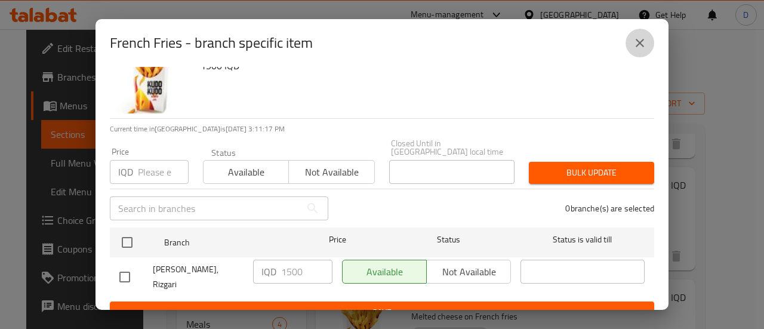
click at [637, 38] on icon "close" at bounding box center [640, 43] width 14 height 14
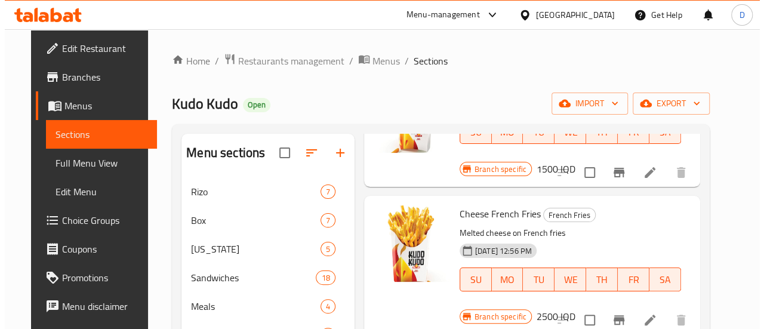
scroll to position [421, 0]
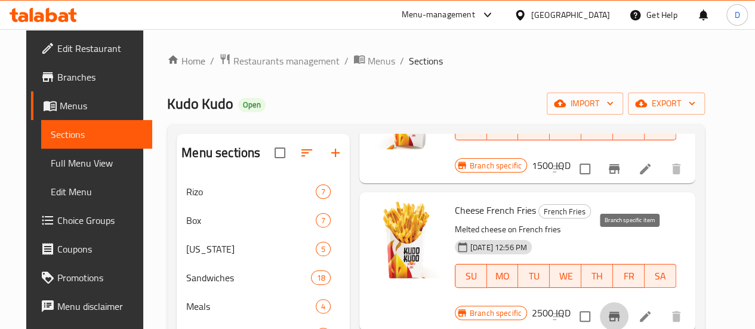
click at [620, 312] on icon "Branch-specific-item" at bounding box center [614, 317] width 11 height 10
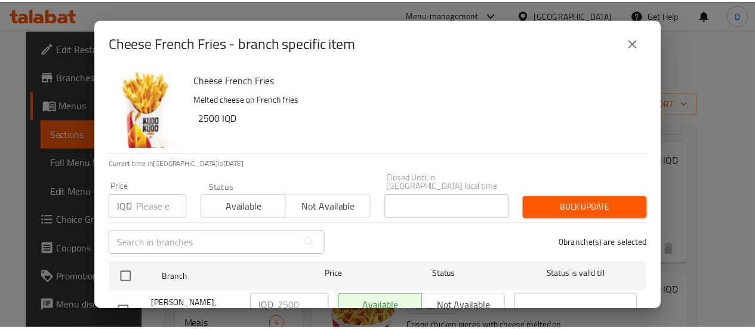
scroll to position [35, 0]
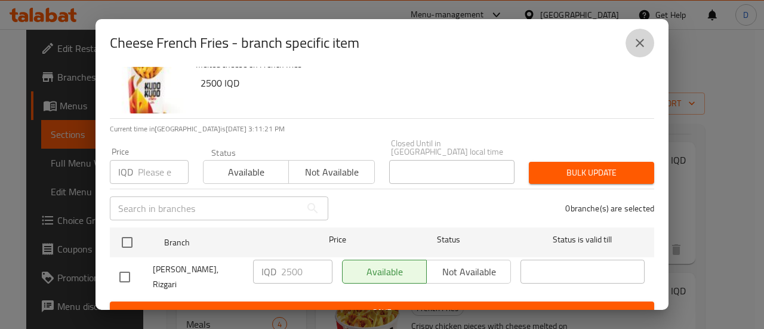
click at [639, 54] on button "close" at bounding box center [639, 43] width 29 height 29
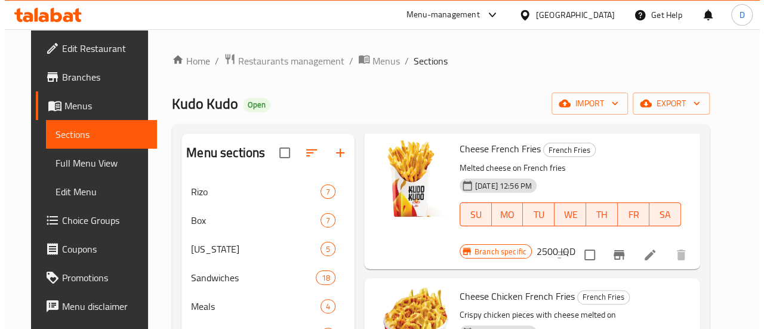
scroll to position [57, 0]
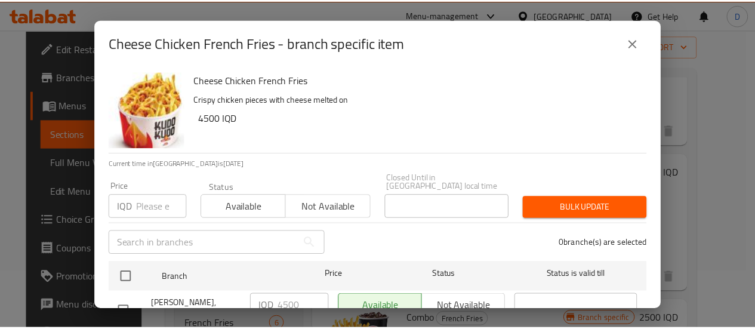
scroll to position [35, 0]
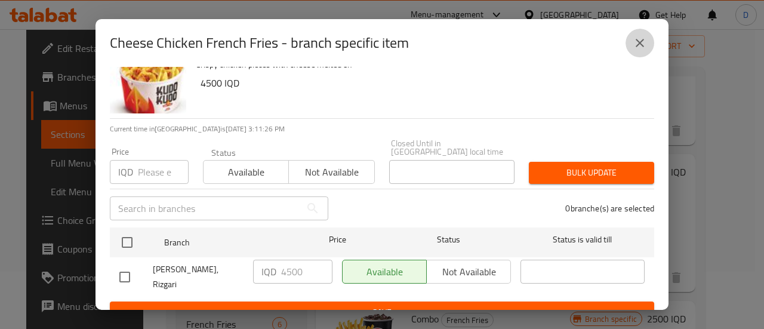
click at [637, 42] on icon "close" at bounding box center [640, 43] width 14 height 14
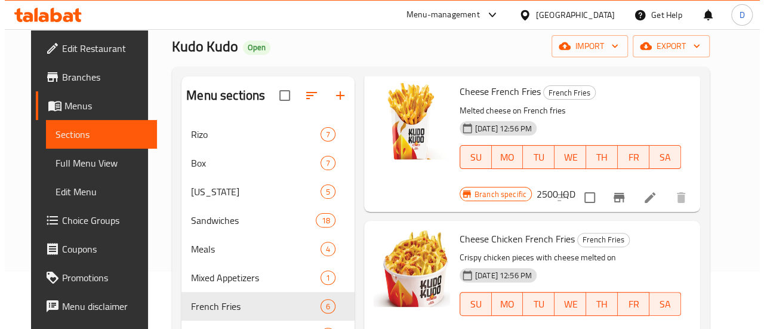
scroll to position [167, 0]
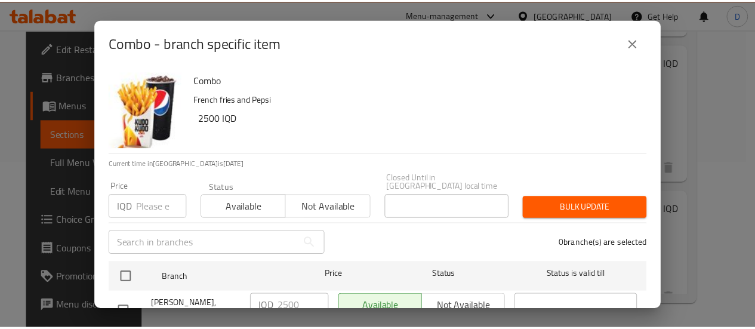
scroll to position [35, 0]
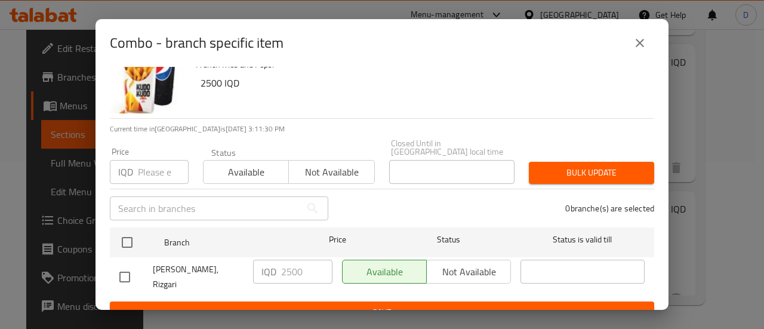
click at [634, 41] on icon "close" at bounding box center [640, 43] width 14 height 14
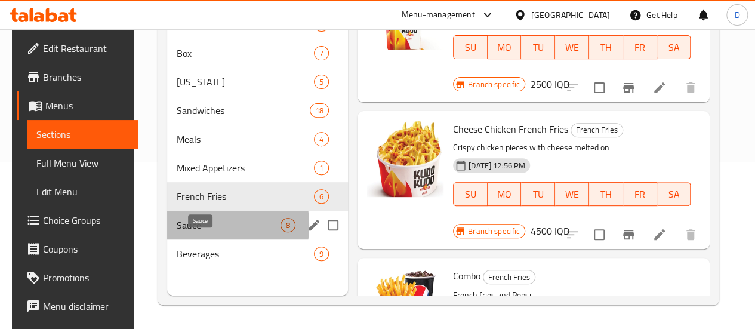
click at [190, 232] on span "Sauce" at bounding box center [229, 225] width 104 height 14
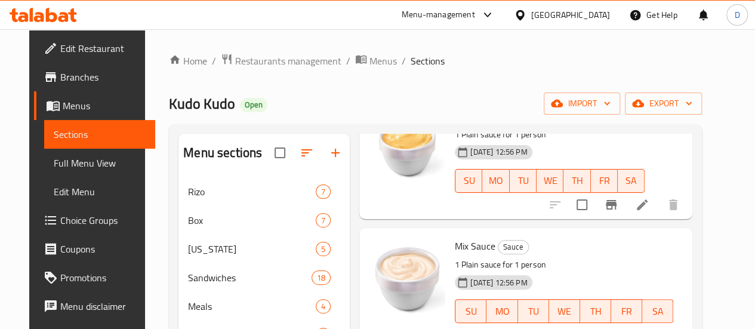
scroll to position [167, 0]
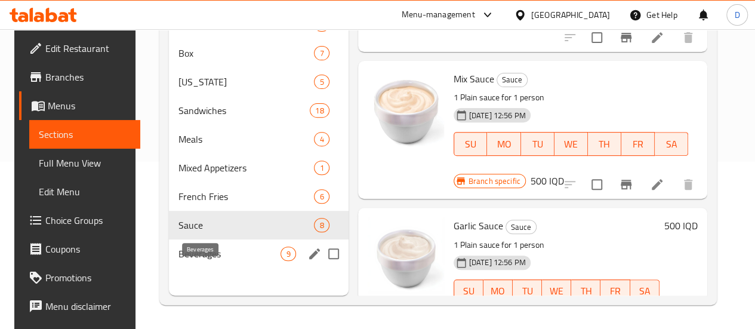
click at [211, 261] on span "Beverages" at bounding box center [229, 253] width 102 height 14
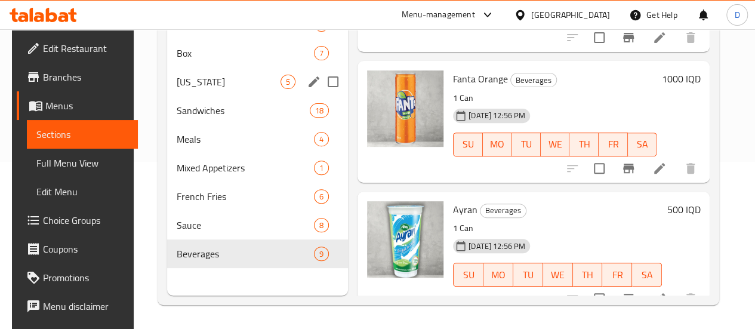
scroll to position [136, 0]
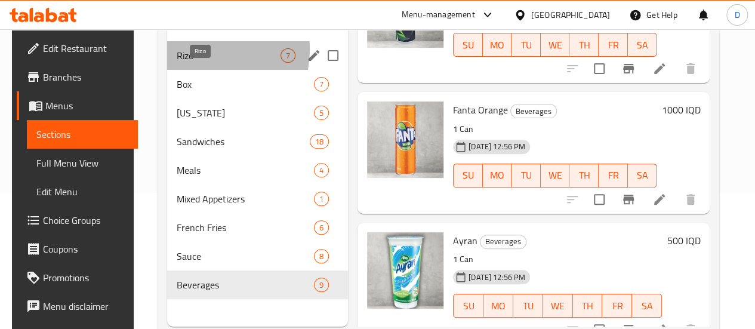
click at [191, 63] on span "Rizo" at bounding box center [229, 55] width 104 height 14
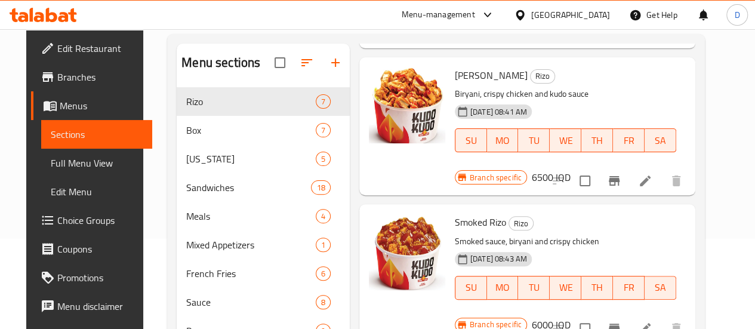
scroll to position [87, 0]
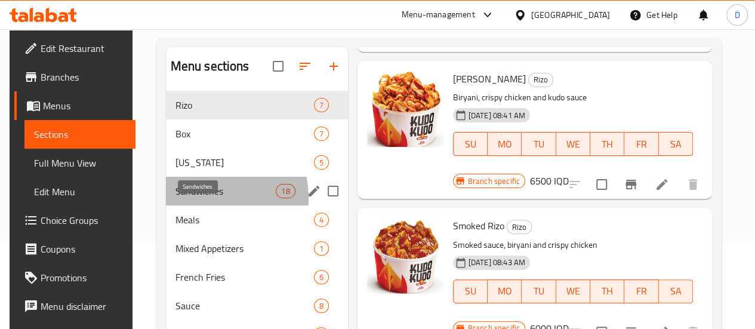
click at [203, 198] on span "Sandwiches" at bounding box center [225, 191] width 101 height 14
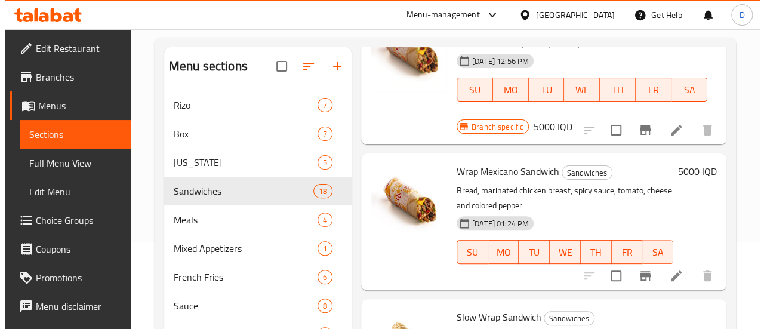
scroll to position [1800, 0]
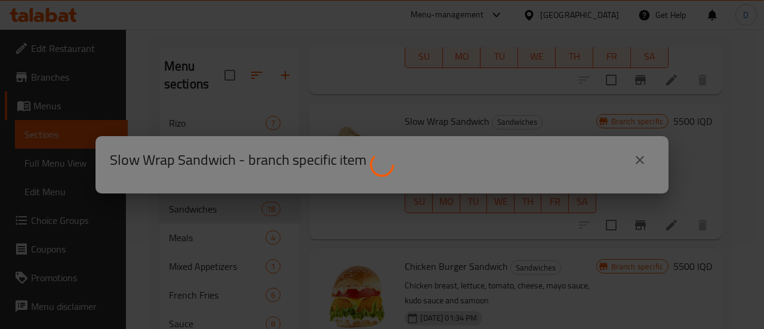
click at [681, 175] on div at bounding box center [382, 164] width 764 height 329
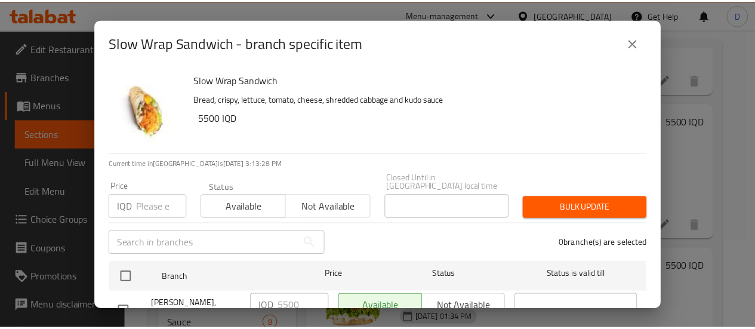
scroll to position [35, 0]
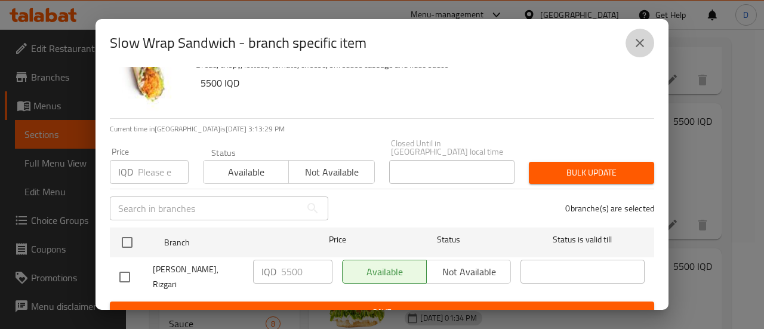
click at [632, 45] on button "close" at bounding box center [639, 43] width 29 height 29
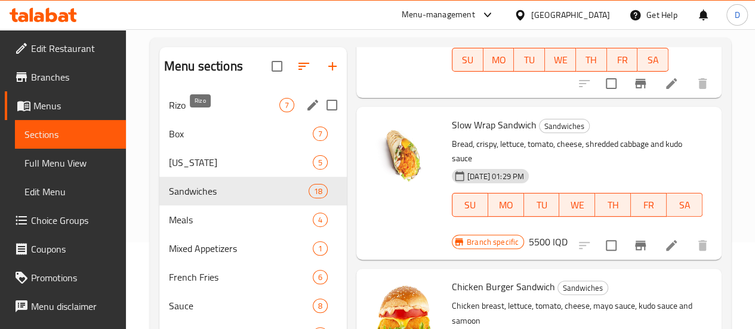
click at [200, 112] on span "Rizo" at bounding box center [224, 105] width 110 height 14
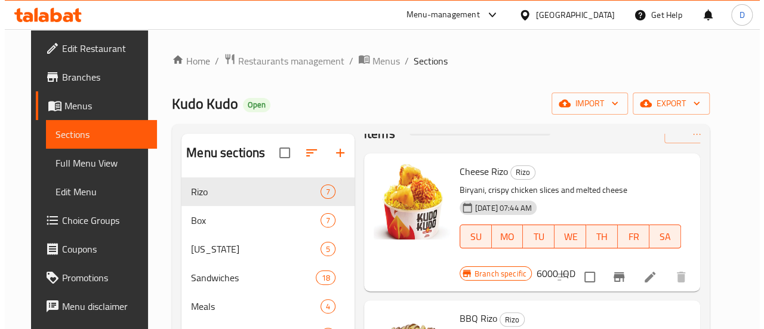
scroll to position [39, 0]
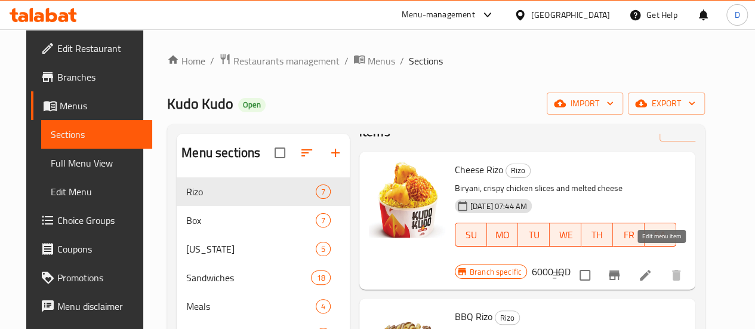
click at [652, 268] on icon at bounding box center [645, 275] width 14 height 14
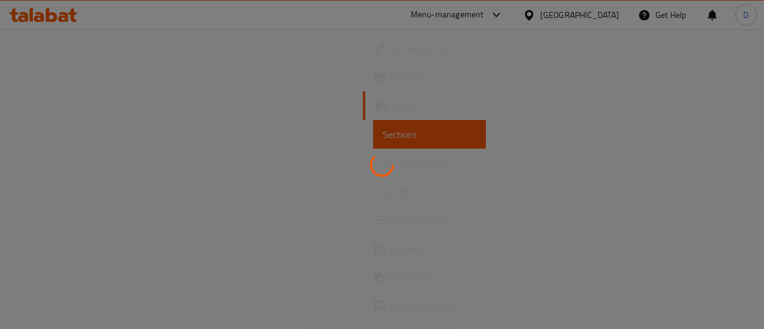
click at [242, 61] on div at bounding box center [382, 164] width 764 height 329
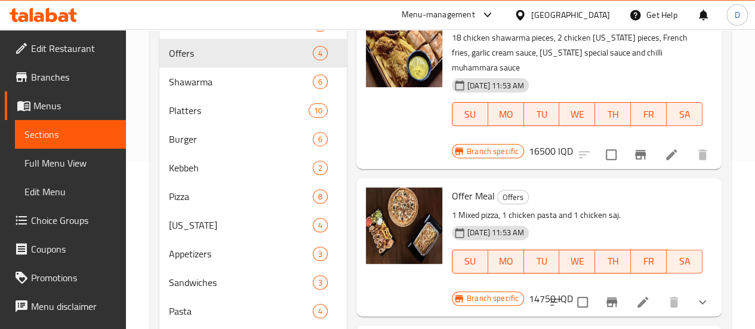
scroll to position [4, 0]
